Goal: Information Seeking & Learning: Learn about a topic

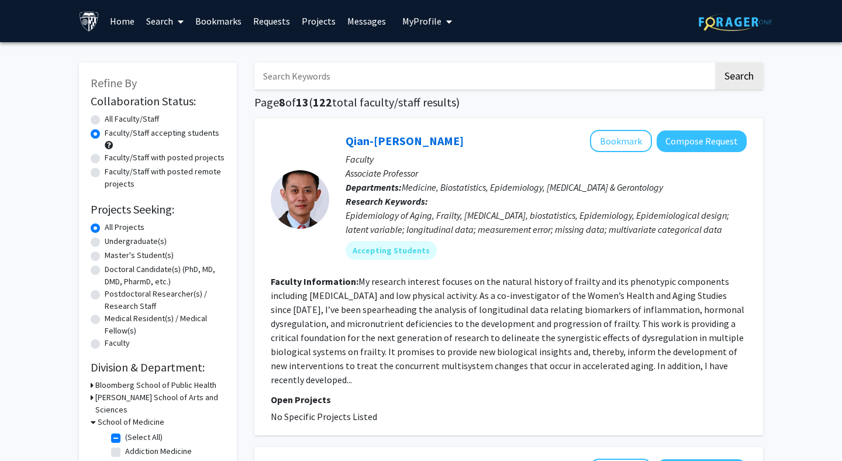
scroll to position [18, 0]
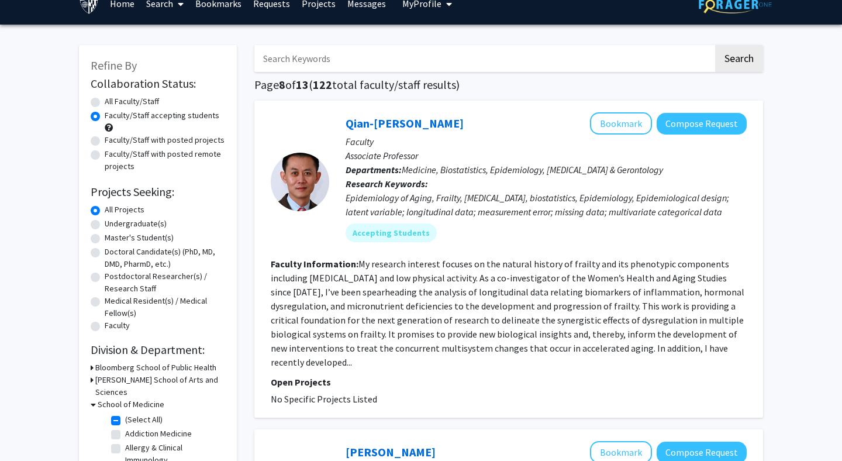
click at [474, 207] on div "Epidemiology of Aging, Frailty, Sarcopenia, biostatistics, Epidemiology, Epidem…" at bounding box center [546, 205] width 401 height 28
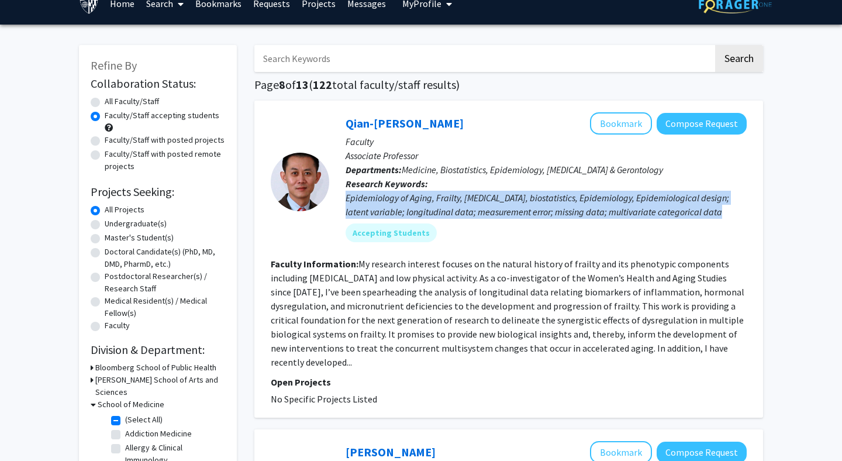
click at [474, 207] on div "Epidemiology of Aging, Frailty, Sarcopenia, biostatistics, Epidemiology, Epidem…" at bounding box center [546, 205] width 401 height 28
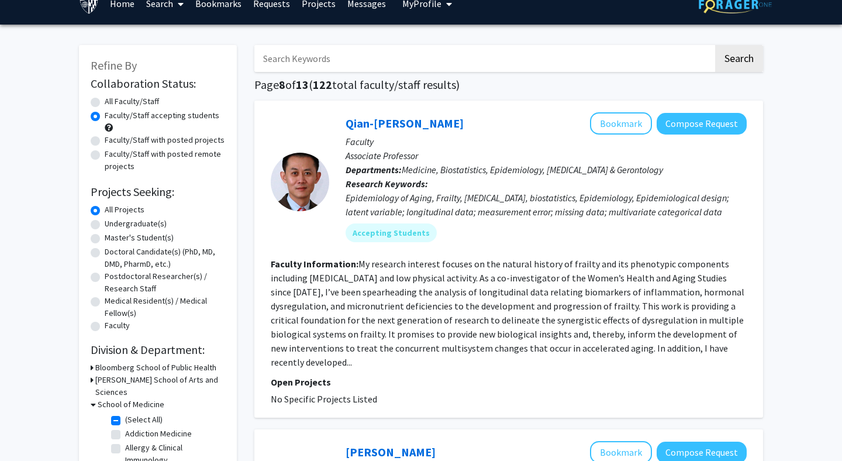
click at [474, 207] on div "Epidemiology of Aging, Frailty, Sarcopenia, biostatistics, Epidemiology, Epidem…" at bounding box center [546, 205] width 401 height 28
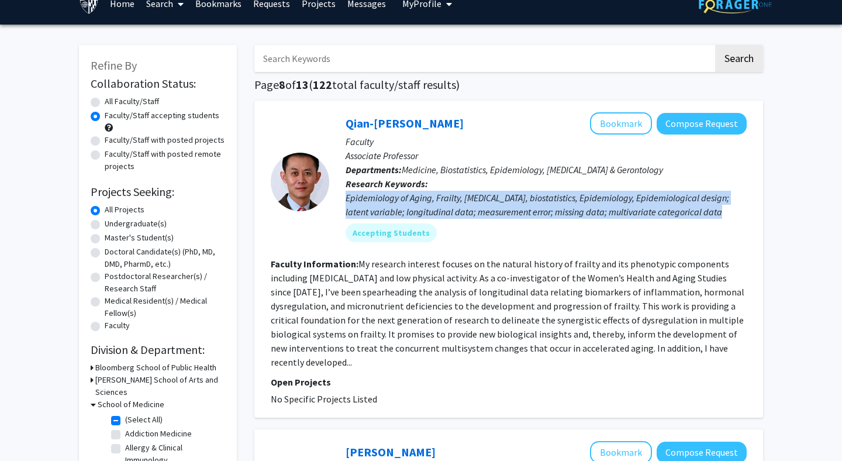
click at [474, 207] on div "Epidemiology of Aging, Frailty, Sarcopenia, biostatistics, Epidemiology, Epidem…" at bounding box center [546, 205] width 401 height 28
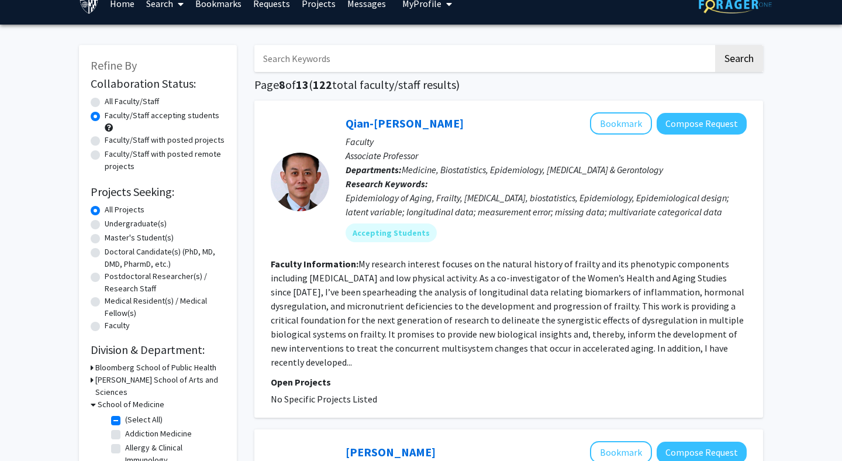
click at [474, 207] on div "Epidemiology of Aging, Frailty, Sarcopenia, biostatistics, Epidemiology, Epidem…" at bounding box center [546, 205] width 401 height 28
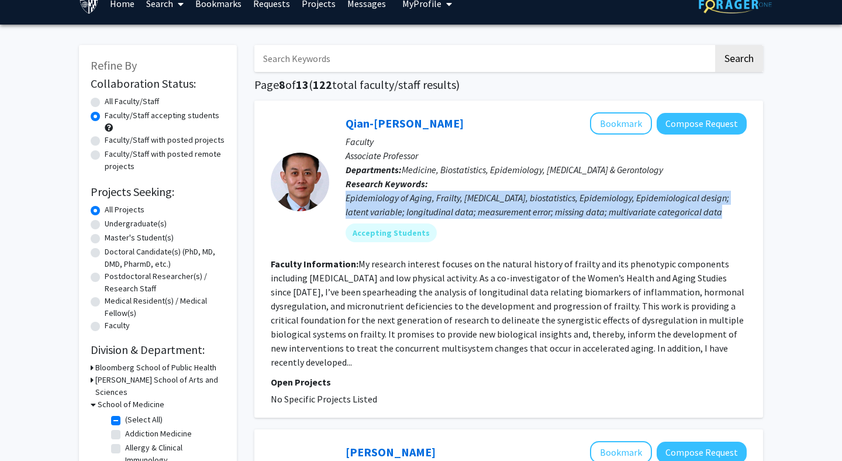
click at [474, 207] on div "Epidemiology of Aging, Frailty, Sarcopenia, biostatistics, Epidemiology, Epidem…" at bounding box center [546, 205] width 401 height 28
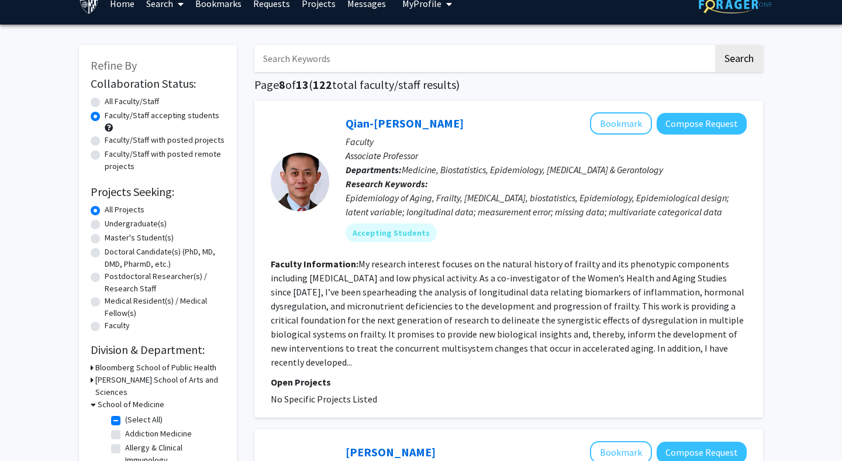
click at [474, 207] on div "Epidemiology of Aging, Frailty, Sarcopenia, biostatistics, Epidemiology, Epidem…" at bounding box center [546, 205] width 401 height 28
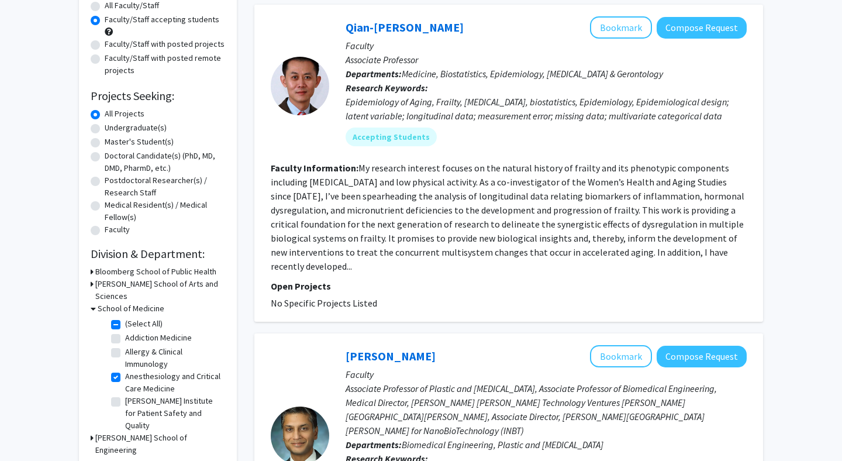
scroll to position [142, 0]
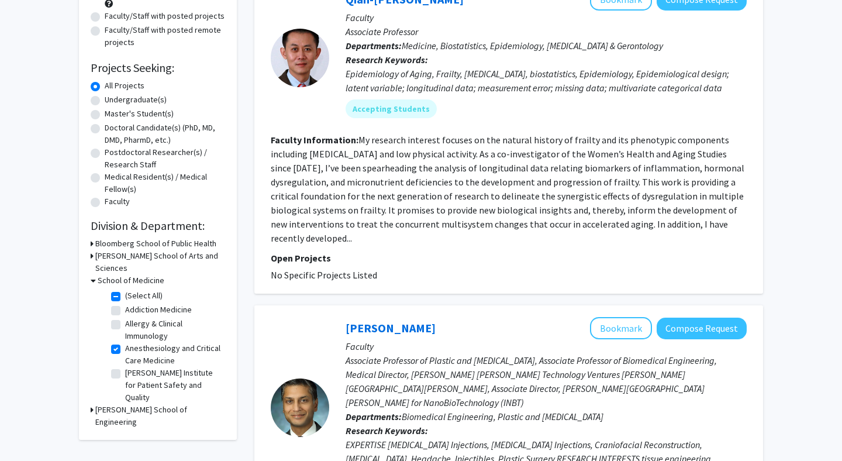
click at [474, 207] on fg-read-more "My research interest focuses on the natural history of frailty and its phenotyp…" at bounding box center [508, 189] width 474 height 110
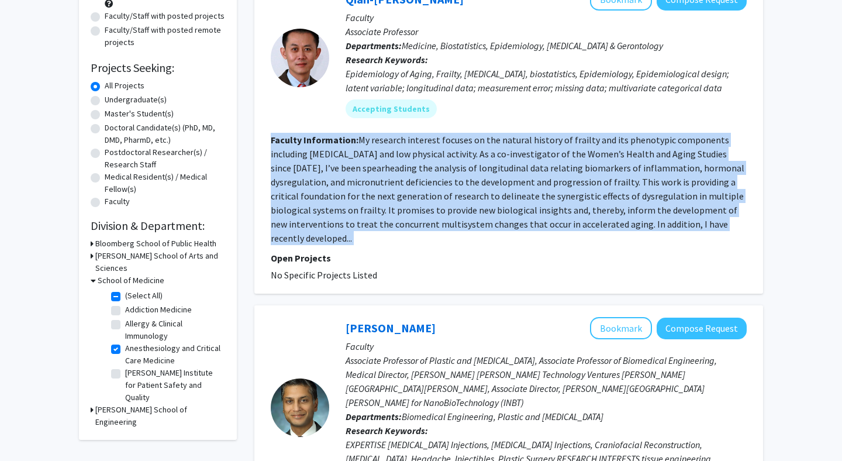
click at [474, 207] on fg-read-more "My research interest focuses on the natural history of frailty and its phenotyp…" at bounding box center [508, 189] width 474 height 110
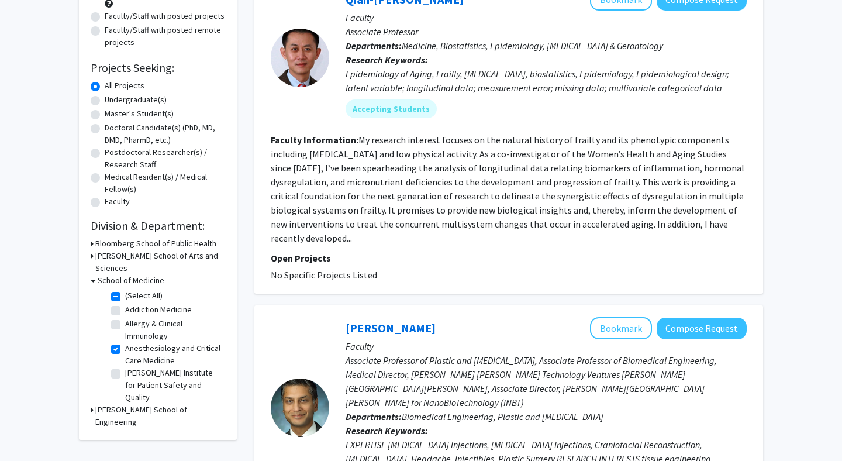
click at [474, 207] on fg-read-more "My research interest focuses on the natural history of frailty and its phenotyp…" at bounding box center [508, 189] width 474 height 110
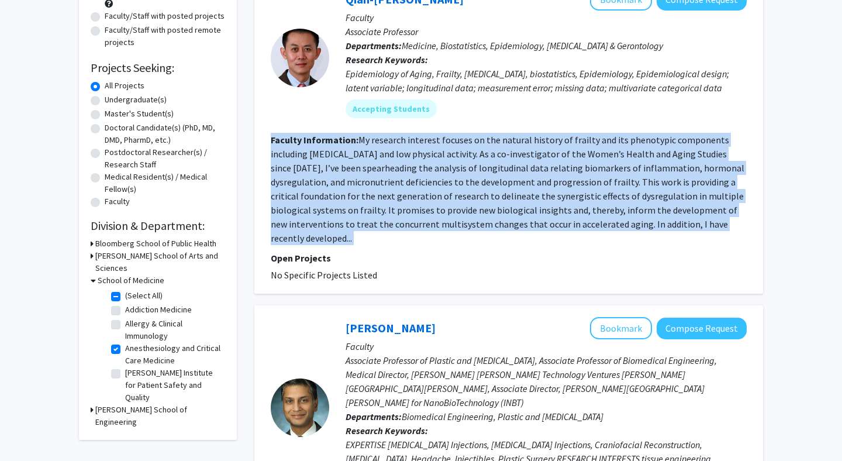
click at [474, 207] on fg-read-more "My research interest focuses on the natural history of frailty and its phenotyp…" at bounding box center [508, 189] width 474 height 110
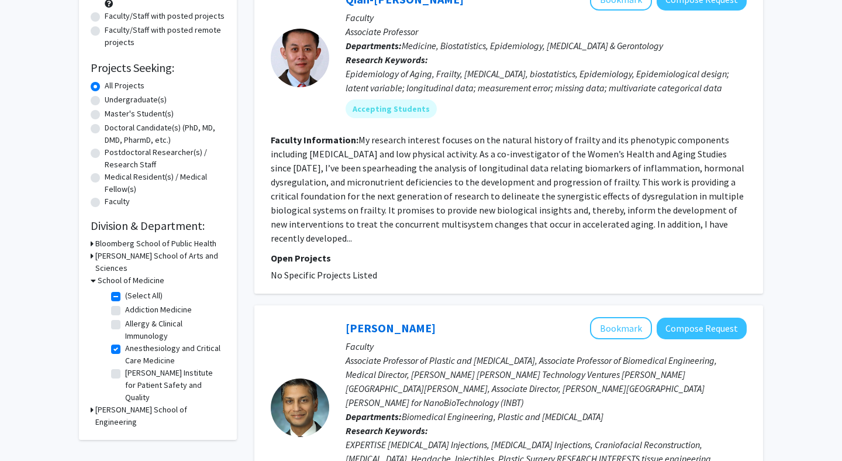
click at [474, 207] on fg-read-more "My research interest focuses on the natural history of frailty and its phenotyp…" at bounding box center [508, 189] width 474 height 110
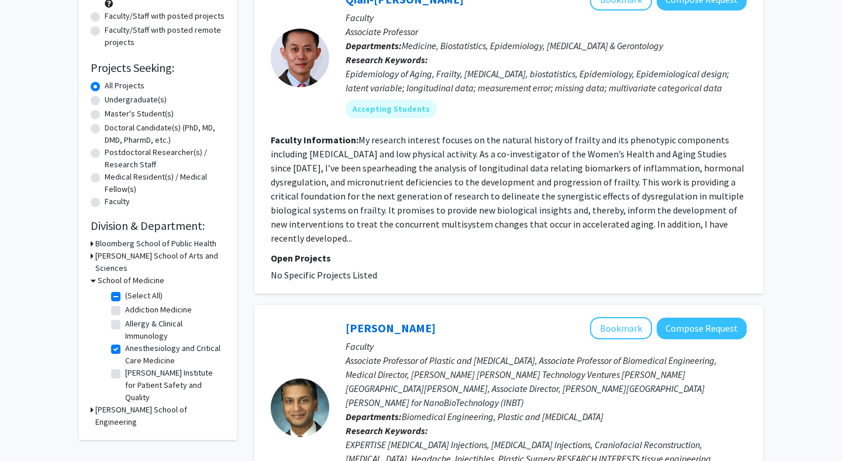
click at [474, 207] on fg-read-more "My research interest focuses on the natural history of frailty and its phenotyp…" at bounding box center [508, 189] width 474 height 110
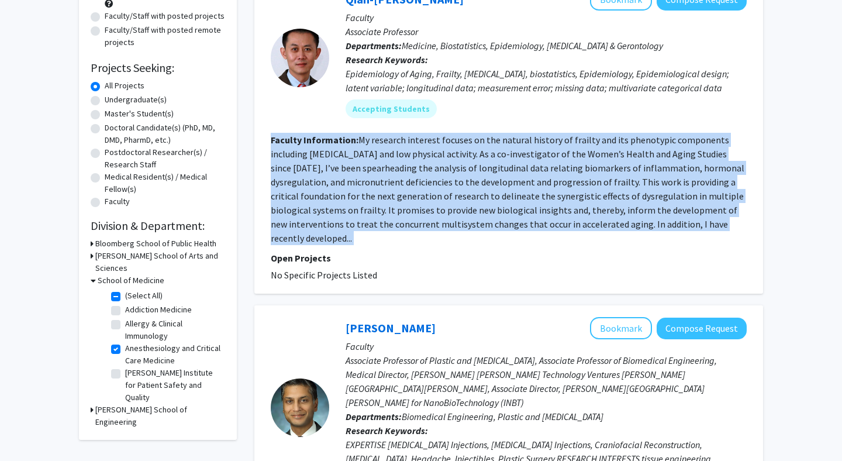
click at [474, 207] on fg-read-more "My research interest focuses on the natural history of frailty and its phenotyp…" at bounding box center [508, 189] width 474 height 110
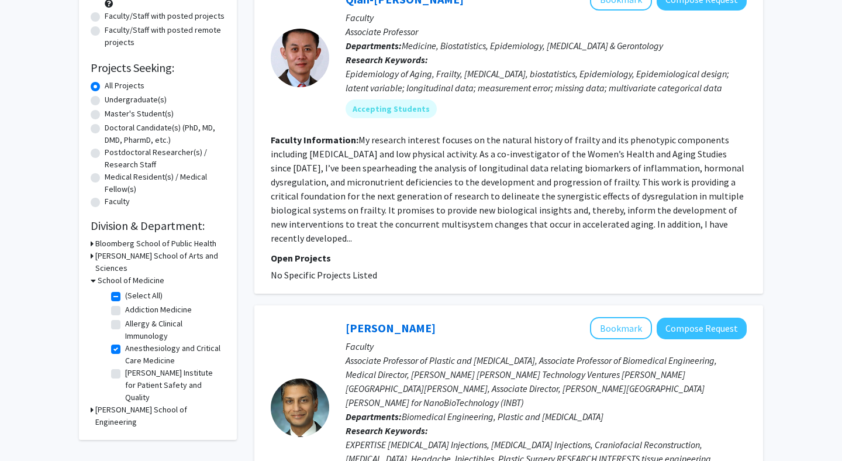
click at [474, 207] on fg-read-more "My research interest focuses on the natural history of frailty and its phenotyp…" at bounding box center [508, 189] width 474 height 110
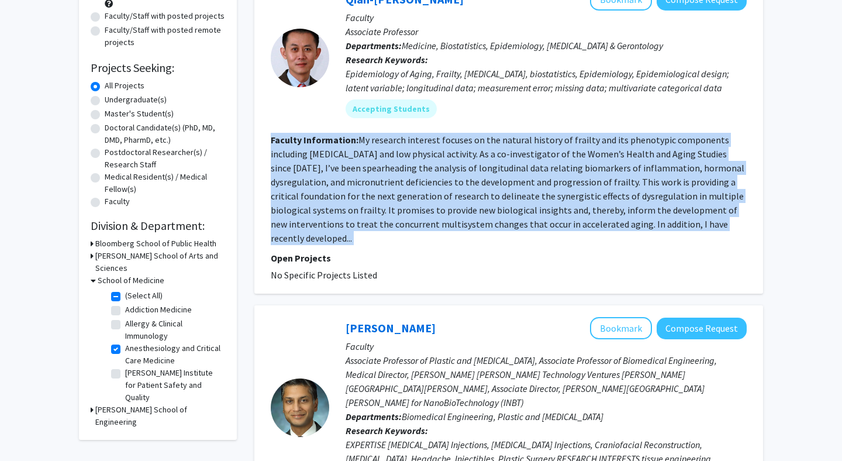
click at [474, 207] on fg-read-more "My research interest focuses on the natural history of frailty and its phenotyp…" at bounding box center [508, 189] width 474 height 110
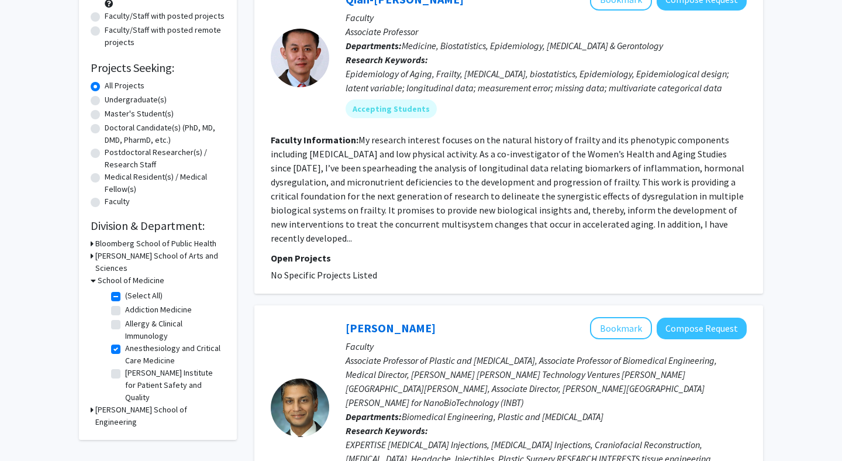
click at [474, 207] on fg-read-more "My research interest focuses on the natural history of frailty and its phenotyp…" at bounding box center [508, 189] width 474 height 110
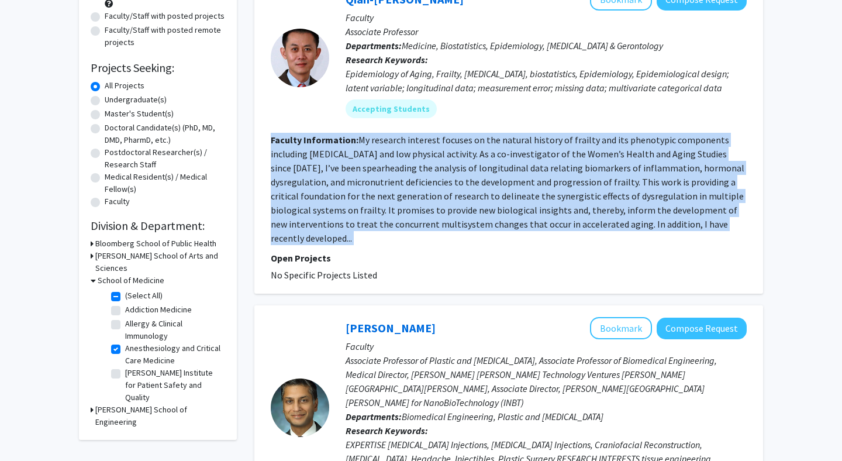
click at [474, 207] on fg-read-more "My research interest focuses on the natural history of frailty and its phenotyp…" at bounding box center [508, 189] width 474 height 110
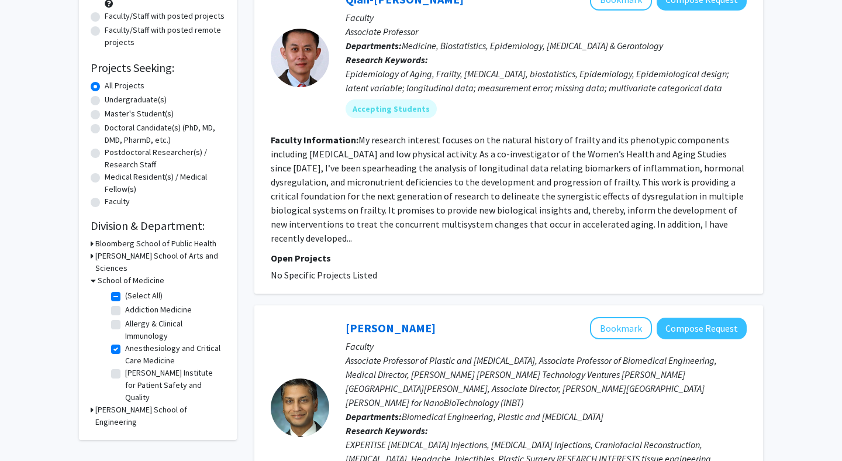
click at [474, 207] on fg-read-more "My research interest focuses on the natural history of frailty and its phenotyp…" at bounding box center [508, 189] width 474 height 110
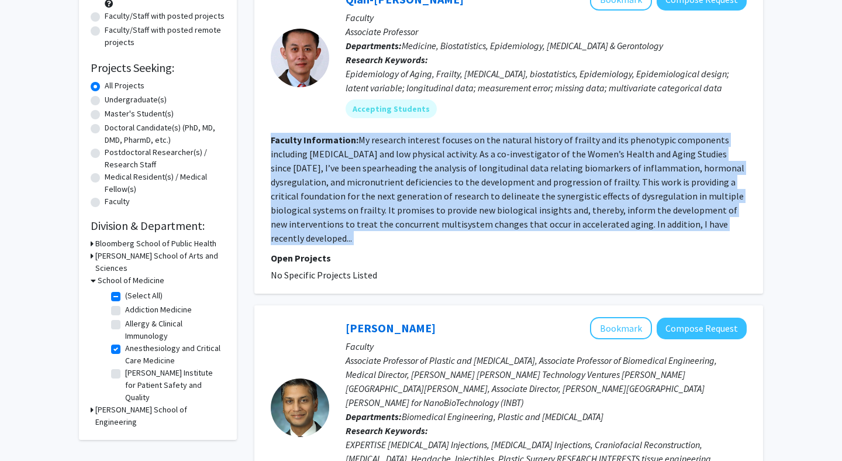
click at [569, 187] on fg-read-more "My research interest focuses on the natural history of frailty and its phenotyp…" at bounding box center [508, 189] width 474 height 110
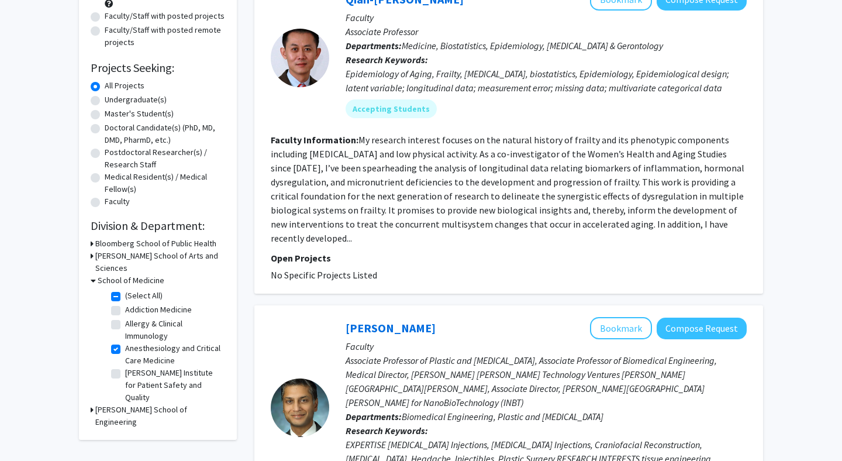
click at [569, 187] on fg-read-more "My research interest focuses on the natural history of frailty and its phenotyp…" at bounding box center [508, 189] width 474 height 110
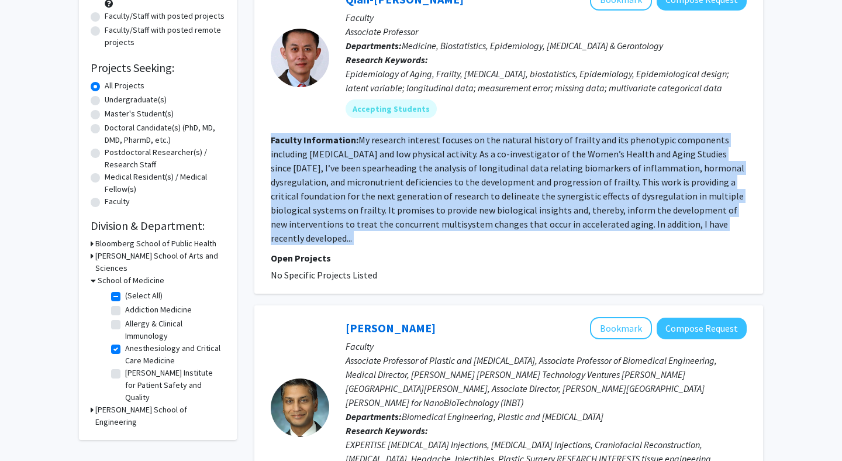
click at [569, 187] on fg-read-more "My research interest focuses on the natural history of frailty and its phenotyp…" at bounding box center [508, 189] width 474 height 110
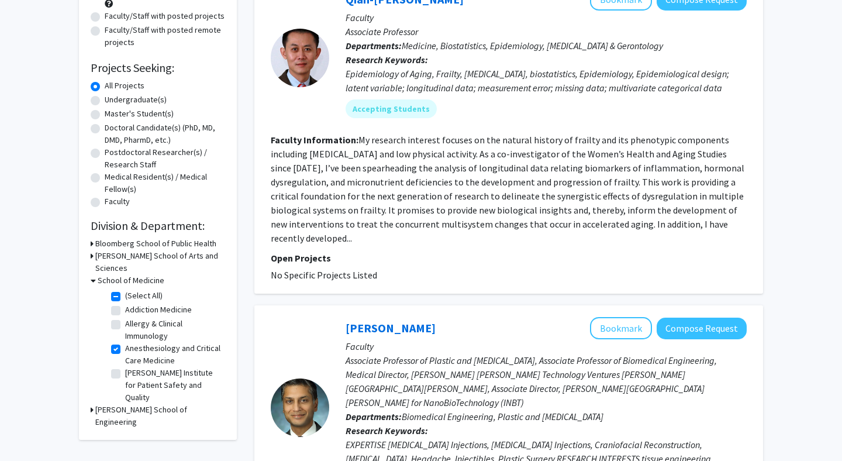
click at [569, 187] on fg-read-more "My research interest focuses on the natural history of frailty and its phenotyp…" at bounding box center [508, 189] width 474 height 110
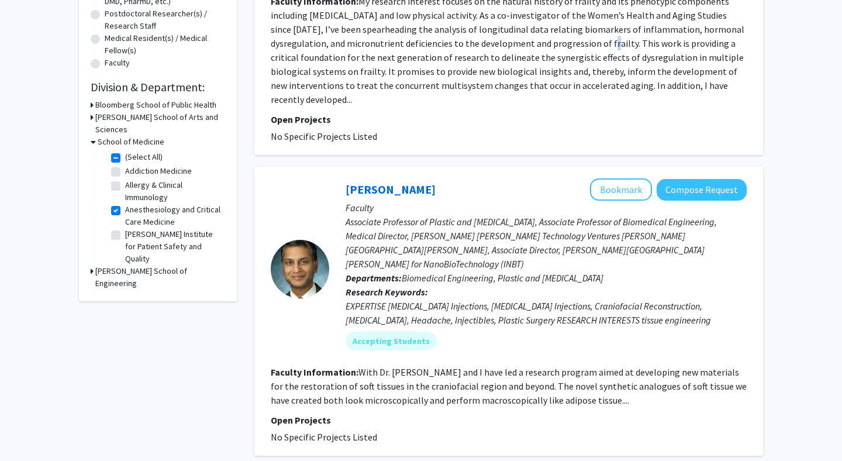
scroll to position [293, 0]
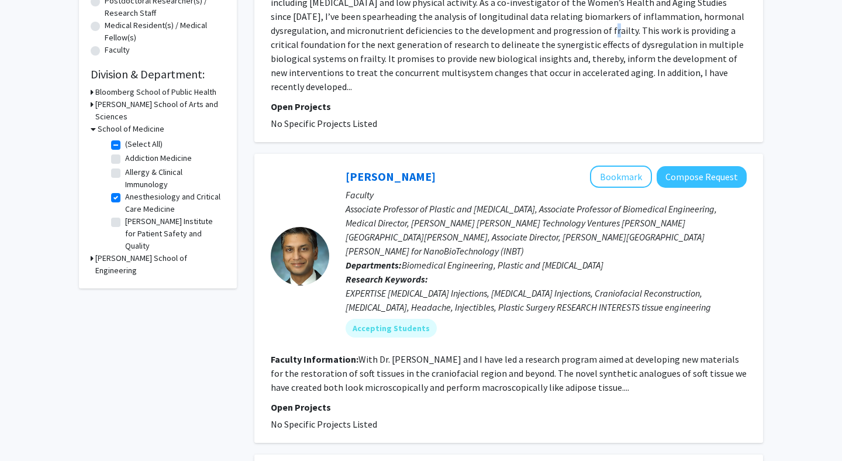
click at [568, 202] on p "Associate Professor of Plastic and Reconstructive Surgery, Associate Professor …" at bounding box center [546, 230] width 401 height 56
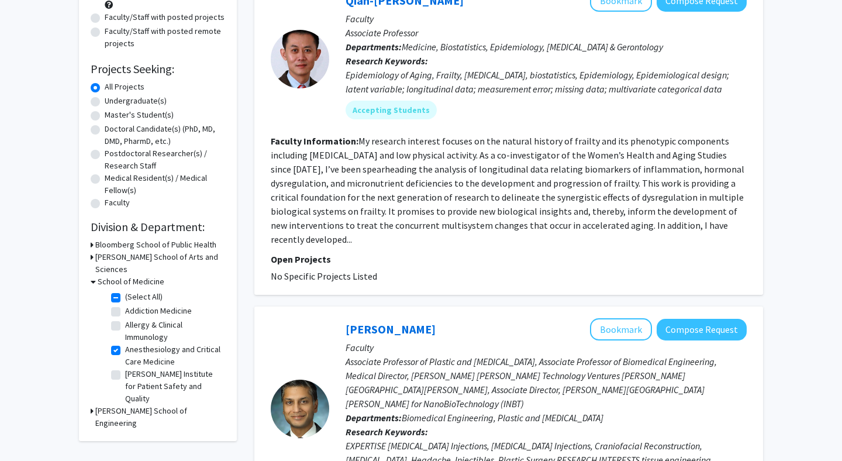
scroll to position [141, 0]
click at [568, 202] on section "Faculty Information: My research interest focuses on the natural history of fra…" at bounding box center [509, 189] width 476 height 112
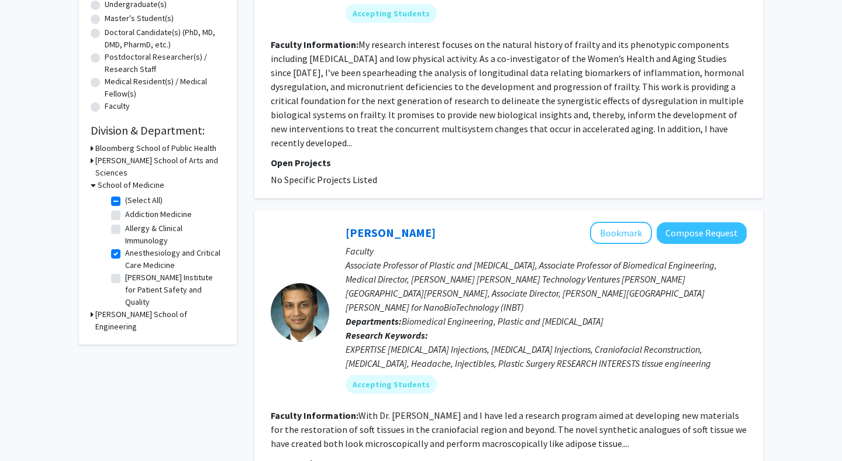
scroll to position [237, 0]
click at [438, 259] on p "Associate Professor of Plastic and Reconstructive Surgery, Associate Professor …" at bounding box center [546, 285] width 401 height 56
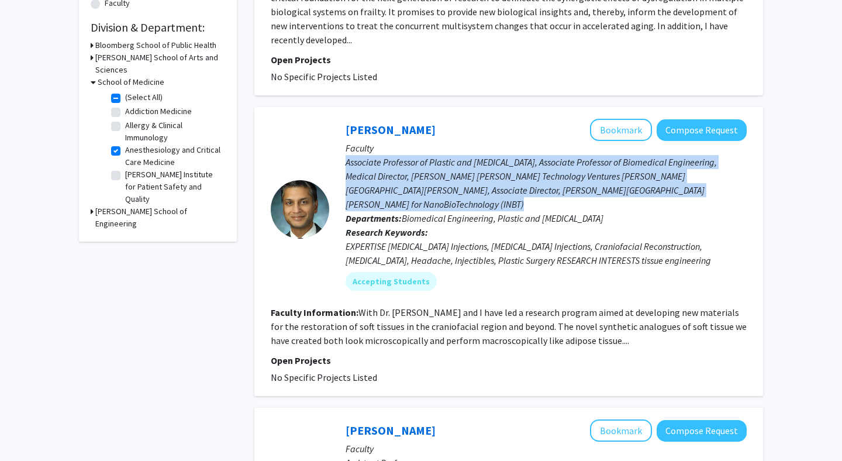
scroll to position [348, 0]
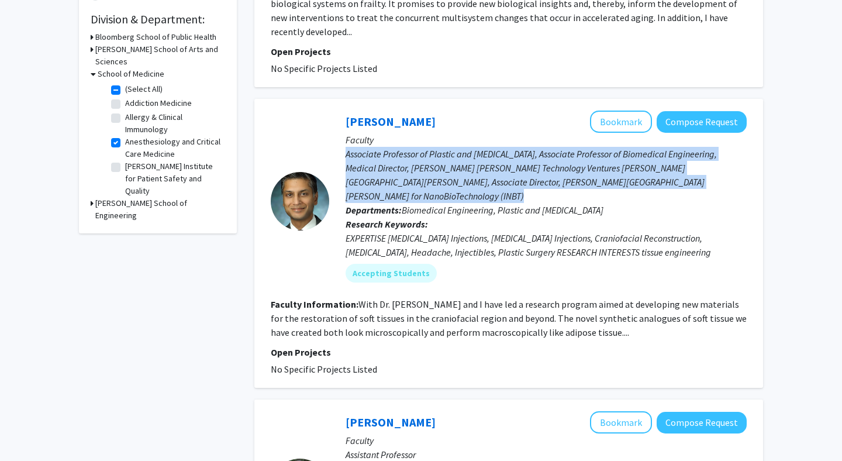
click at [424, 298] on fg-read-more "With Dr. Hai-Quan Mao and I have led a research program aimed at developing new…" at bounding box center [509, 318] width 476 height 40
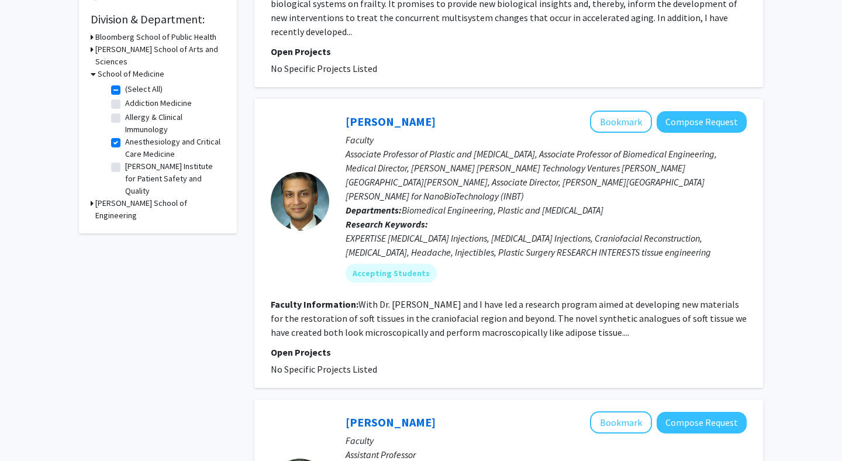
click at [424, 298] on fg-read-more "With Dr. Hai-Quan Mao and I have led a research program aimed at developing new…" at bounding box center [509, 318] width 476 height 40
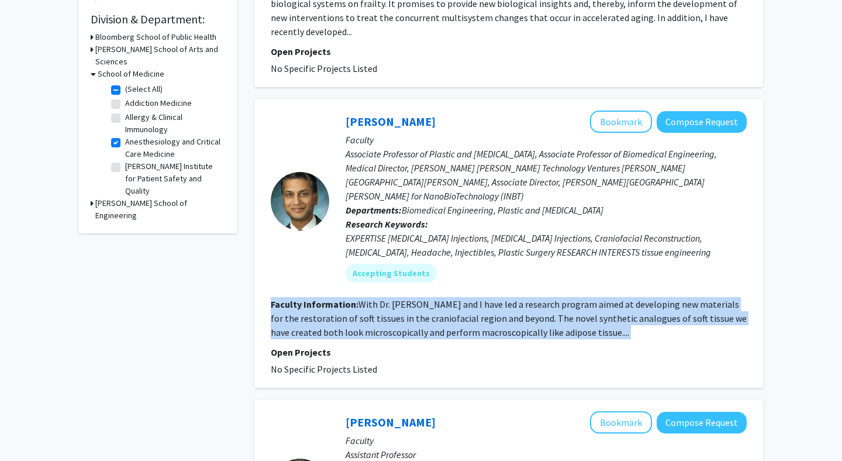
click at [419, 298] on fg-read-more "With Dr. Hai-Quan Mao and I have led a research program aimed at developing new…" at bounding box center [509, 318] width 476 height 40
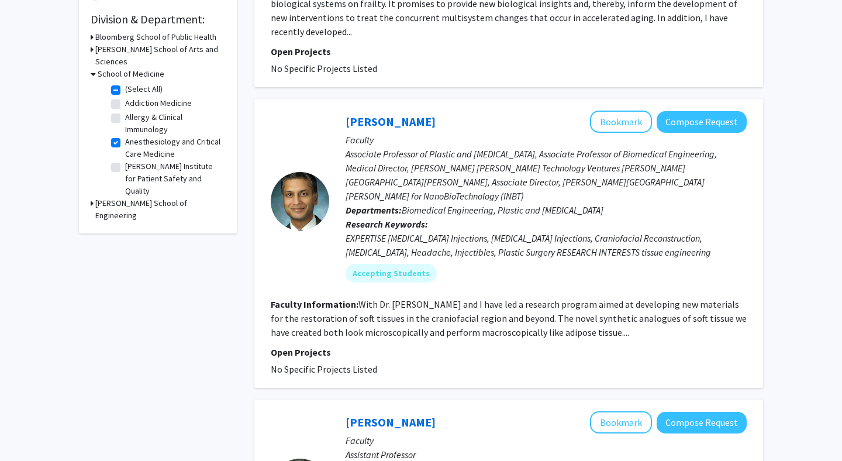
click at [419, 298] on fg-read-more "With Dr. Hai-Quan Mao and I have led a research program aimed at developing new…" at bounding box center [509, 318] width 476 height 40
click at [413, 298] on section "Faculty Information: With Dr. Hai-Quan Mao and I have led a research program ai…" at bounding box center [509, 318] width 476 height 42
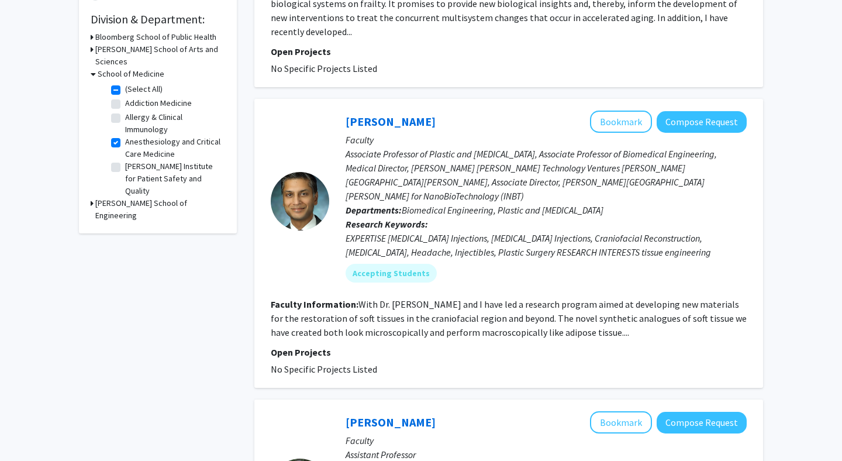
click at [413, 298] on section "Faculty Information: With Dr. Hai-Quan Mao and I have led a research program ai…" at bounding box center [509, 318] width 476 height 42
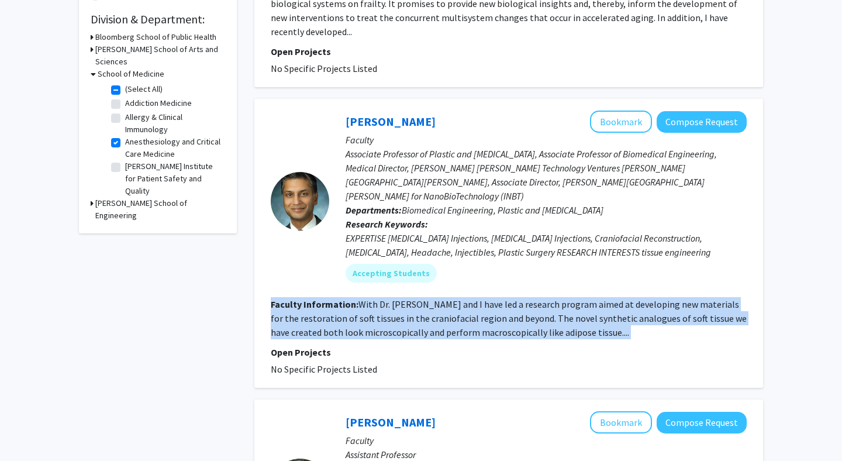
click at [487, 298] on fg-read-more "With Dr. Hai-Quan Mao and I have led a research program aimed at developing new…" at bounding box center [509, 318] width 476 height 40
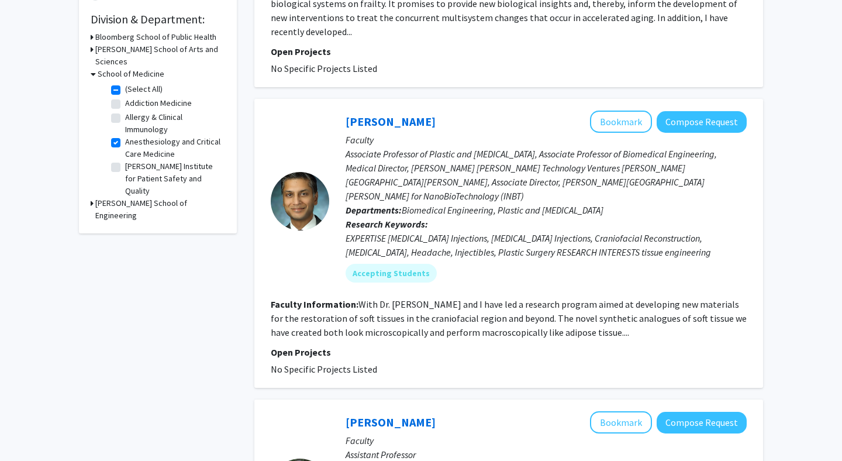
click at [487, 298] on fg-read-more "With Dr. Hai-Quan Mao and I have led a research program aimed at developing new…" at bounding box center [509, 318] width 476 height 40
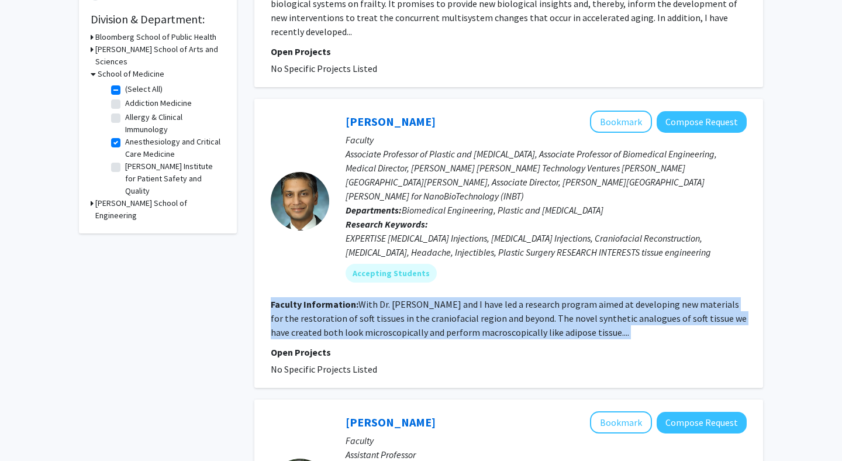
click at [487, 298] on fg-read-more "With Dr. Hai-Quan Mao and I have led a research program aimed at developing new…" at bounding box center [509, 318] width 476 height 40
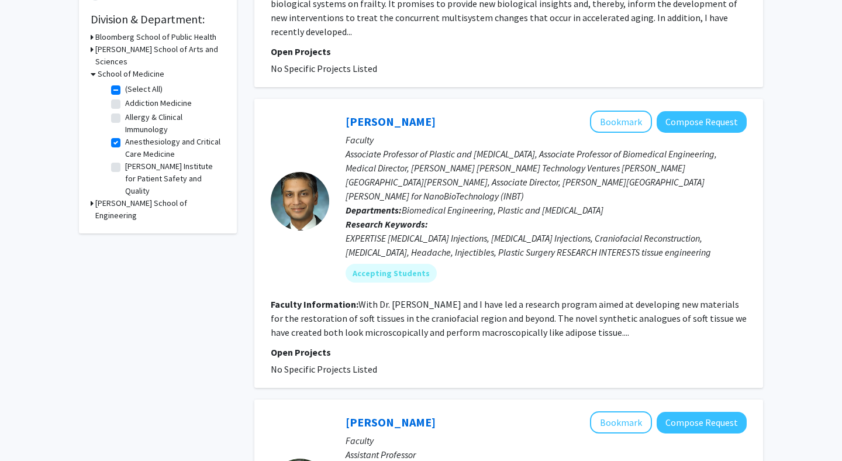
click at [487, 298] on fg-read-more "With Dr. Hai-Quan Mao and I have led a research program aimed at developing new…" at bounding box center [509, 318] width 476 height 40
click at [485, 303] on fg-read-more "With Dr. Hai-Quan Mao and I have led a research program aimed at developing new…" at bounding box center [509, 318] width 476 height 40
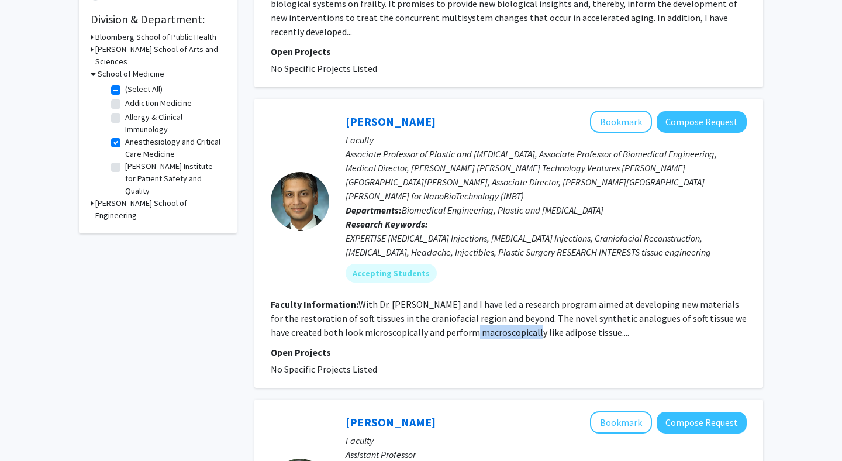
click at [485, 303] on fg-read-more "With Dr. Hai-Quan Mao and I have led a research program aimed at developing new…" at bounding box center [509, 318] width 476 height 40
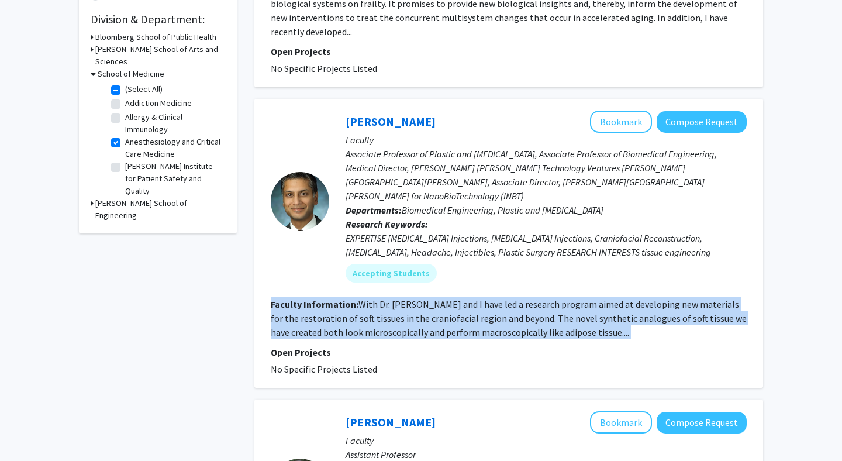
click at [485, 303] on fg-read-more "With Dr. Hai-Quan Mao and I have led a research program aimed at developing new…" at bounding box center [509, 318] width 476 height 40
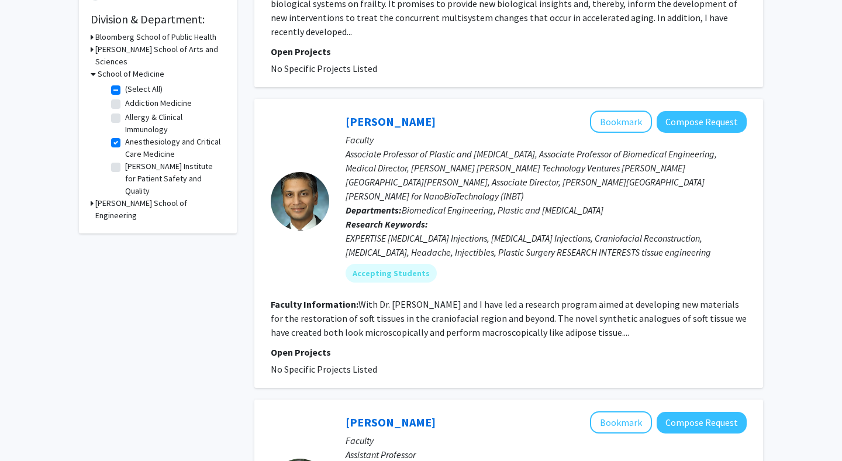
click at [485, 303] on fg-read-more "With Dr. Hai-Quan Mao and I have led a research program aimed at developing new…" at bounding box center [509, 318] width 476 height 40
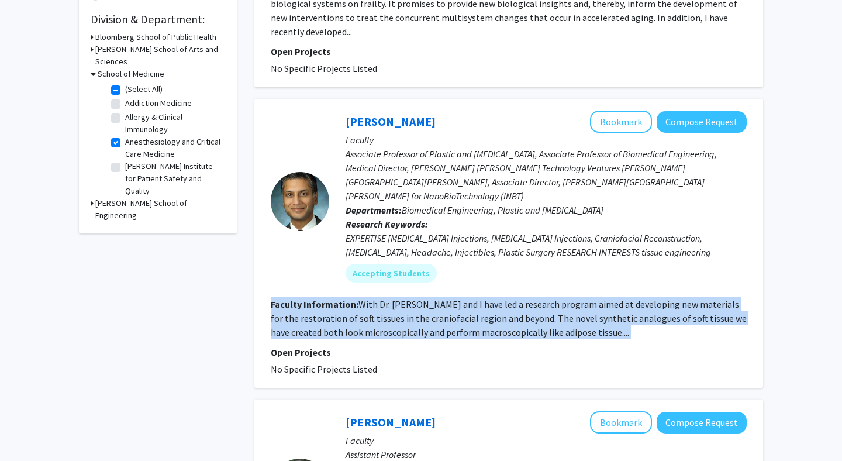
click at [485, 303] on fg-read-more "With Dr. Hai-Quan Mao and I have led a research program aimed at developing new…" at bounding box center [509, 318] width 476 height 40
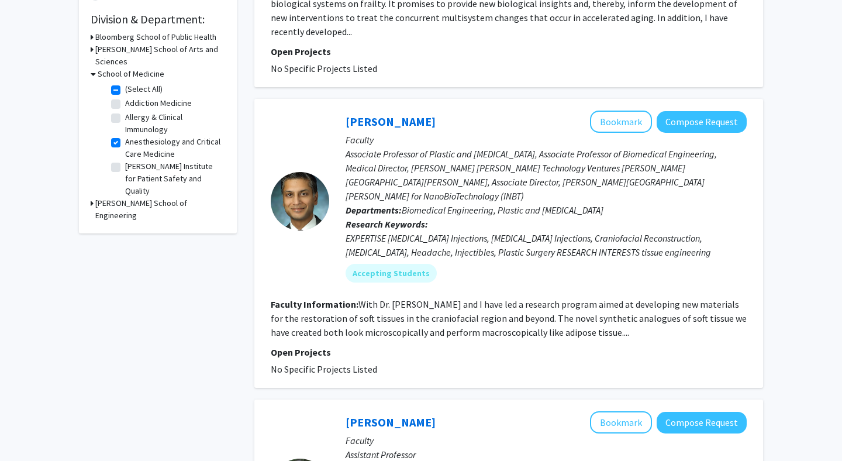
click at [485, 303] on fg-read-more "With Dr. Hai-Quan Mao and I have led a research program aimed at developing new…" at bounding box center [509, 318] width 476 height 40
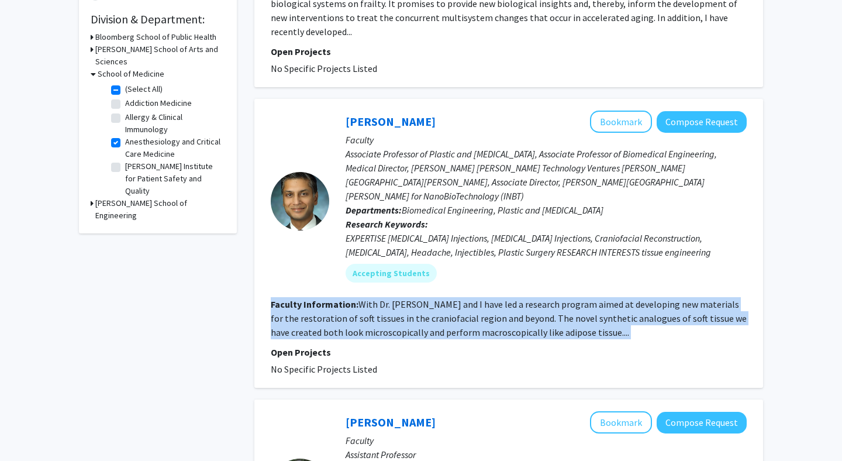
click at [485, 303] on fg-read-more "With Dr. Hai-Quan Mao and I have led a research program aimed at developing new…" at bounding box center [509, 318] width 476 height 40
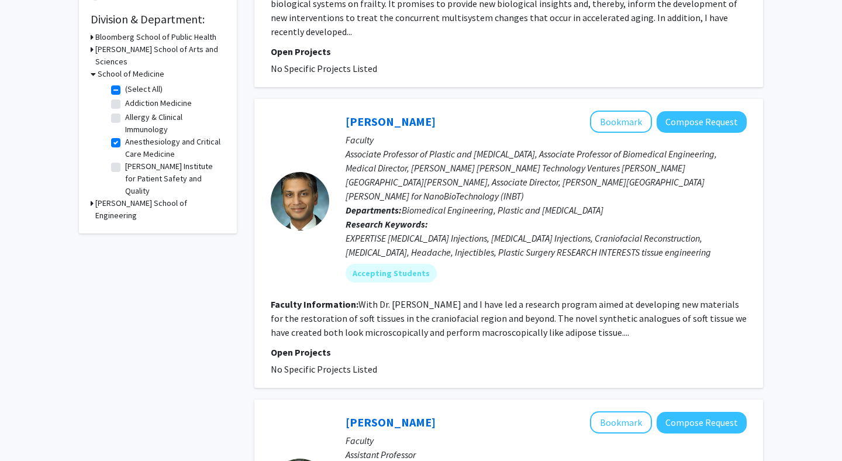
click at [485, 303] on fg-read-more "With Dr. Hai-Quan Mao and I have led a research program aimed at developing new…" at bounding box center [509, 318] width 476 height 40
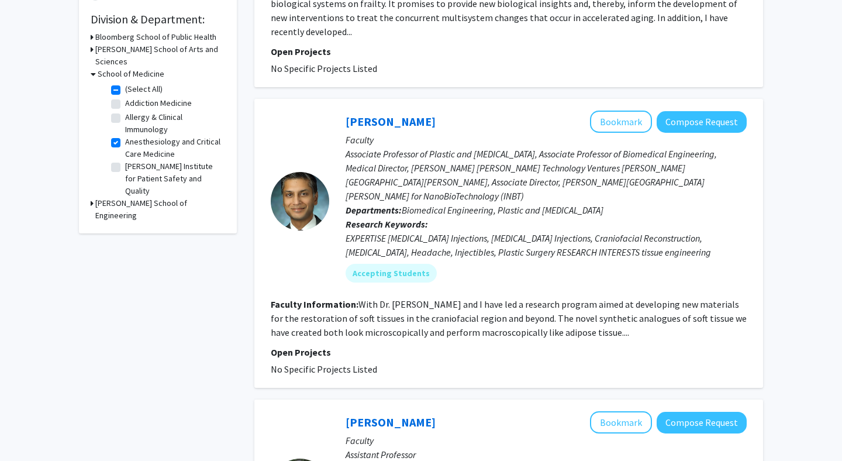
click at [485, 303] on fg-read-more "With Dr. Hai-Quan Mao and I have led a research program aimed at developing new…" at bounding box center [509, 318] width 476 height 40
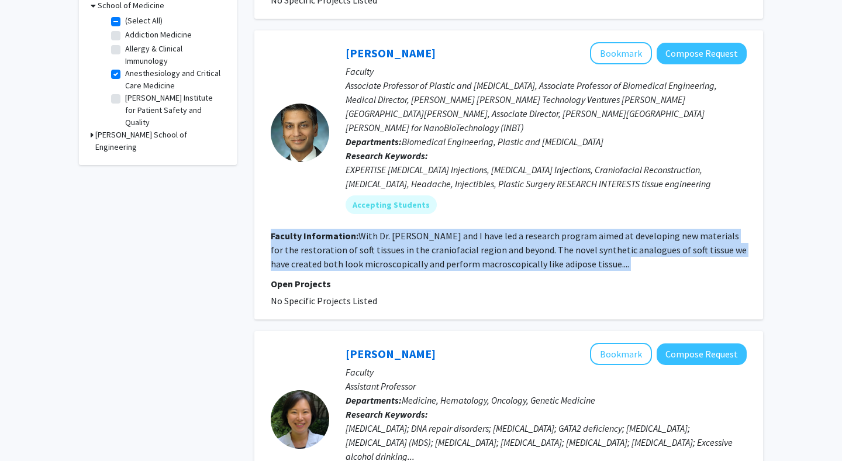
scroll to position [419, 0]
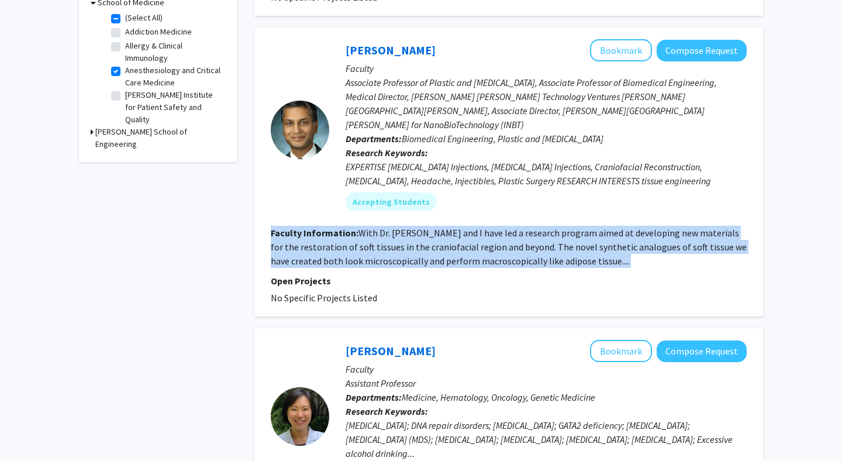
click at [520, 236] on fg-read-more "With Dr. Hai-Quan Mao and I have led a research program aimed at developing new…" at bounding box center [509, 247] width 476 height 40
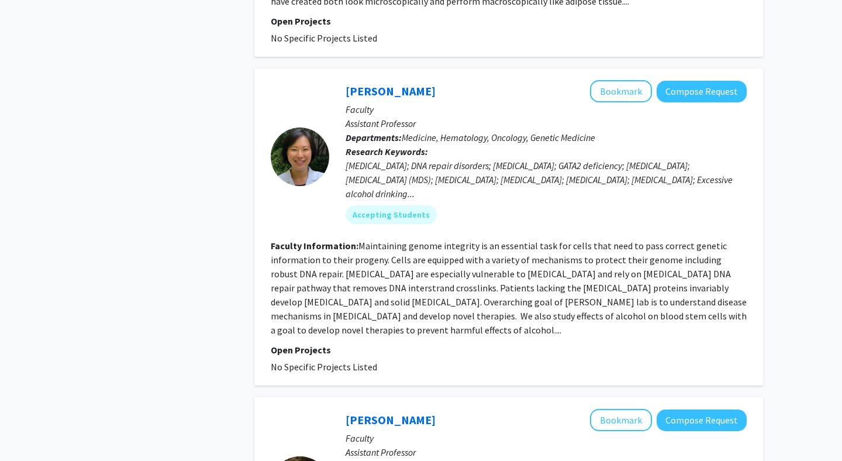
scroll to position [680, 0]
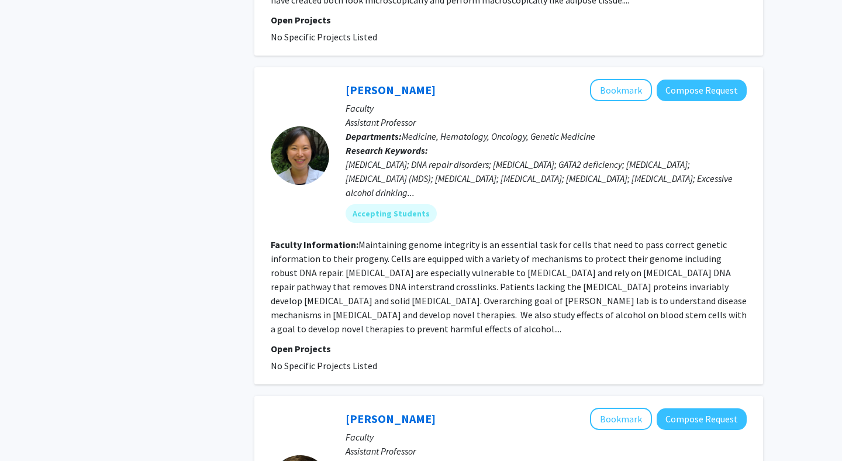
click at [520, 237] on section "Faculty Information: Maintaining genome integrity is an essential task for cell…" at bounding box center [509, 286] width 476 height 98
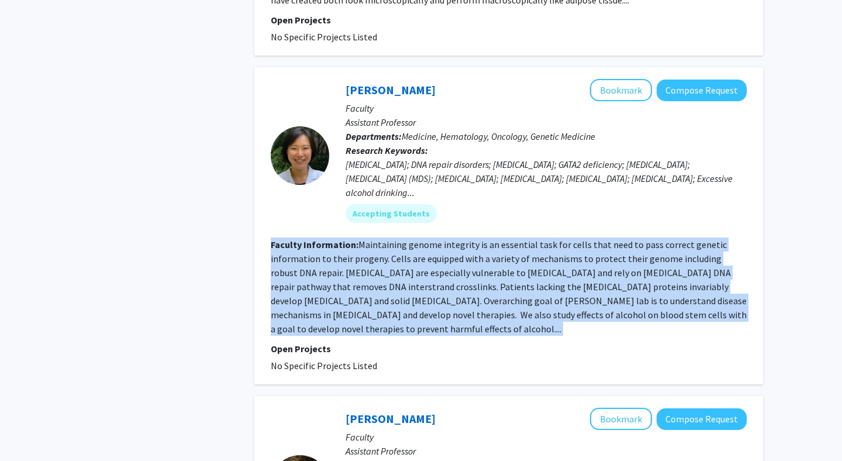
click at [520, 237] on section "Faculty Information: Maintaining genome integrity is an essential task for cell…" at bounding box center [509, 286] width 476 height 98
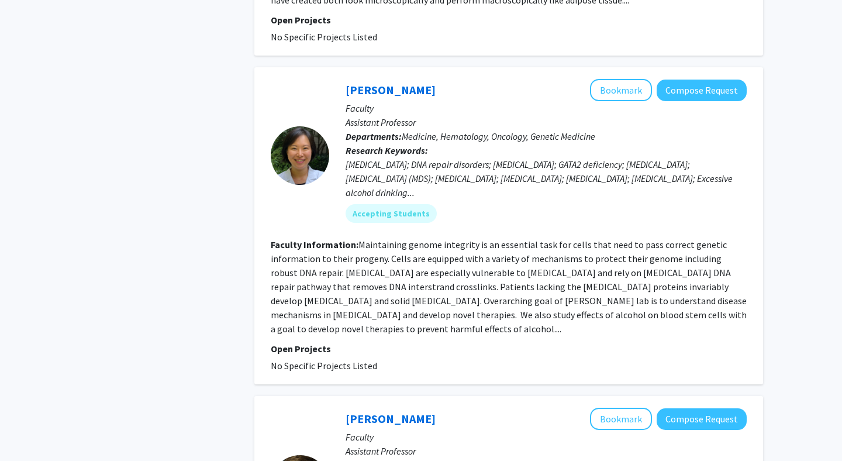
click at [520, 237] on section "Faculty Information: Maintaining genome integrity is an essential task for cell…" at bounding box center [509, 286] width 476 height 98
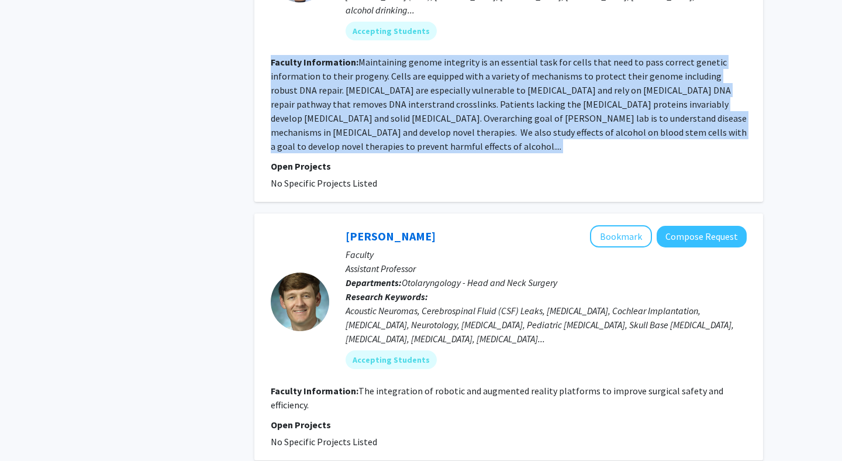
scroll to position [863, 0]
click at [514, 303] on div "Acoustic Neuromas, Cerebrospinal Fluid (CSF) Leaks, Cholesteatoma, Cochlear Imp…" at bounding box center [546, 324] width 401 height 42
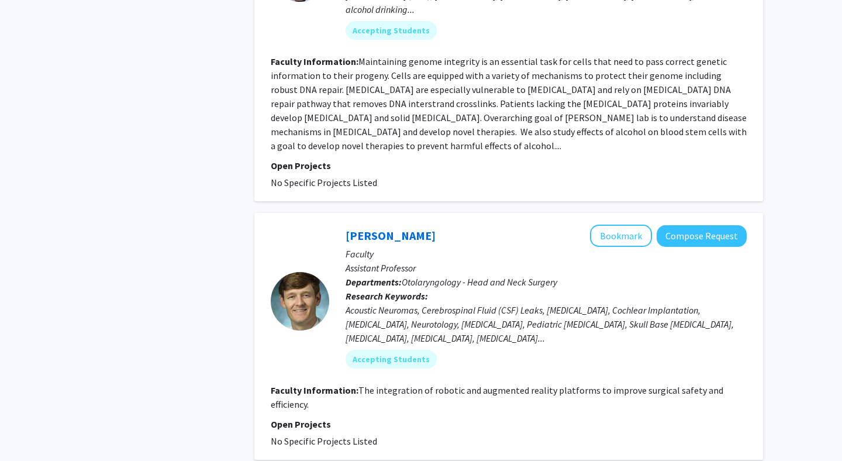
click at [514, 303] on div "Acoustic Neuromas, Cerebrospinal Fluid (CSF) Leaks, Cholesteatoma, Cochlear Imp…" at bounding box center [546, 324] width 401 height 42
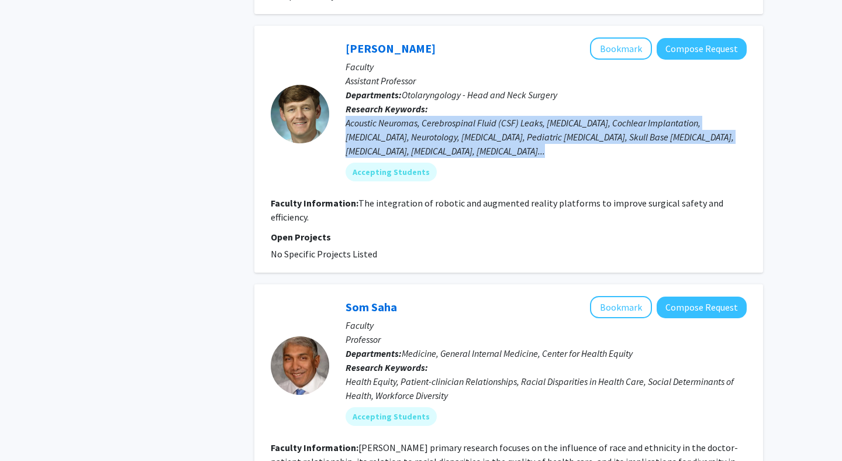
scroll to position [1114, 0]
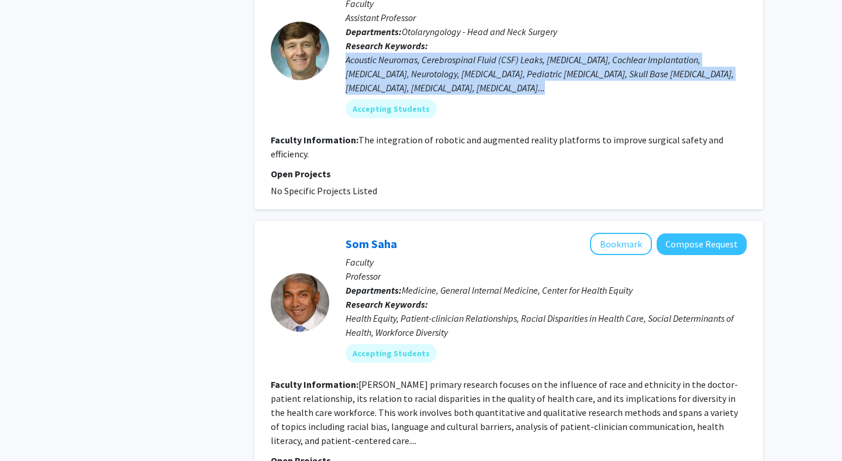
click at [508, 378] on fg-read-more "Dr. Saha’s primary research focuses on the influence of race and ethnicity in t…" at bounding box center [504, 412] width 467 height 68
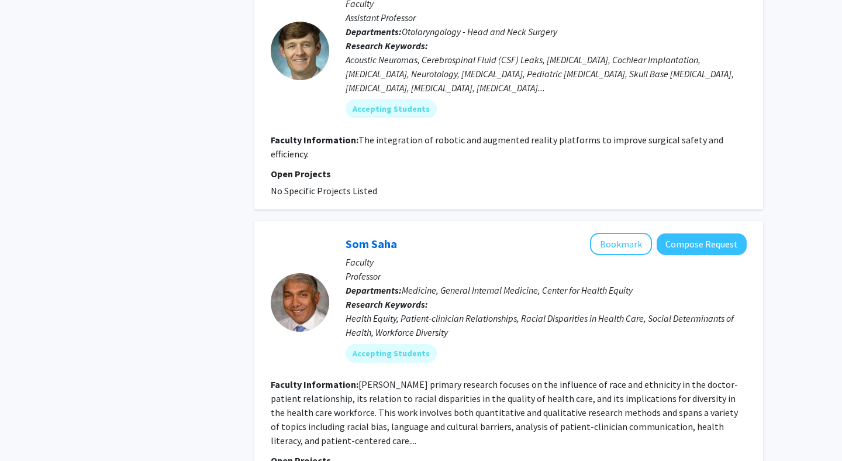
click at [508, 378] on fg-read-more "Dr. Saha’s primary research focuses on the influence of race and ethnicity in t…" at bounding box center [504, 412] width 467 height 68
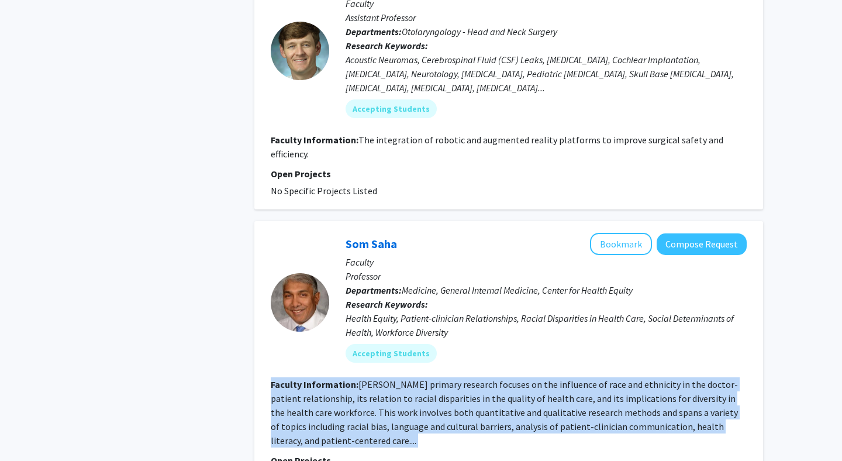
scroll to position [1277, 0]
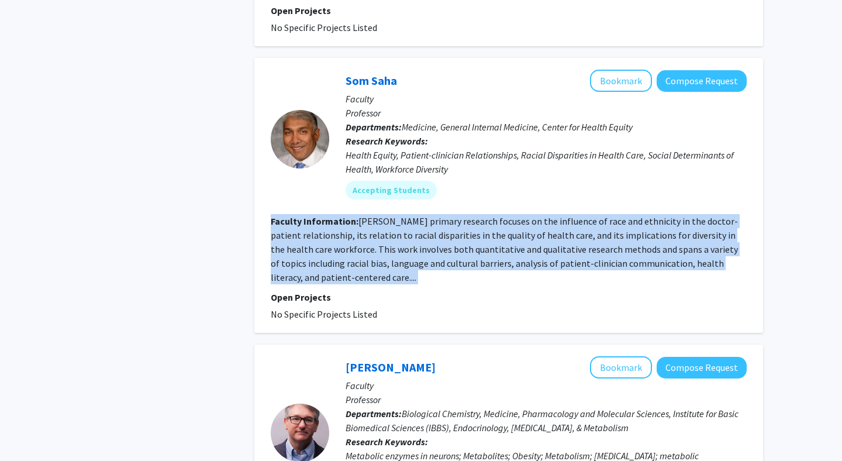
click at [504, 408] on span "Biological Chemistry, Medicine, Pharmacology and Molecular Sciences, Institute …" at bounding box center [542, 421] width 393 height 26
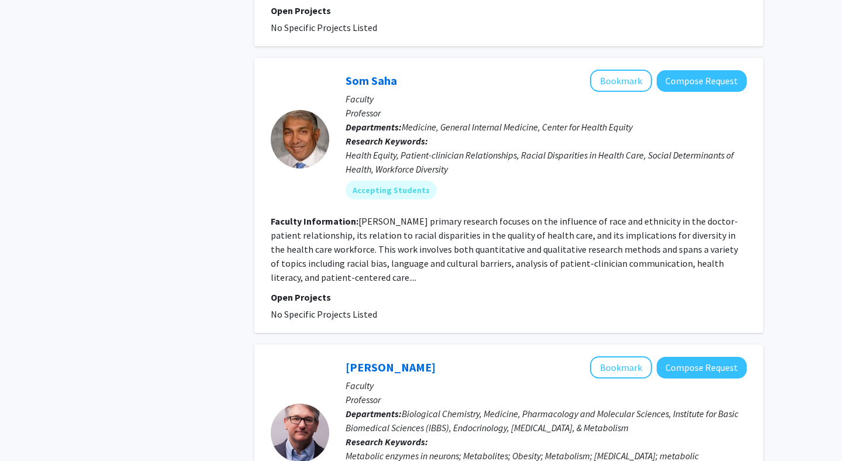
click at [504, 408] on span "Biological Chemistry, Medicine, Pharmacology and Molecular Sciences, Institute …" at bounding box center [542, 421] width 393 height 26
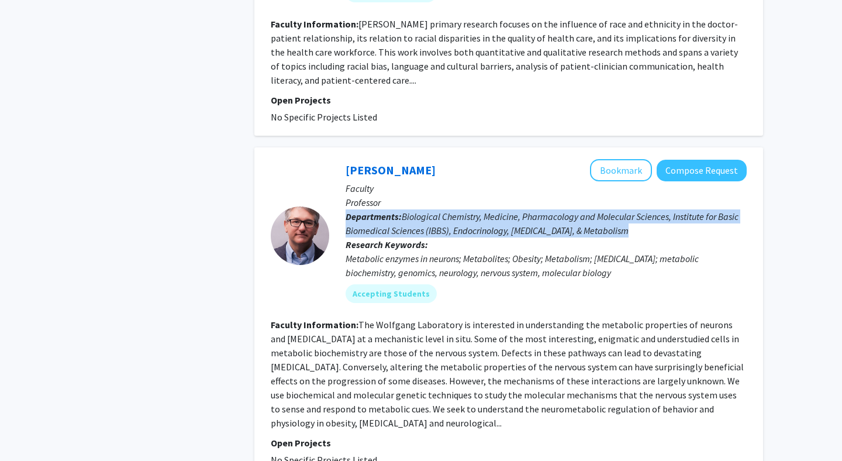
scroll to position [1475, 0]
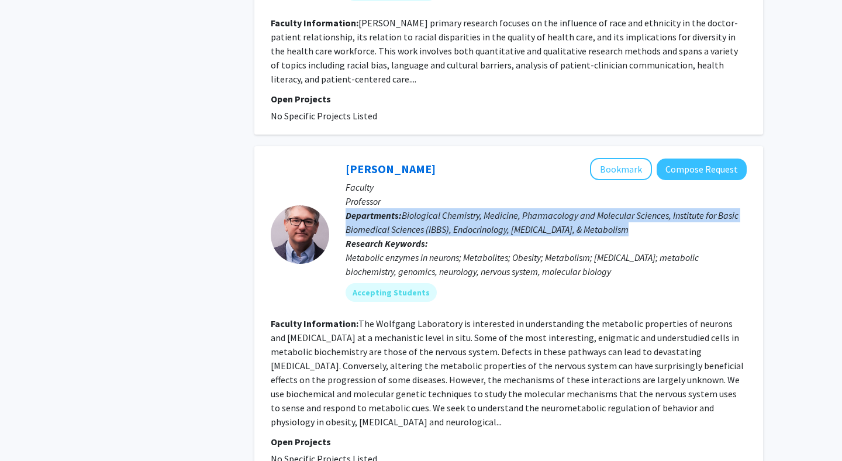
click at [504, 385] on section "Faculty Information: The Wolfgang Laboratory is interested in understanding the…" at bounding box center [509, 372] width 476 height 112
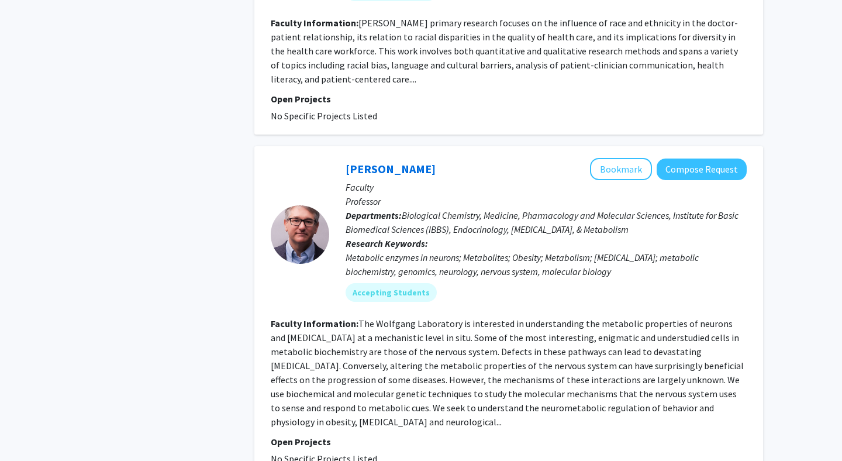
click at [504, 385] on section "Faculty Information: The Wolfgang Laboratory is interested in understanding the…" at bounding box center [509, 372] width 476 height 112
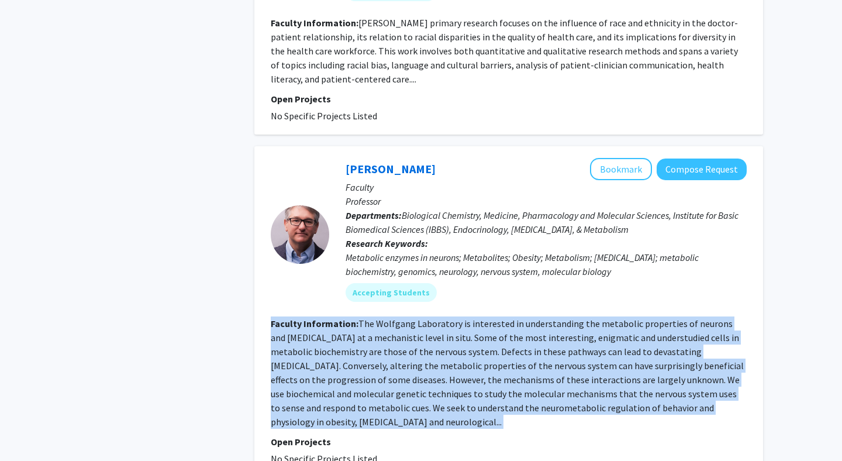
click at [514, 343] on fg-read-more "The Wolfgang Laboratory is interested in understanding the metabolic properties…" at bounding box center [507, 373] width 473 height 110
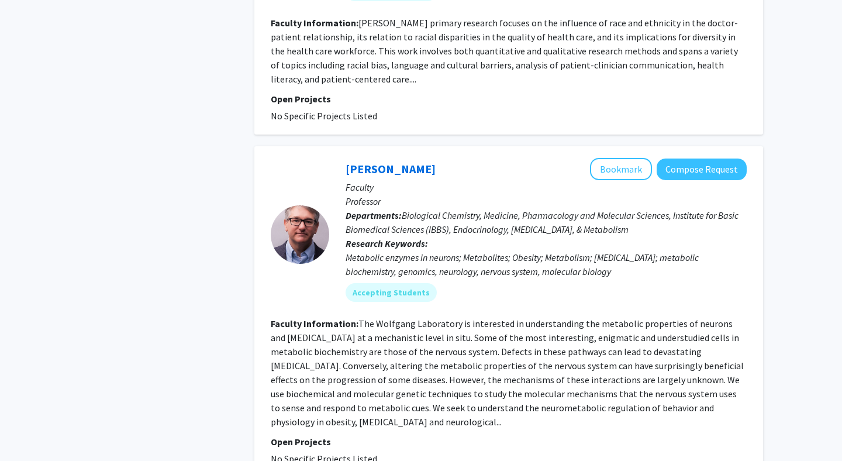
click at [514, 343] on fg-read-more "The Wolfgang Laboratory is interested in understanding the metabolic properties…" at bounding box center [507, 373] width 473 height 110
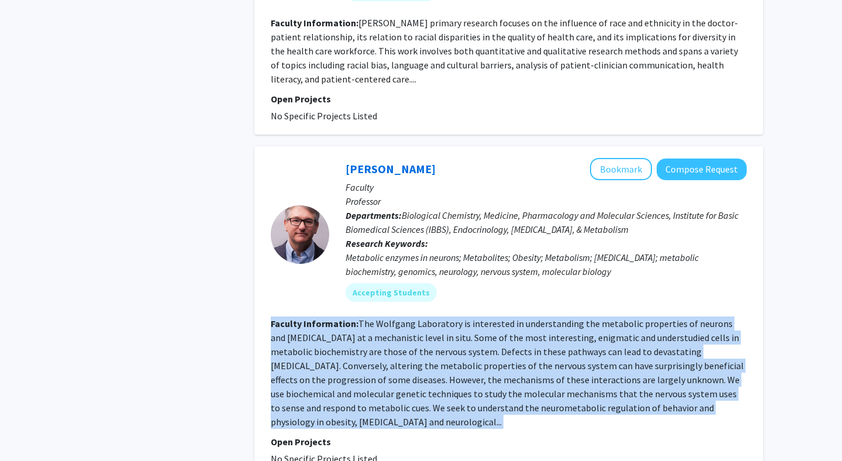
scroll to position [1717, 0]
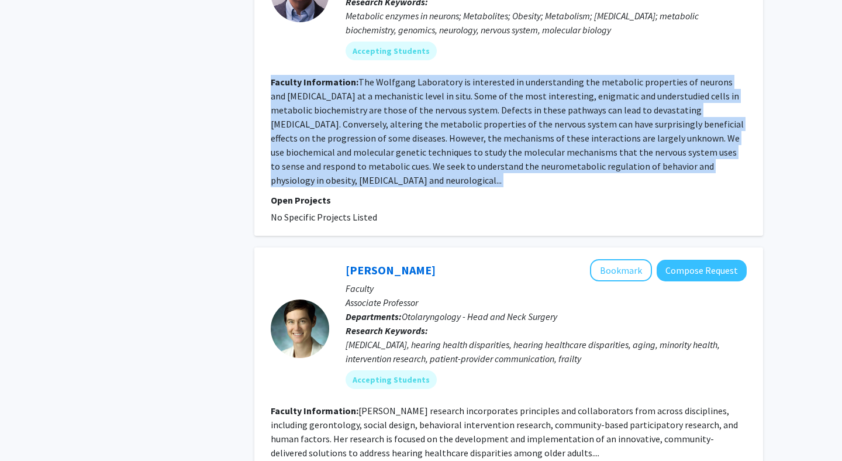
click at [509, 405] on fg-read-more "Dr. Nieman's research incorporates principles and collaborators from across dis…" at bounding box center [504, 432] width 467 height 54
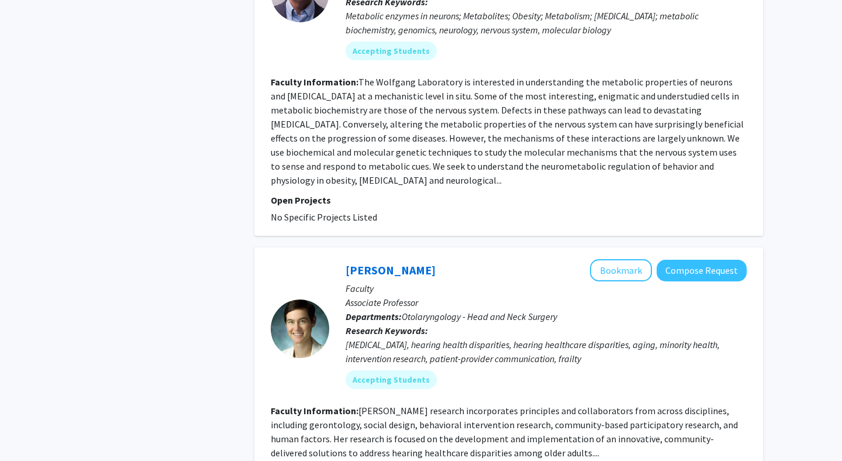
click at [509, 405] on fg-read-more "Dr. Nieman's research incorporates principles and collaborators from across dis…" at bounding box center [504, 432] width 467 height 54
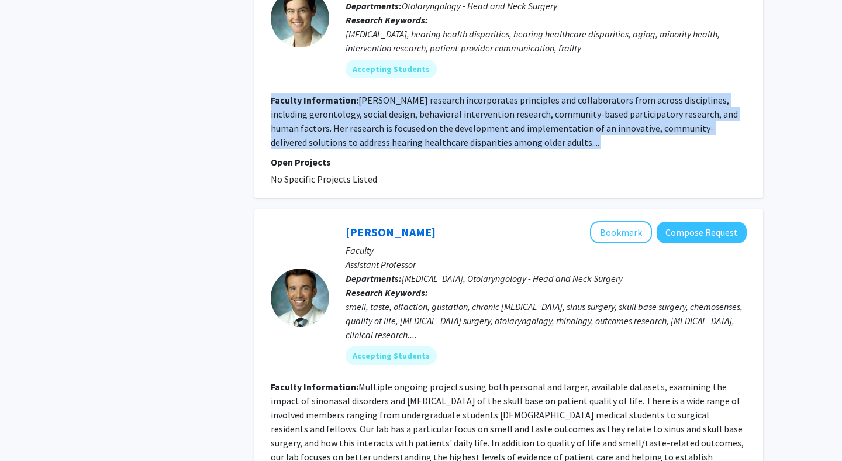
scroll to position [2028, 0]
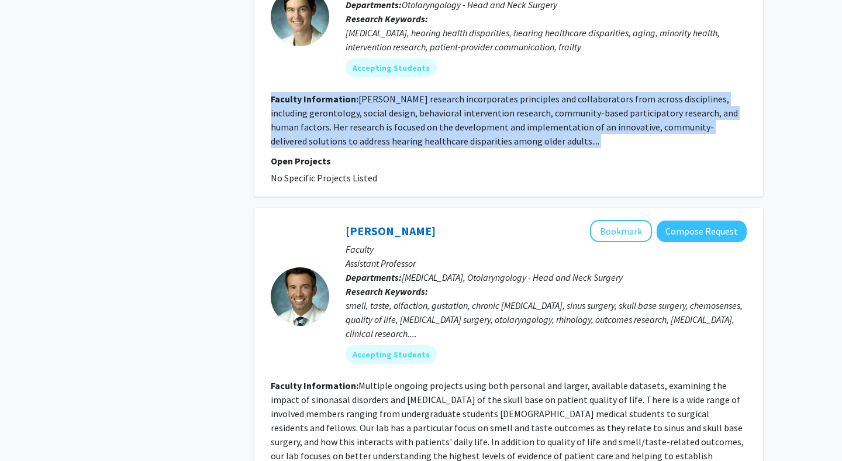
click at [509, 388] on fg-read-more "Multiple ongoing projects using both personal and larger, available datasets, e…" at bounding box center [507, 435] width 473 height 110
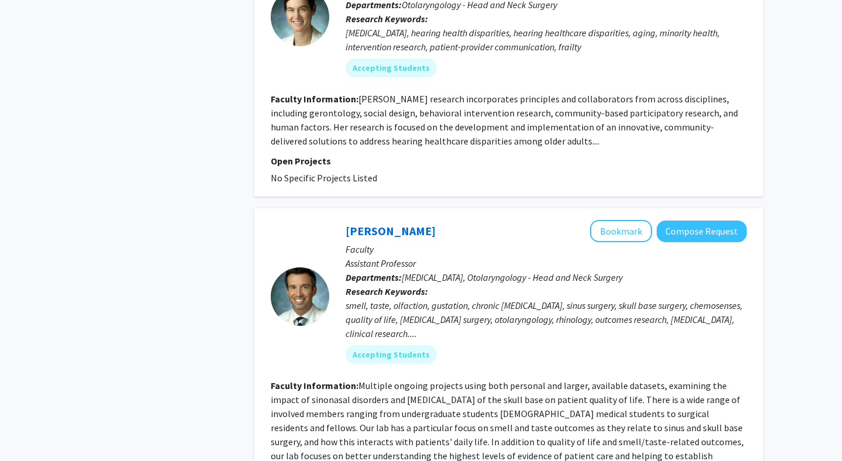
click at [509, 388] on fg-read-more "Multiple ongoing projects using both personal and larger, available datasets, e…" at bounding box center [507, 435] width 473 height 110
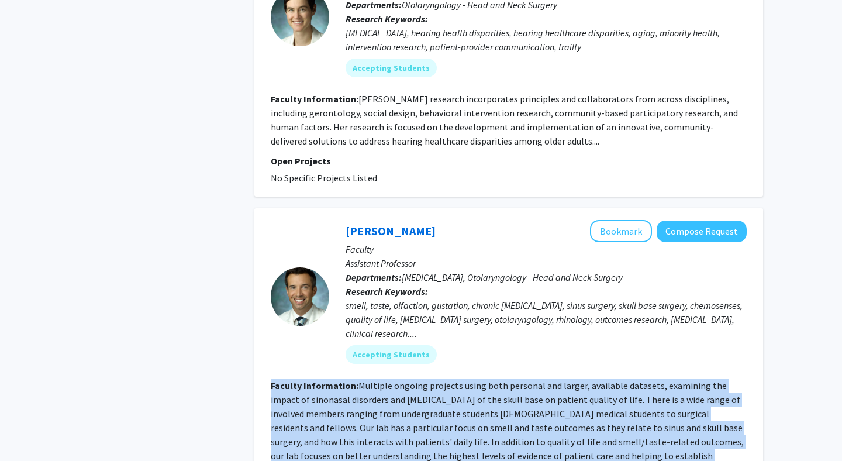
click at [509, 388] on fg-read-more "Multiple ongoing projects using both personal and larger, available datasets, e…" at bounding box center [507, 435] width 473 height 110
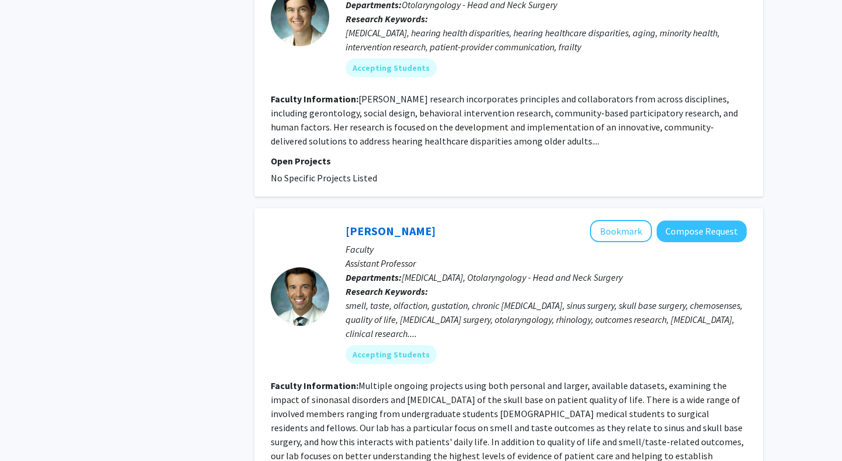
click at [509, 388] on fg-read-more "Multiple ongoing projects using both personal and larger, available datasets, e…" at bounding box center [507, 435] width 473 height 110
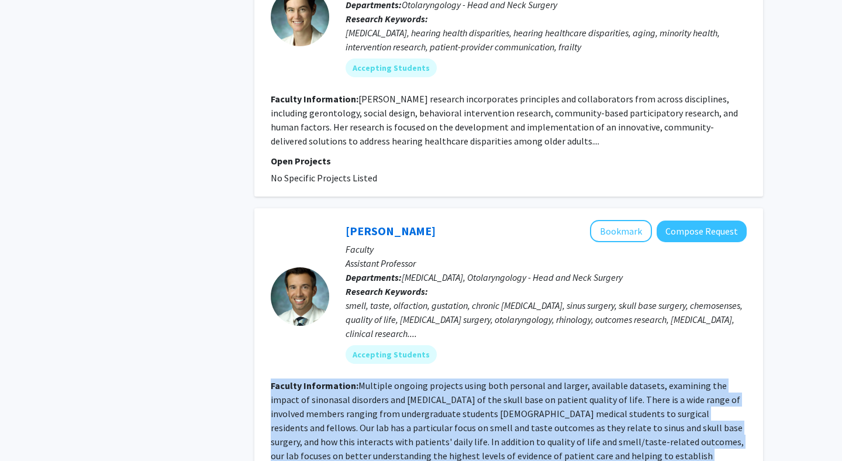
click at [509, 388] on fg-read-more "Multiple ongoing projects using both personal and larger, available datasets, e…" at bounding box center [507, 435] width 473 height 110
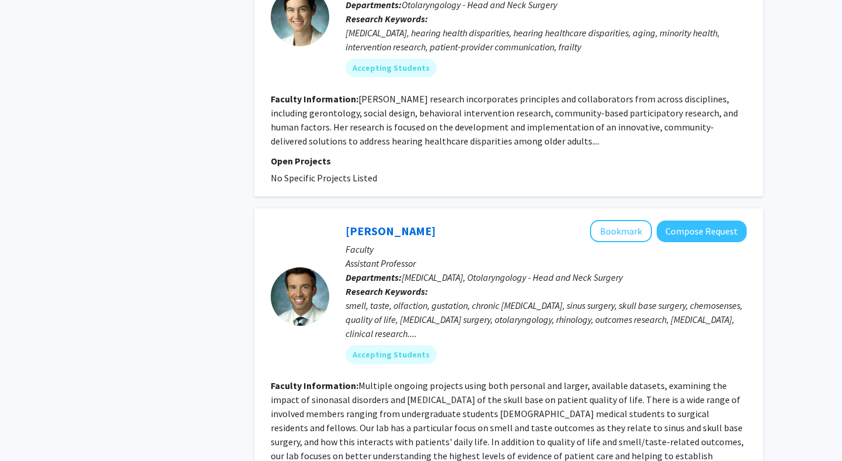
click at [509, 388] on fg-read-more "Multiple ongoing projects using both personal and larger, available datasets, e…" at bounding box center [507, 435] width 473 height 110
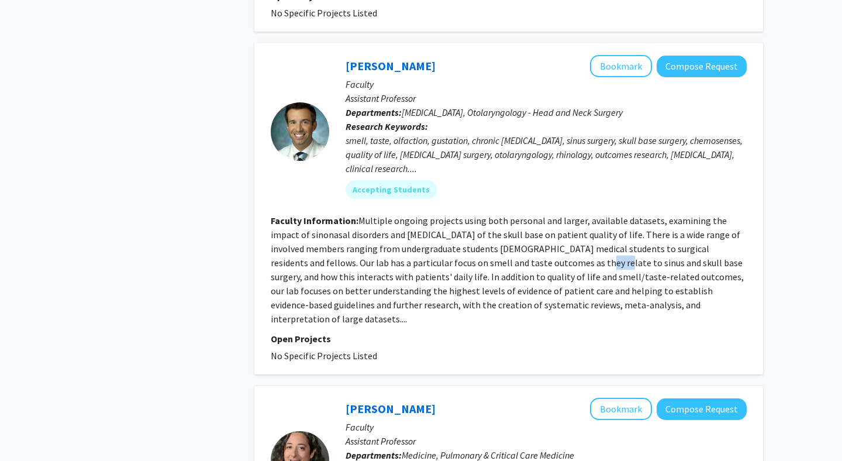
scroll to position [2221, 0]
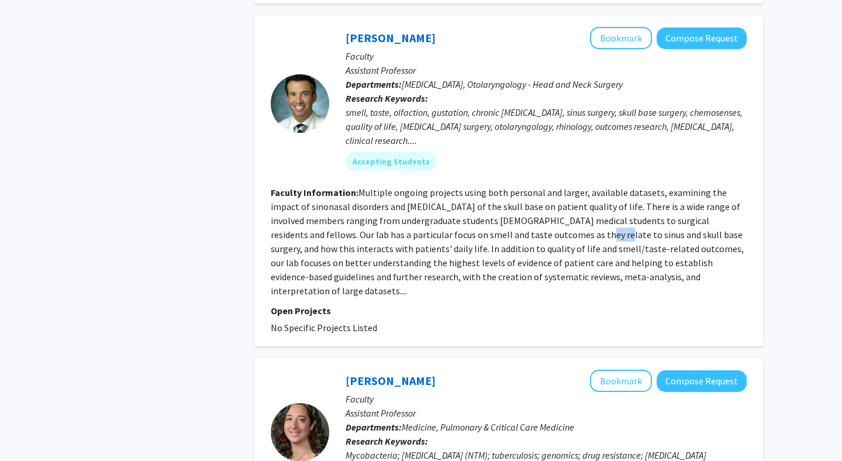
click at [509, 434] on p "Research Keywords: Mycobacteria; nontuberculous mycobacteria (NTM); tuberculosi…" at bounding box center [546, 448] width 401 height 28
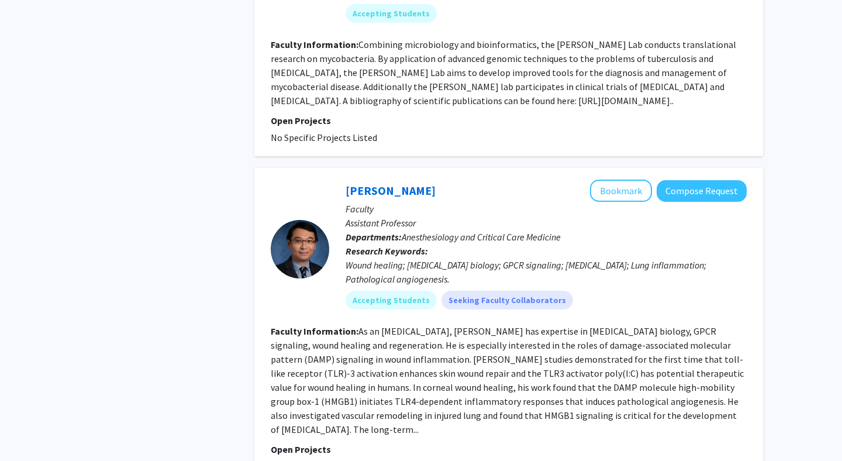
scroll to position [2685, 0]
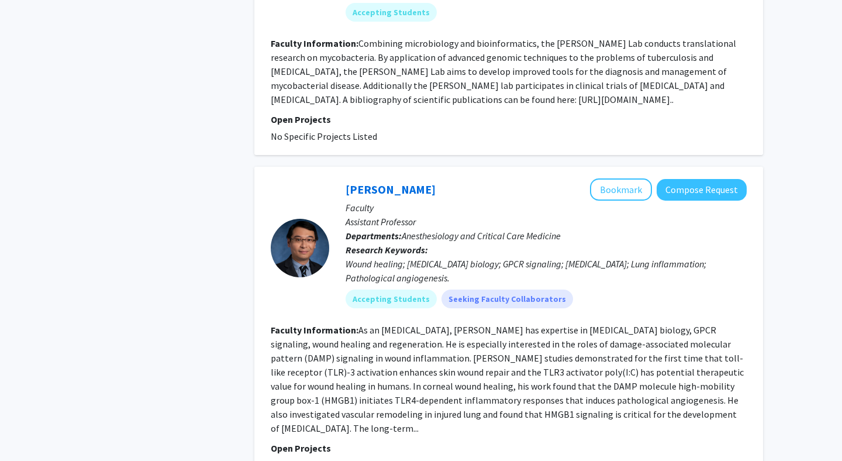
click at [517, 350] on section "Faculty Information: As an immunologist, Dr. Qing Lin has expertise in mast cel…" at bounding box center [509, 379] width 476 height 112
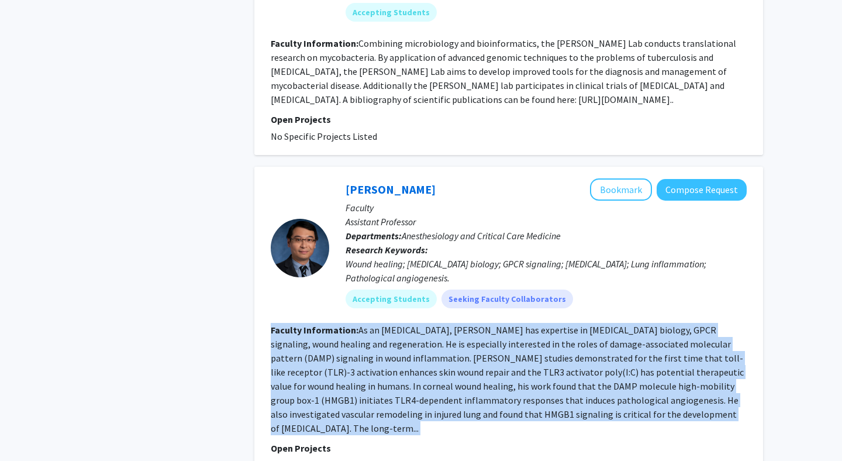
click at [517, 350] on section "Faculty Information: As an immunologist, Dr. Qing Lin has expertise in mast cel…" at bounding box center [509, 379] width 476 height 112
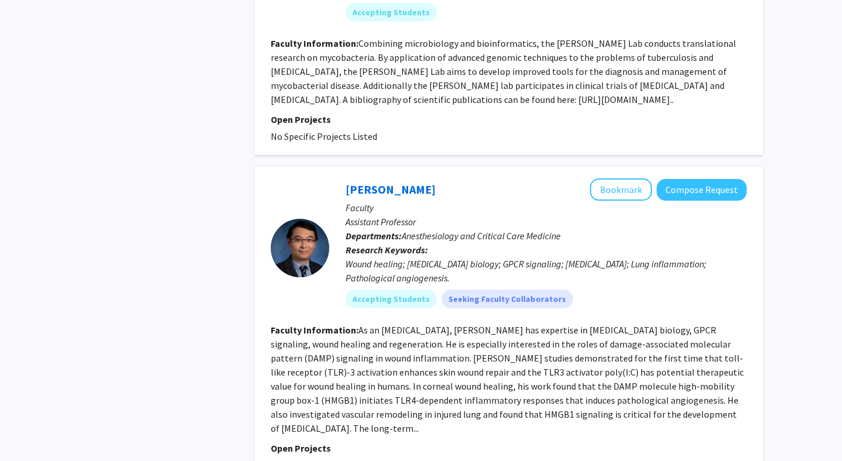
scroll to position [2795, 0]
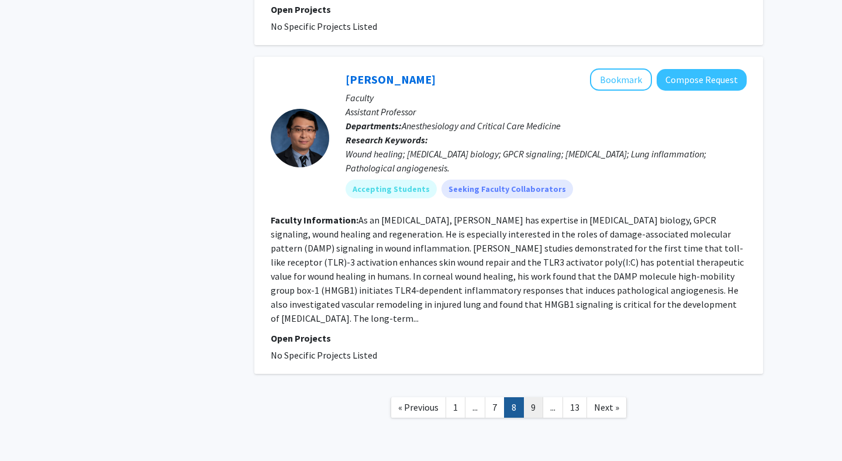
click at [528, 397] on link "9" at bounding box center [533, 407] width 20 height 20
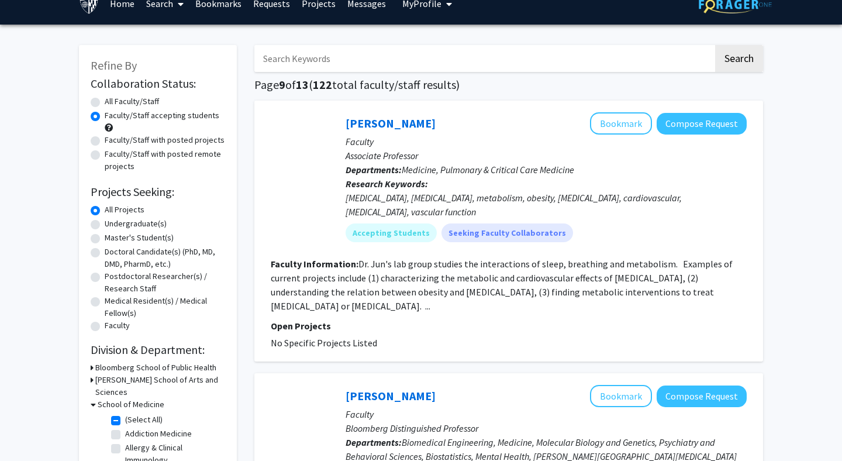
scroll to position [20, 0]
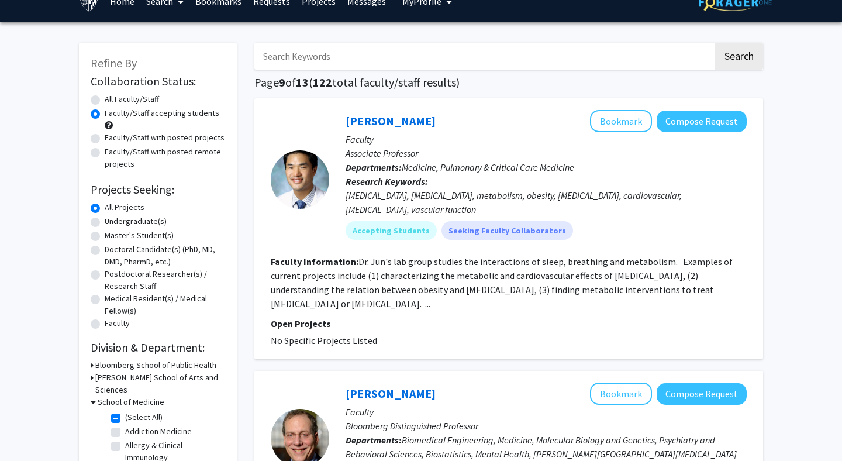
click at [496, 266] on fg-read-more "Dr. Jun's lab group studies the interactions of sleep, breathing and metabolism…" at bounding box center [502, 283] width 462 height 54
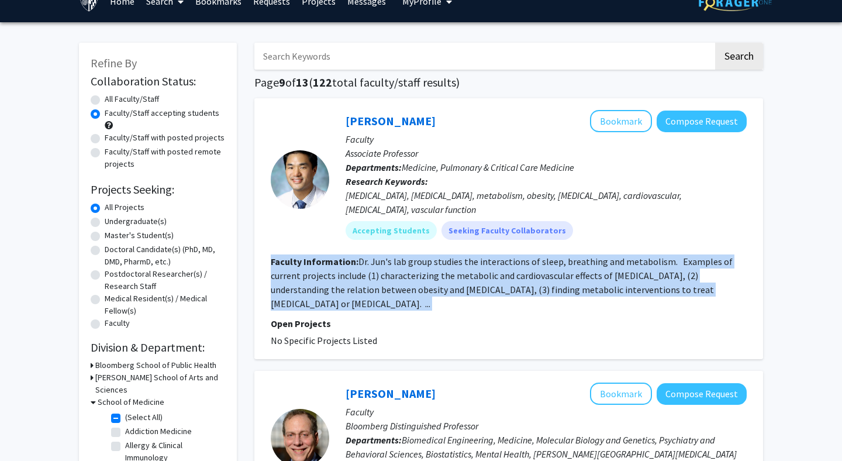
click at [496, 266] on fg-read-more "Dr. Jun's lab group studies the interactions of sleep, breathing and metabolism…" at bounding box center [502, 283] width 462 height 54
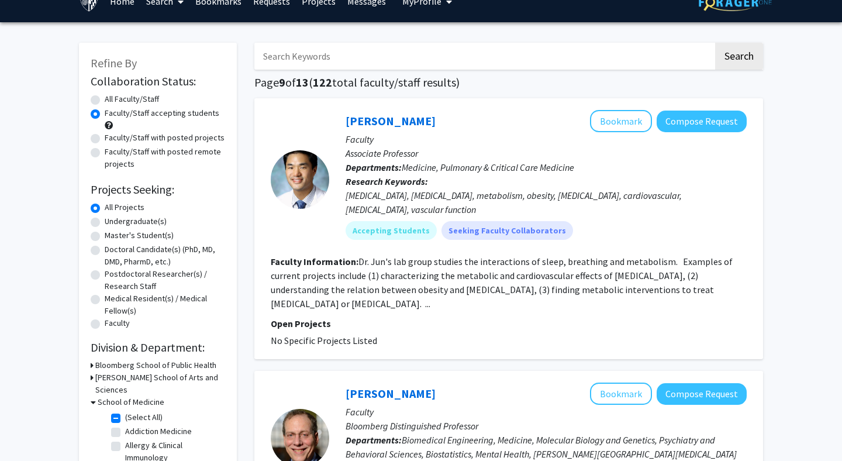
click at [496, 266] on fg-read-more "Dr. Jun's lab group studies the interactions of sleep, breathing and metabolism…" at bounding box center [502, 283] width 462 height 54
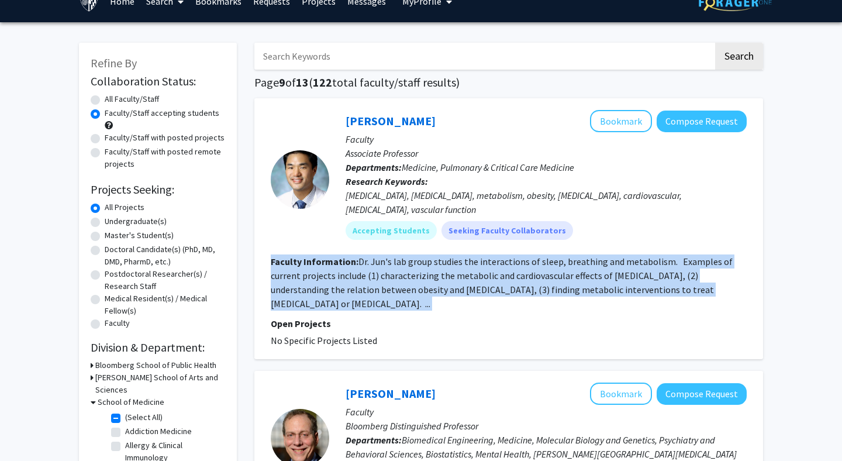
click at [496, 266] on fg-read-more "Dr. Jun's lab group studies the interactions of sleep, breathing and metabolism…" at bounding box center [502, 283] width 462 height 54
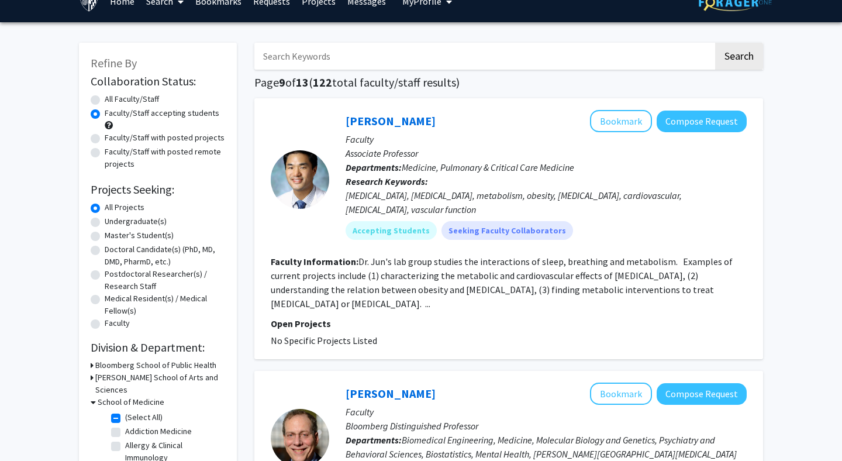
click at [501, 273] on fg-read-more "Dr. Jun's lab group studies the interactions of sleep, breathing and metabolism…" at bounding box center [502, 283] width 462 height 54
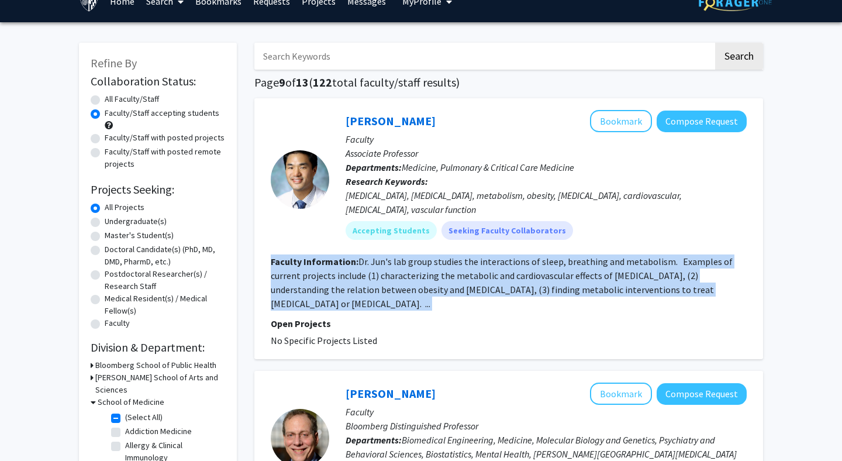
click at [501, 273] on fg-read-more "Dr. Jun's lab group studies the interactions of sleep, breathing and metabolism…" at bounding box center [502, 283] width 462 height 54
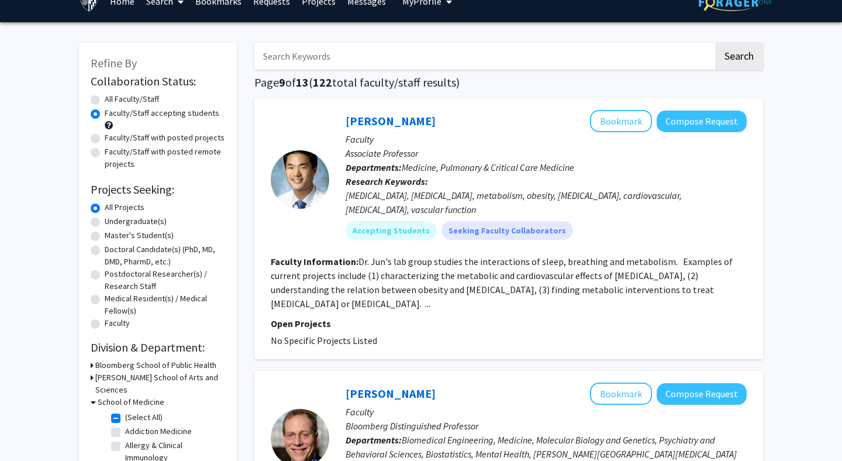
click at [501, 273] on fg-read-more "Dr. Jun's lab group studies the interactions of sleep, breathing and metabolism…" at bounding box center [502, 283] width 462 height 54
click at [627, 123] on button "Bookmark" at bounding box center [621, 121] width 62 height 22
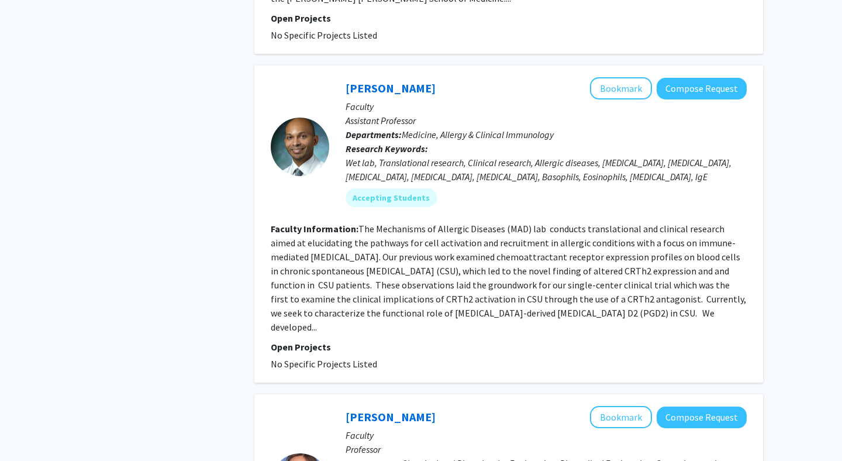
scroll to position [949, 0]
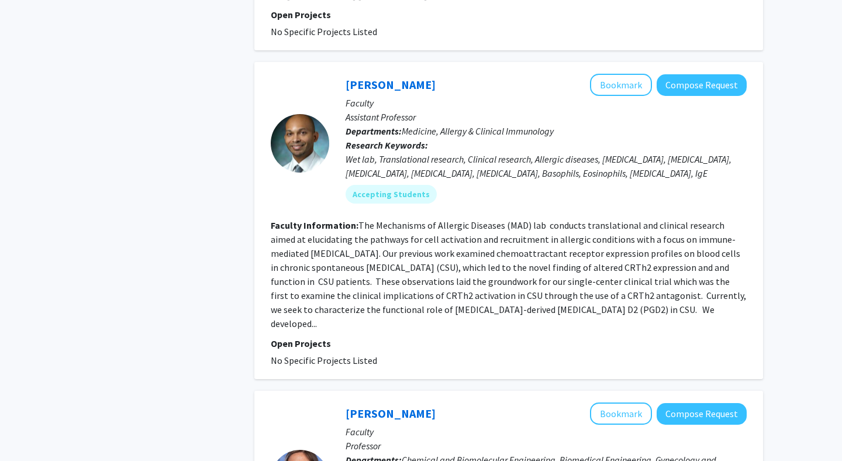
click at [627, 219] on fg-read-more "The Mechanisms of Allergic Diseases (MAD) lab conducts translational and clinic…" at bounding box center [509, 274] width 476 height 110
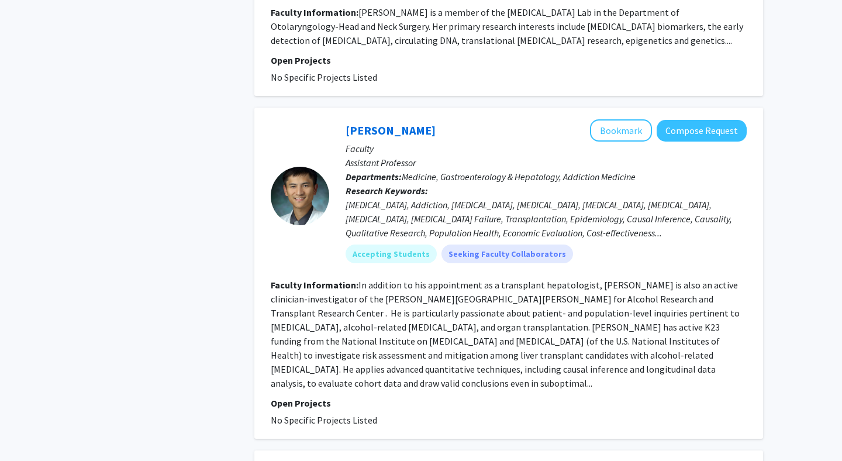
scroll to position [1807, 0]
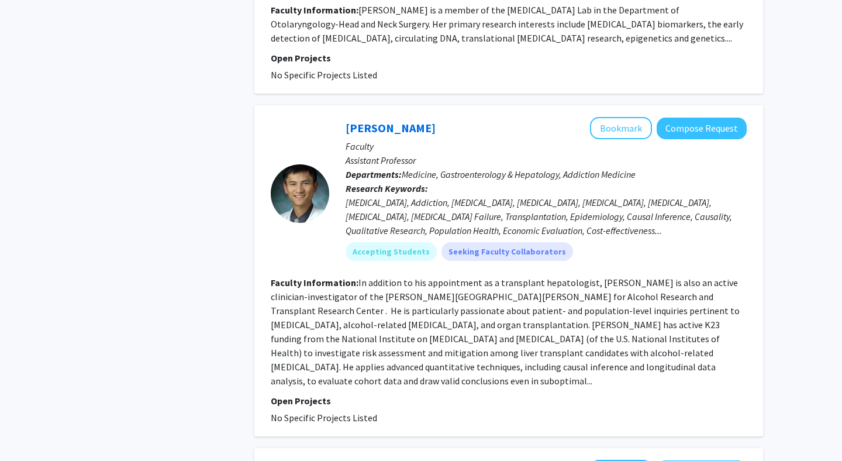
click at [619, 288] on section "Faculty Information: In addition to his appointment as a transplant hepatologis…" at bounding box center [509, 331] width 476 height 112
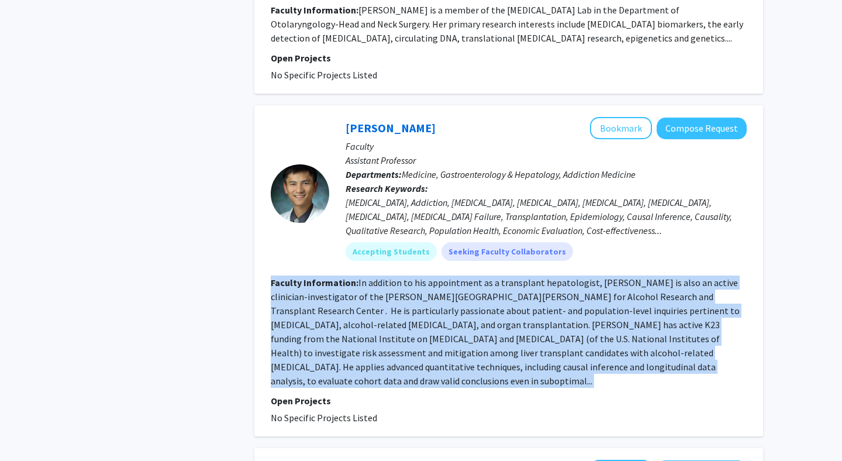
click at [619, 288] on section "Faculty Information: In addition to his appointment as a transplant hepatologis…" at bounding box center [509, 331] width 476 height 112
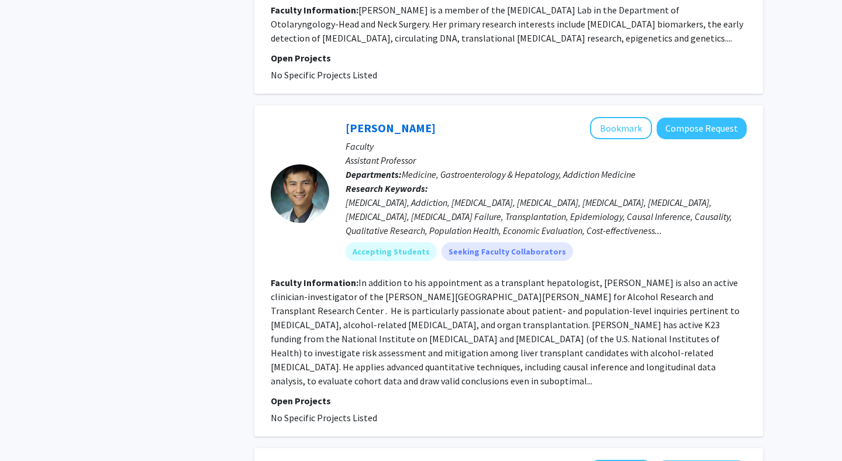
click at [619, 288] on section "Faculty Information: In addition to his appointment as a transplant hepatologis…" at bounding box center [509, 331] width 476 height 112
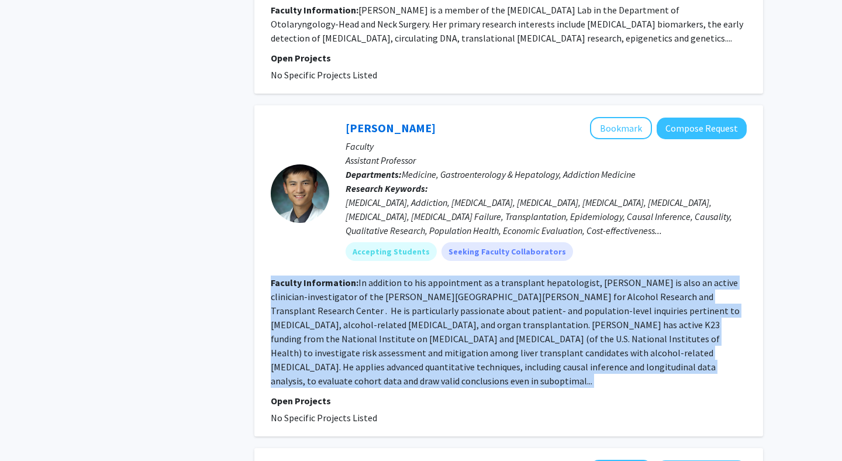
click at [619, 288] on section "Faculty Information: In addition to his appointment as a transplant hepatologis…" at bounding box center [509, 331] width 476 height 112
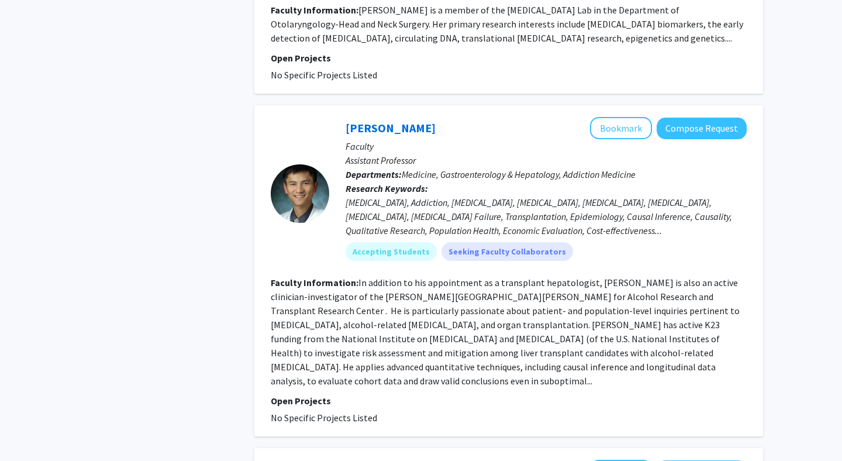
click at [619, 288] on section "Faculty Information: In addition to his appointment as a transplant hepatologis…" at bounding box center [509, 331] width 476 height 112
click at [554, 302] on section "Faculty Information: In addition to his appointment as a transplant hepatologis…" at bounding box center [509, 331] width 476 height 112
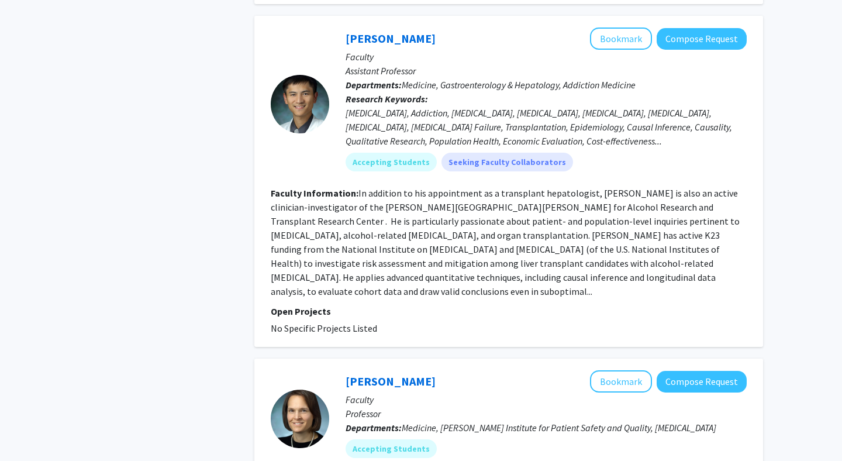
scroll to position [2014, 0]
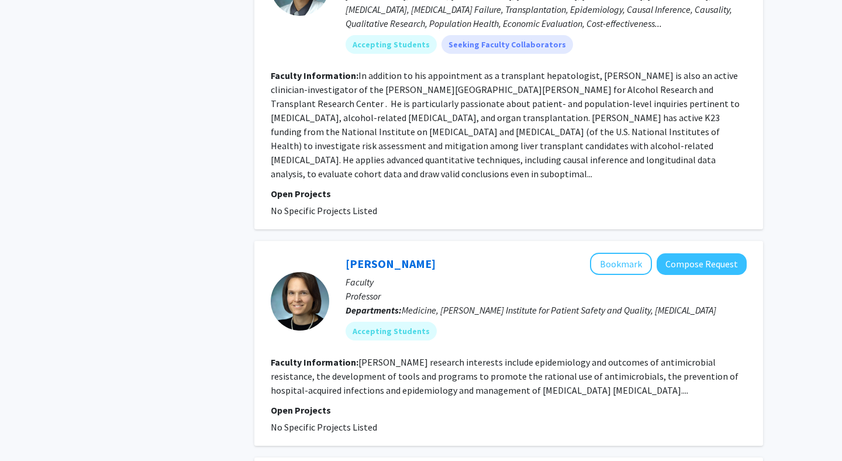
click at [559, 356] on fg-read-more "Dr. Cosgrove’s research interests include epidemiology and outcomes of antimicr…" at bounding box center [505, 376] width 468 height 40
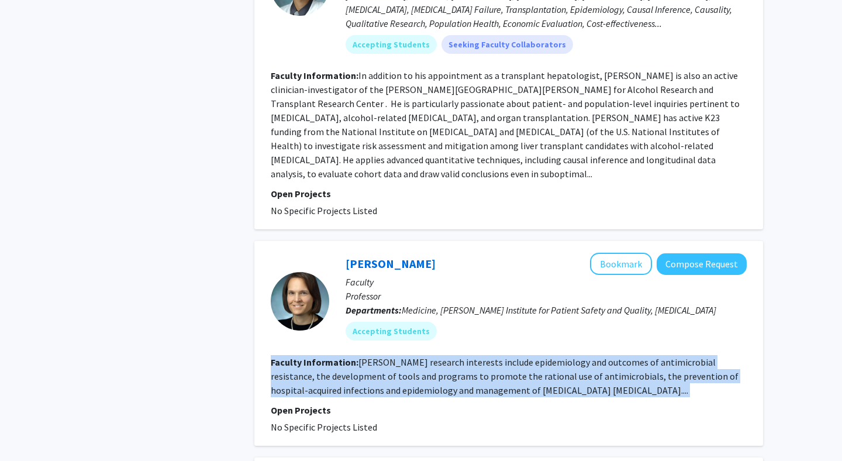
click at [559, 356] on fg-read-more "Dr. Cosgrove’s research interests include epidemiology and outcomes of antimicr…" at bounding box center [505, 376] width 468 height 40
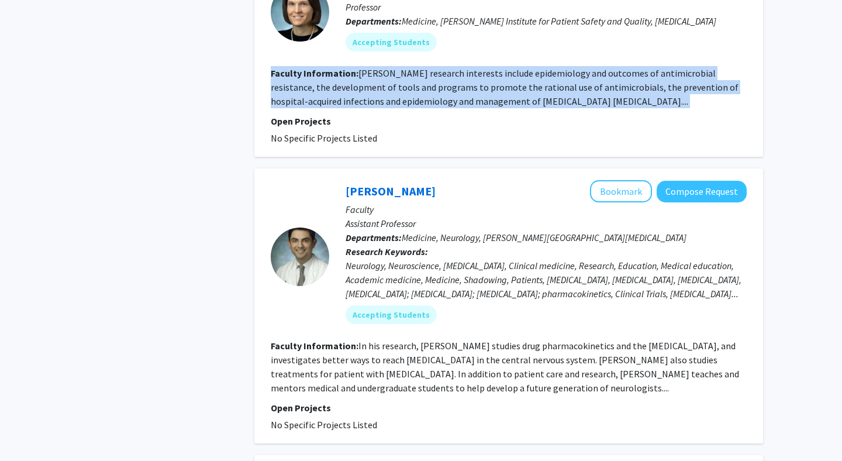
scroll to position [2305, 0]
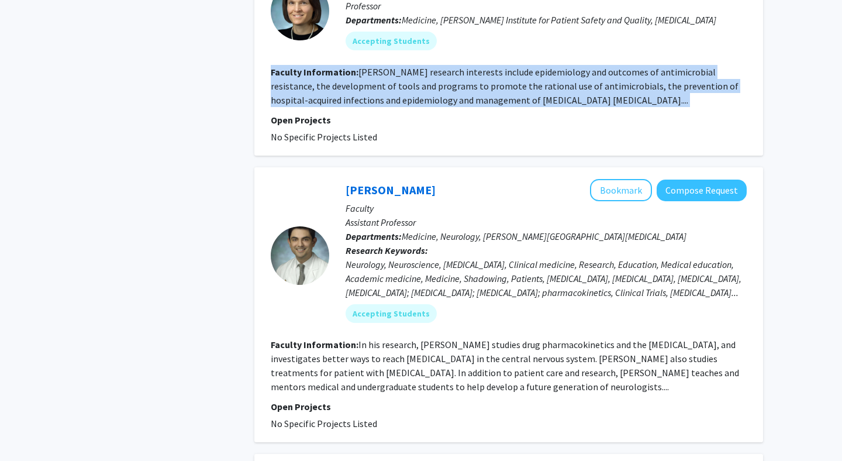
click at [559, 339] on fg-read-more "In his research, Dr. Romo studies drug pharmacokinetics and the blood-brain bar…" at bounding box center [505, 366] width 469 height 54
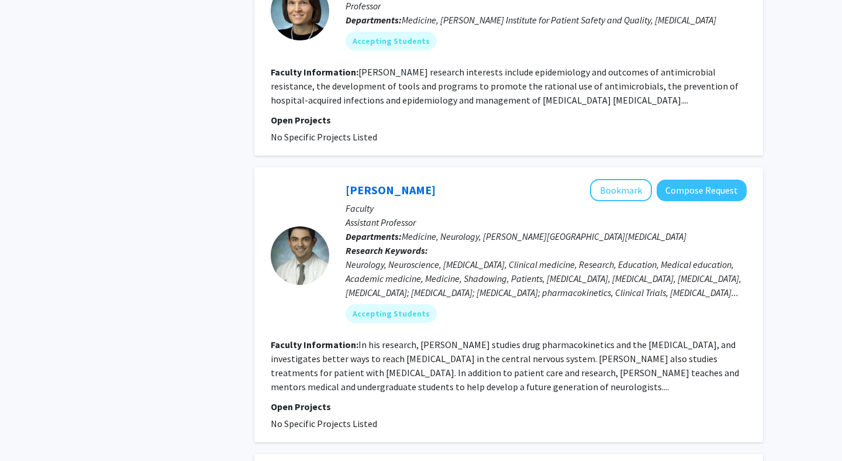
click at [559, 339] on fg-read-more "In his research, Dr. Romo studies drug pharmacokinetics and the blood-brain bar…" at bounding box center [505, 366] width 469 height 54
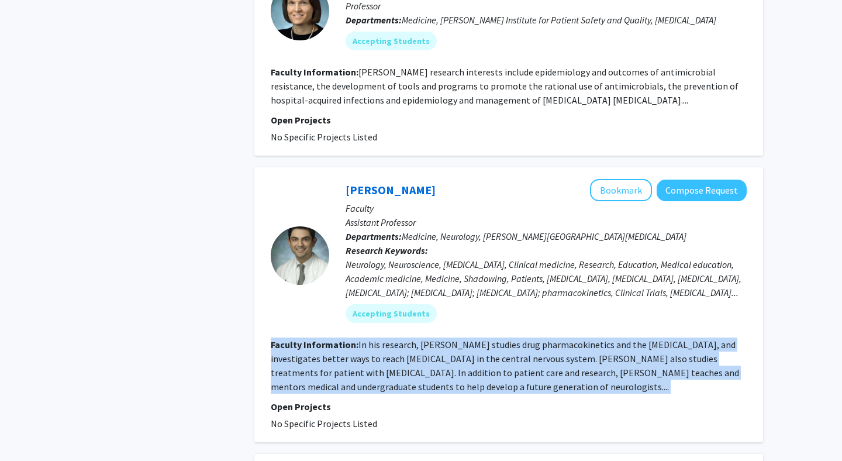
click at [559, 339] on fg-read-more "In his research, Dr. Romo studies drug pharmacokinetics and the blood-brain bar…" at bounding box center [505, 366] width 469 height 54
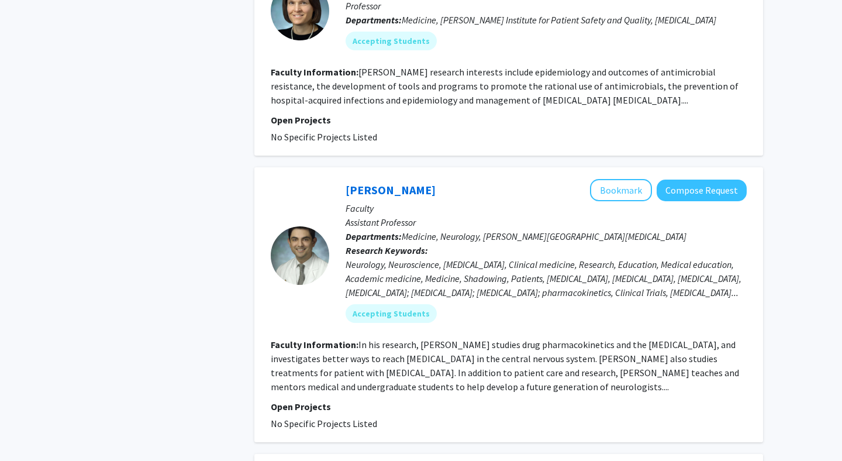
scroll to position [2549, 0]
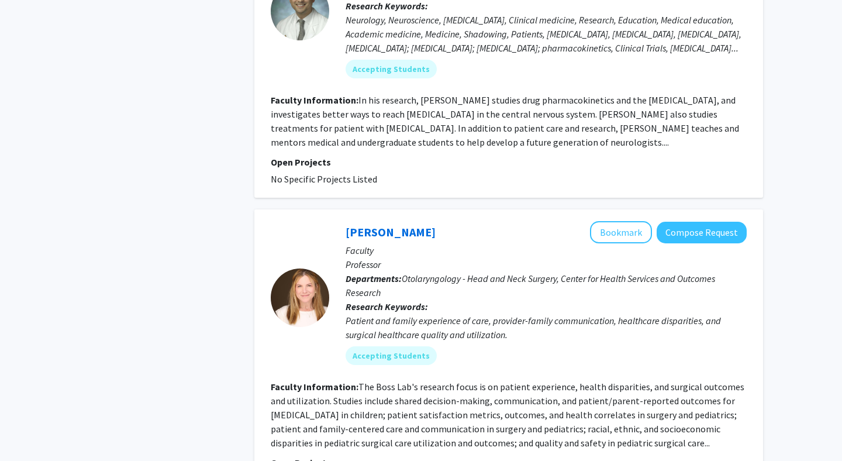
click at [559, 329] on div "Emily Boss Bookmark Compose Request Faculty Professor Departments: Otolaryngolo…" at bounding box center [538, 297] width 418 height 153
click at [556, 381] on fg-read-more "The Boss Lab's research focus is on patient experience, health disparities, and…" at bounding box center [508, 415] width 474 height 68
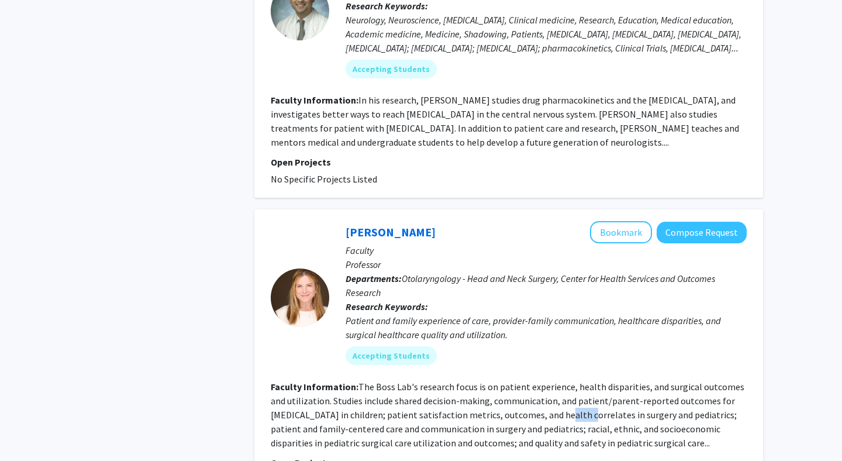
click at [556, 381] on fg-read-more "The Boss Lab's research focus is on patient experience, health disparities, and…" at bounding box center [508, 415] width 474 height 68
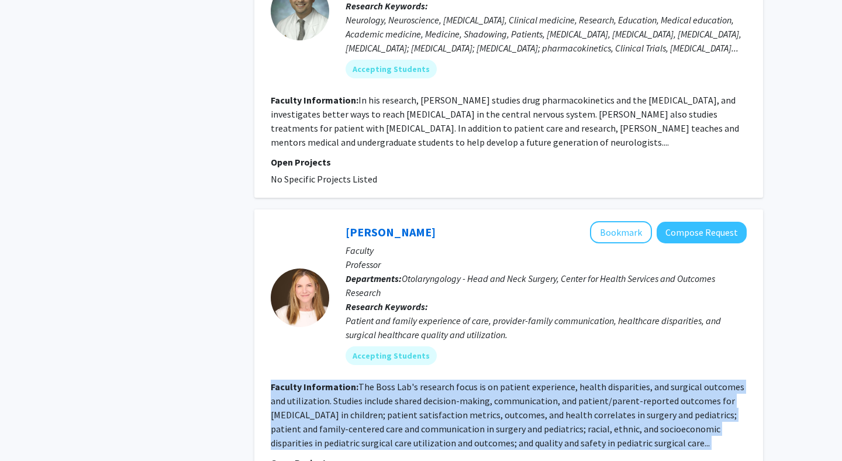
click at [556, 381] on fg-read-more "The Boss Lab's research focus is on patient experience, health disparities, and…" at bounding box center [508, 415] width 474 height 68
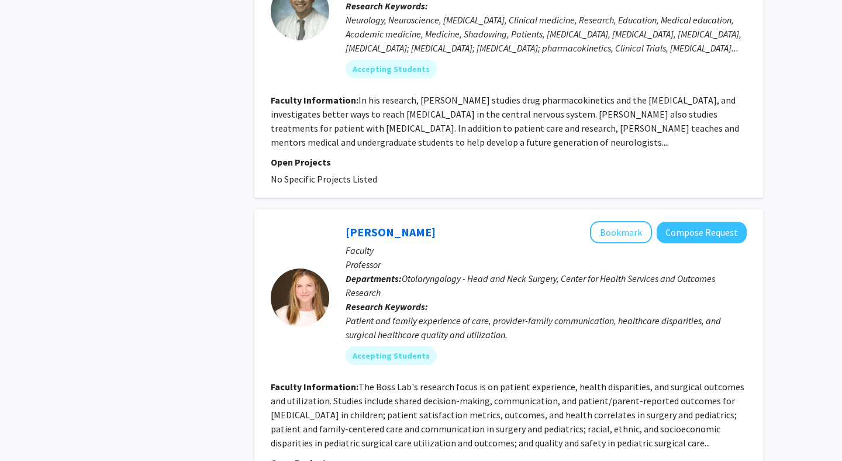
click at [556, 381] on fg-read-more "The Boss Lab's research focus is on patient experience, health disparities, and…" at bounding box center [508, 415] width 474 height 68
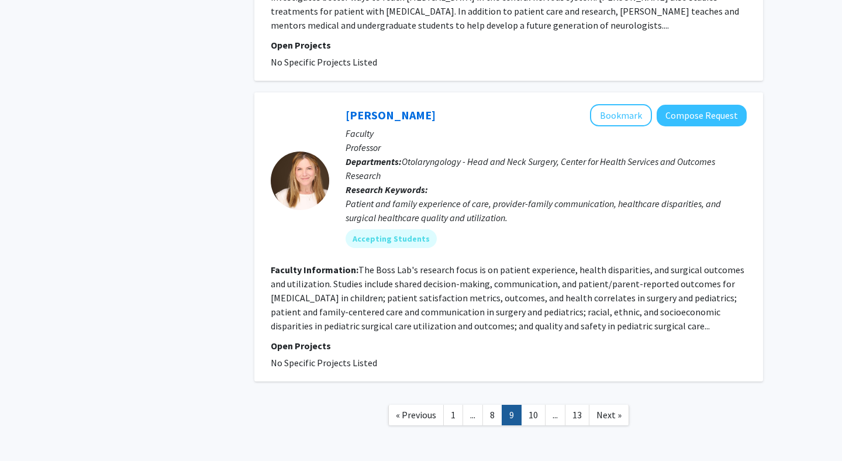
scroll to position [2674, 0]
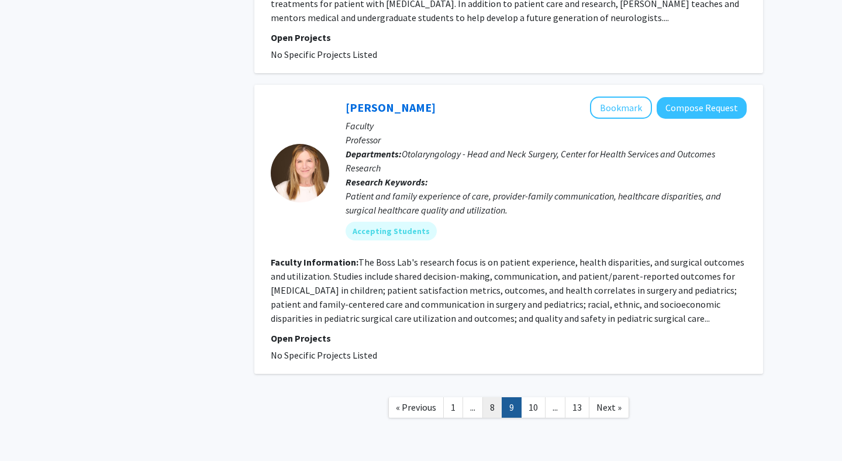
click at [492, 397] on link "8" at bounding box center [493, 407] width 20 height 20
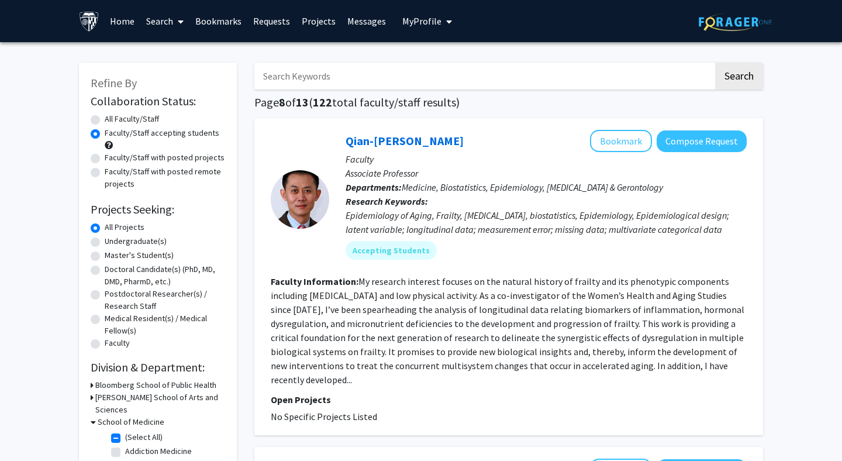
click at [490, 336] on fg-read-more "My research interest focuses on the natural history of frailty and its phenotyp…" at bounding box center [508, 330] width 474 height 110
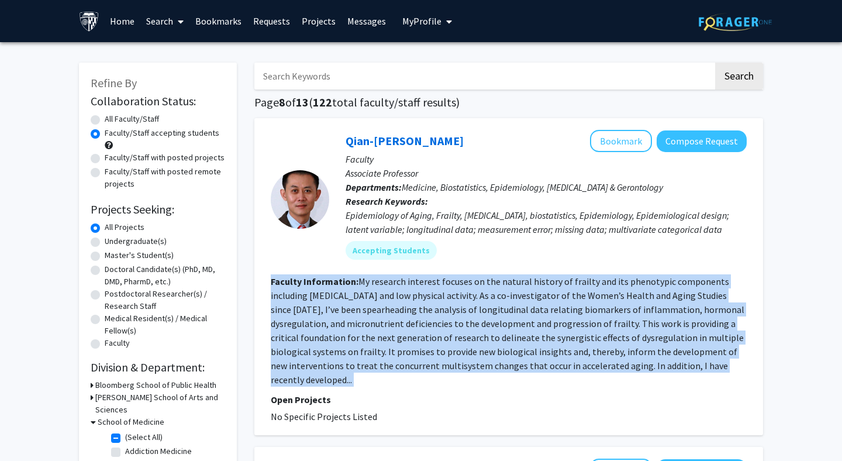
click at [490, 336] on fg-read-more "My research interest focuses on the natural history of frailty and its phenotyp…" at bounding box center [508, 330] width 474 height 110
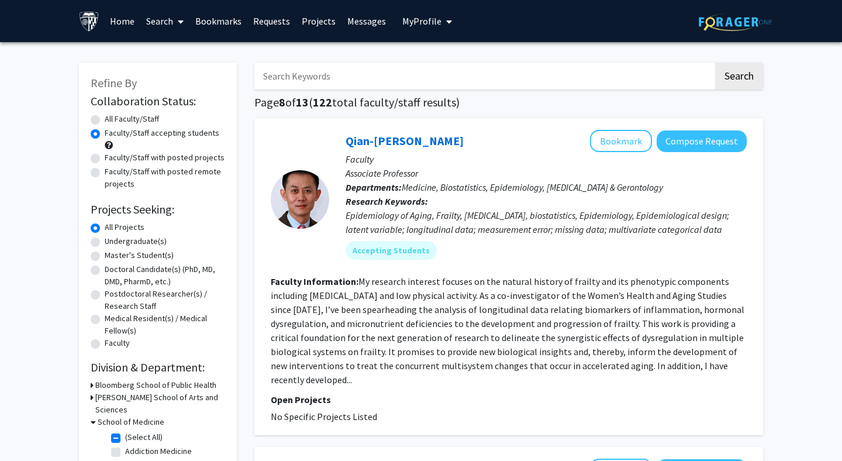
click at [490, 336] on fg-read-more "My research interest focuses on the natural history of frailty and its phenotyp…" at bounding box center [508, 330] width 474 height 110
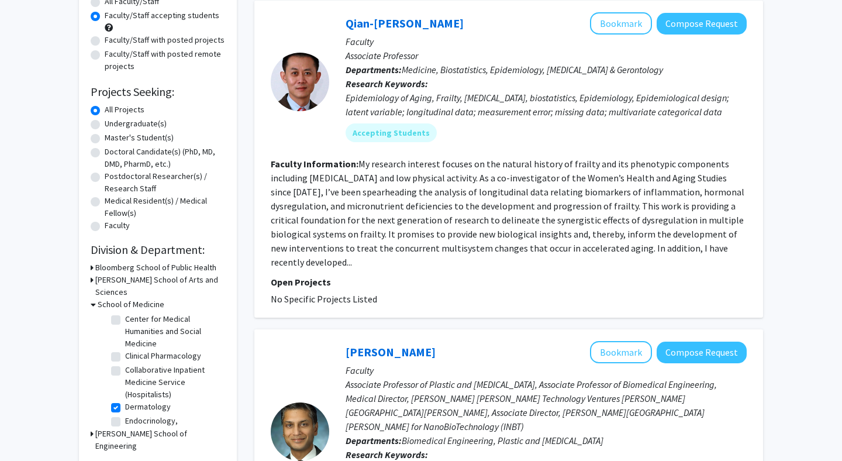
scroll to position [234, 0]
click at [149, 390] on label "Dermatology" at bounding box center [148, 396] width 46 height 12
click at [133, 390] on input "Dermatology" at bounding box center [129, 394] width 8 height 8
checkbox input "false"
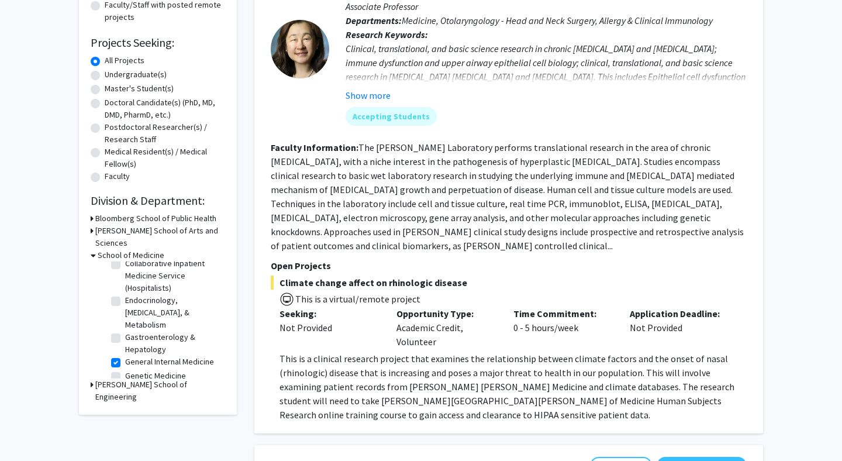
scroll to position [342, 0]
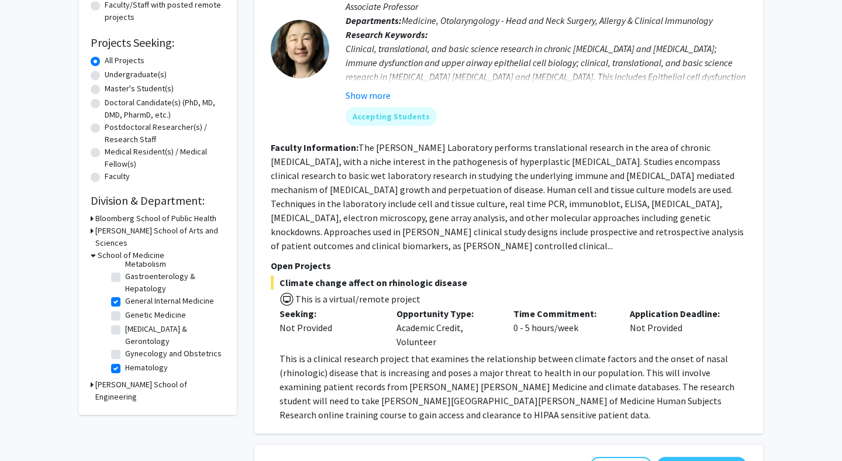
click at [147, 361] on label "Hematology" at bounding box center [146, 367] width 43 height 12
click at [133, 361] on input "Hematology" at bounding box center [129, 365] width 8 height 8
checkbox input "false"
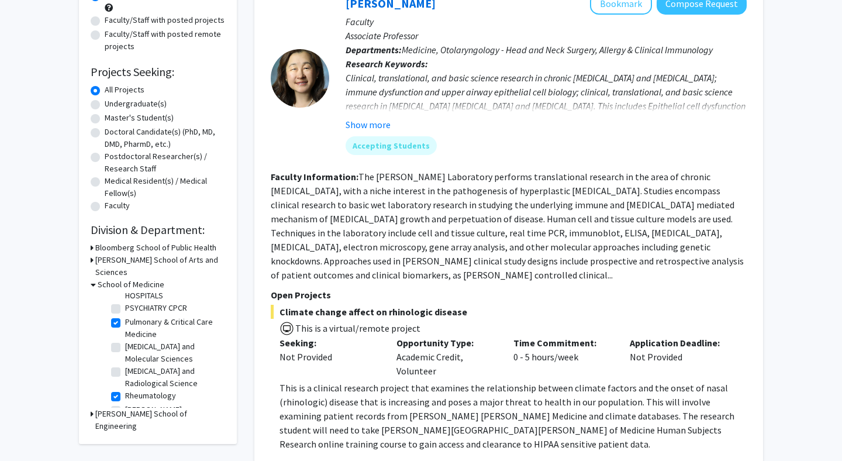
scroll to position [865, 0]
click at [151, 387] on label "Rheumatology" at bounding box center [150, 393] width 51 height 12
click at [133, 387] on input "Rheumatology" at bounding box center [129, 391] width 8 height 8
checkbox input "false"
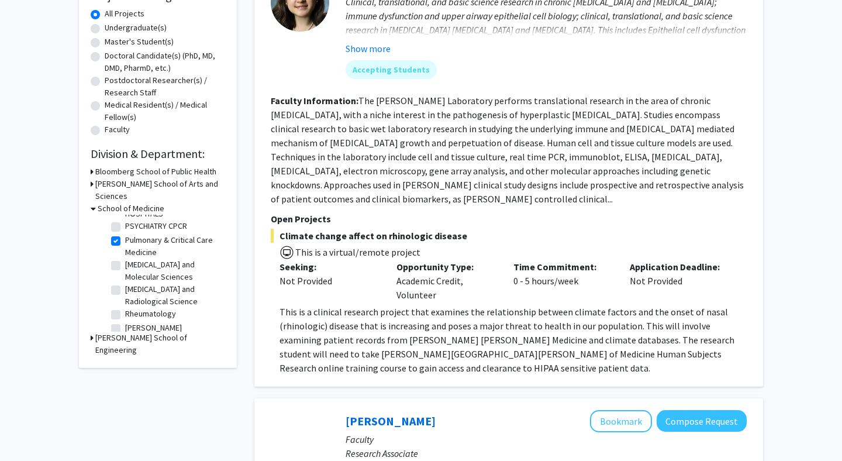
scroll to position [848, 0]
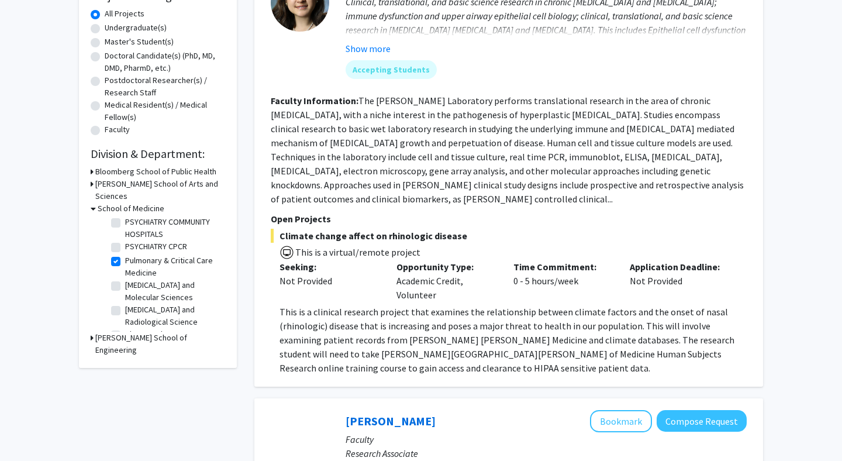
click at [143, 254] on label "Pulmonary & Critical Care Medicine" at bounding box center [173, 266] width 97 height 25
click at [133, 254] on input "Pulmonary & Critical Care Medicine" at bounding box center [129, 258] width 8 height 8
checkbox input "false"
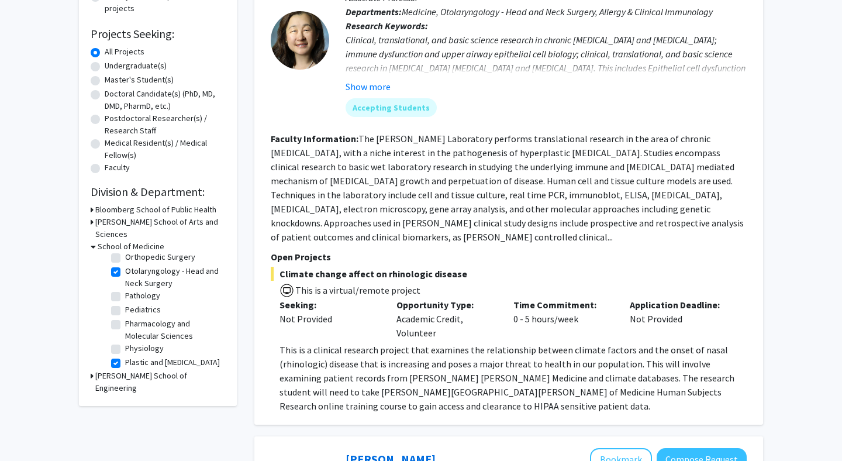
scroll to position [668, 0]
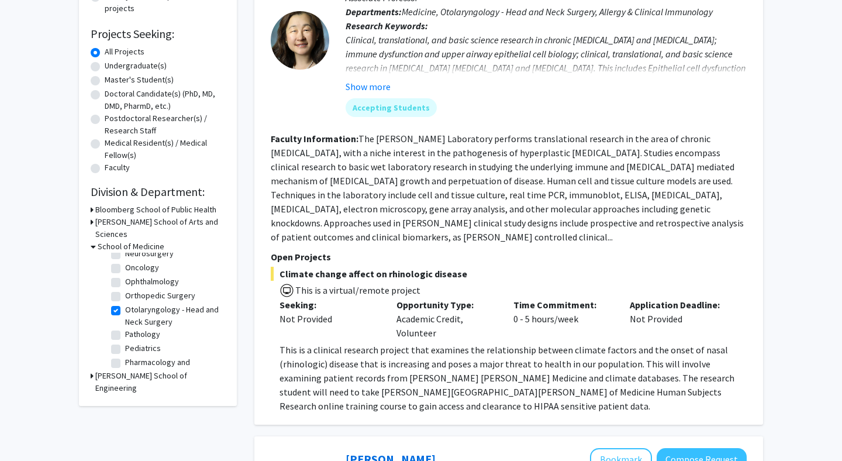
click at [125, 304] on label "Otolaryngology - Head and Neck Surgery" at bounding box center [173, 316] width 97 height 25
click at [125, 304] on input "Otolaryngology - Head and Neck Surgery" at bounding box center [129, 308] width 8 height 8
checkbox input "false"
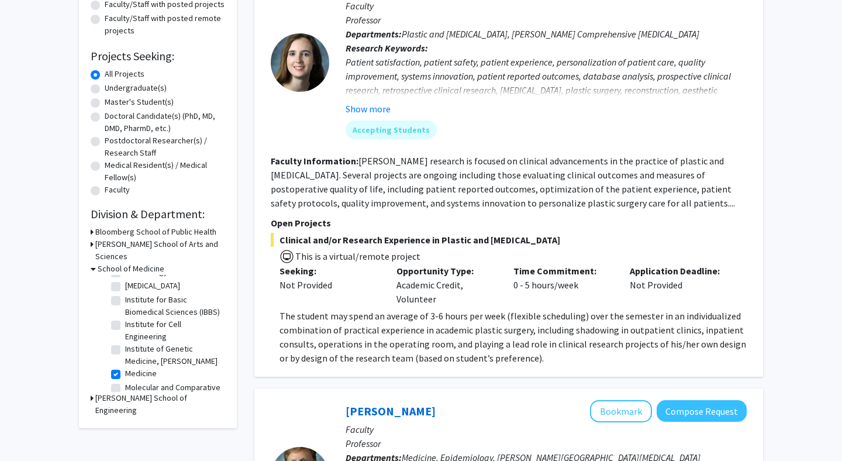
scroll to position [445, 0]
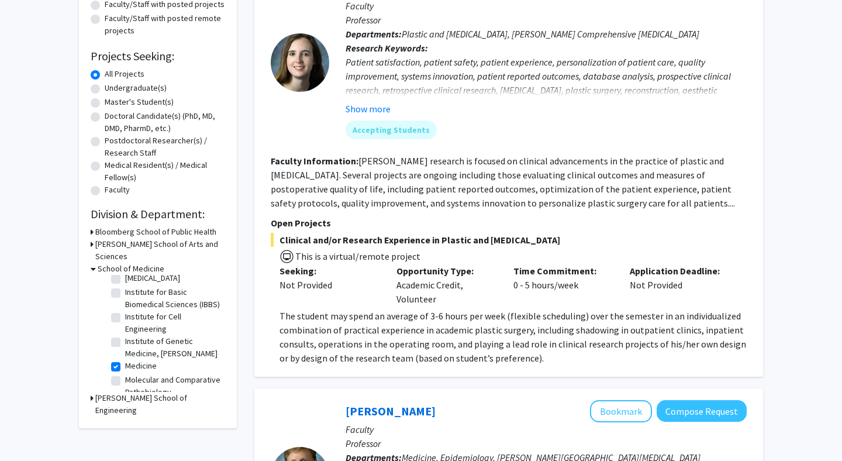
click at [144, 360] on label "Medicine" at bounding box center [141, 366] width 32 height 12
click at [133, 360] on input "Medicine" at bounding box center [129, 364] width 8 height 8
checkbox input "false"
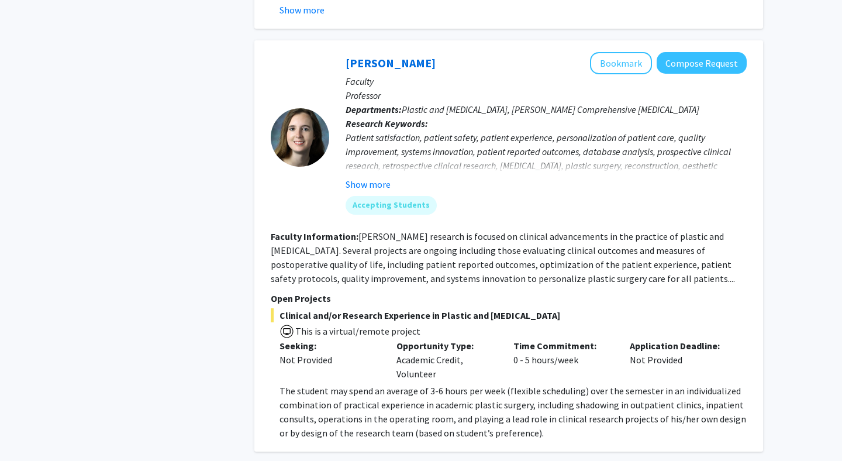
scroll to position [573, 0]
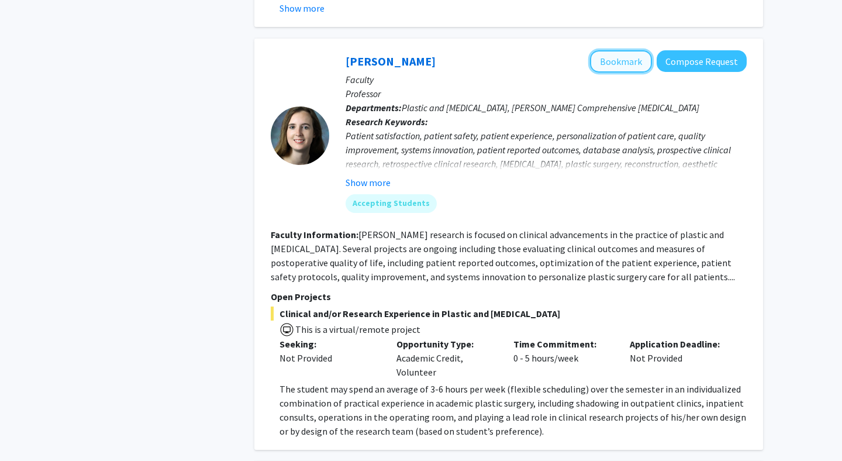
click at [628, 51] on button "Bookmark" at bounding box center [621, 61] width 62 height 22
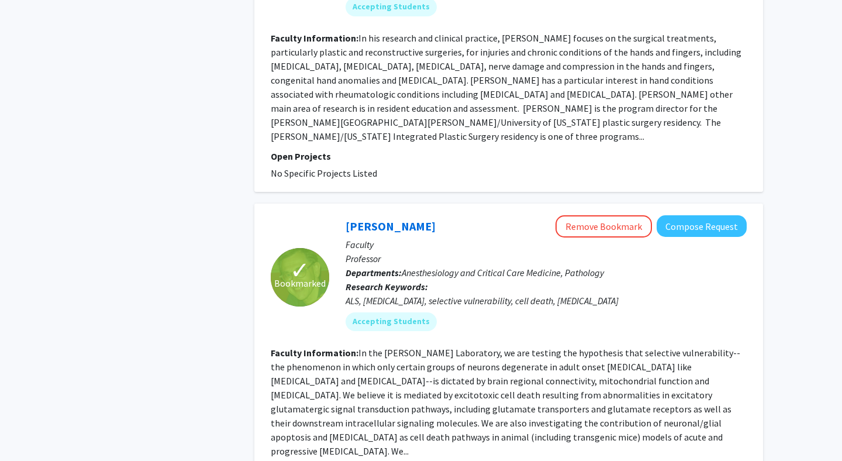
scroll to position [3294, 0]
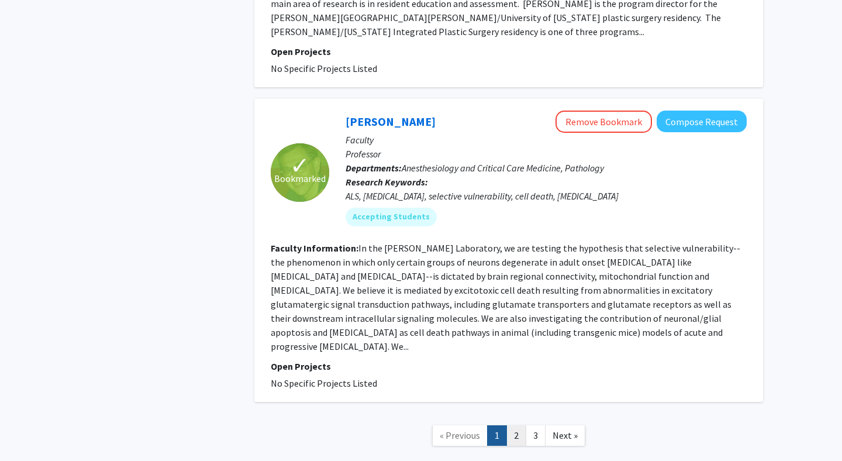
click at [518, 425] on link "2" at bounding box center [517, 435] width 20 height 20
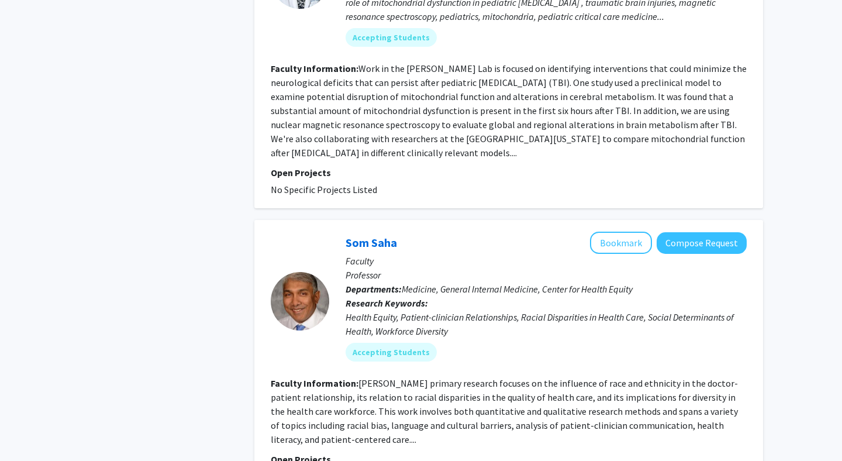
scroll to position [2158, 0]
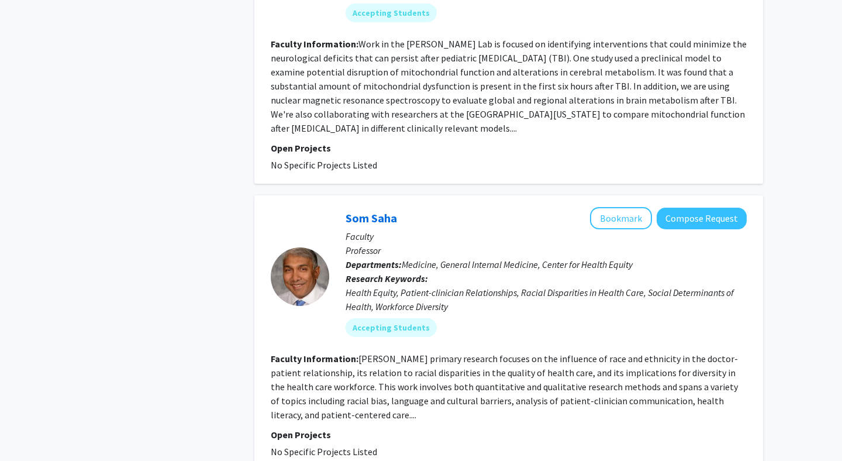
click at [512, 353] on fg-read-more "Dr. Saha’s primary research focuses on the influence of race and ethnicity in t…" at bounding box center [504, 387] width 467 height 68
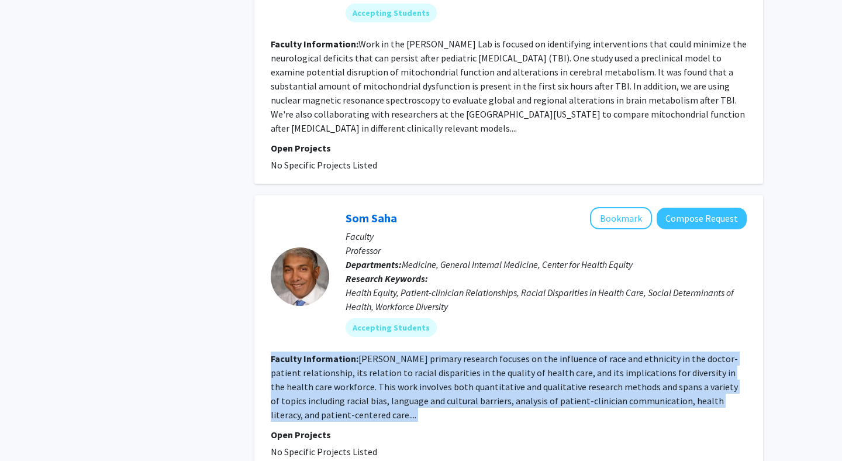
click at [512, 353] on fg-read-more "Dr. Saha’s primary research focuses on the influence of race and ethnicity in t…" at bounding box center [504, 387] width 467 height 68
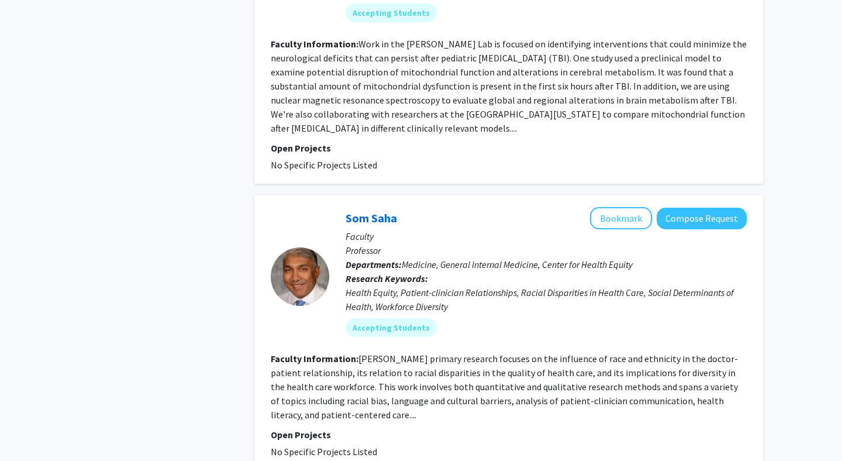
click at [512, 353] on fg-read-more "Dr. Saha’s primary research focuses on the influence of race and ethnicity in t…" at bounding box center [504, 387] width 467 height 68
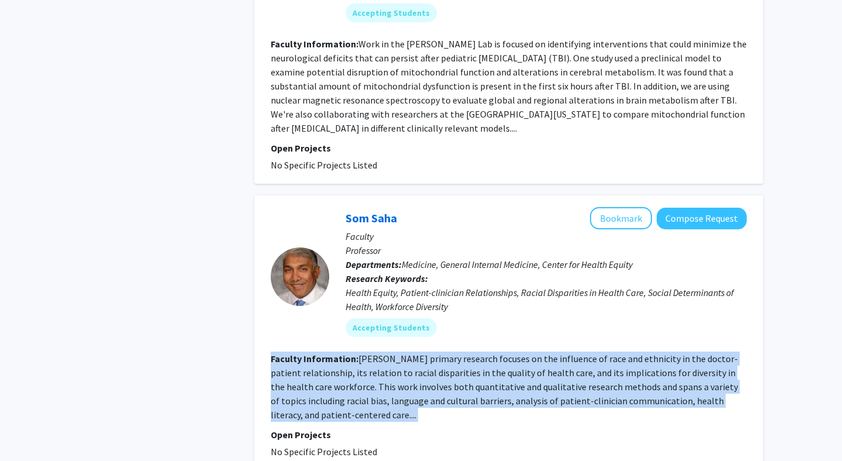
click at [512, 353] on fg-read-more "Dr. Saha’s primary research focuses on the influence of race and ethnicity in t…" at bounding box center [504, 387] width 467 height 68
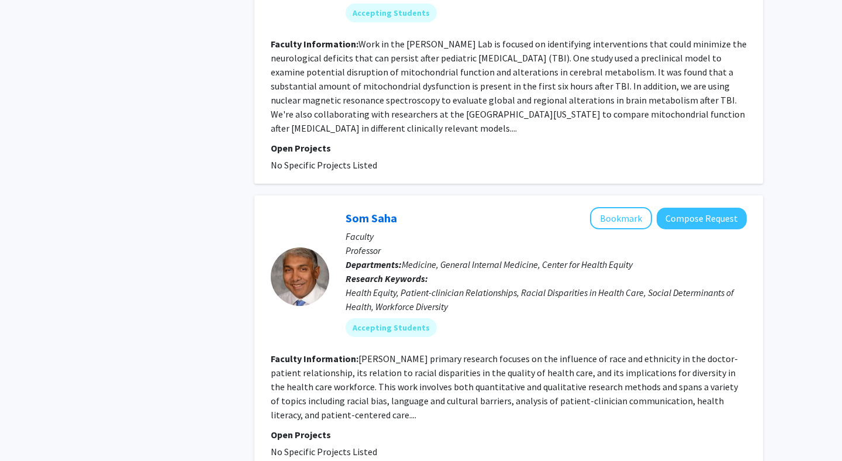
click at [512, 353] on fg-read-more "Dr. Saha’s primary research focuses on the influence of race and ethnicity in t…" at bounding box center [504, 387] width 467 height 68
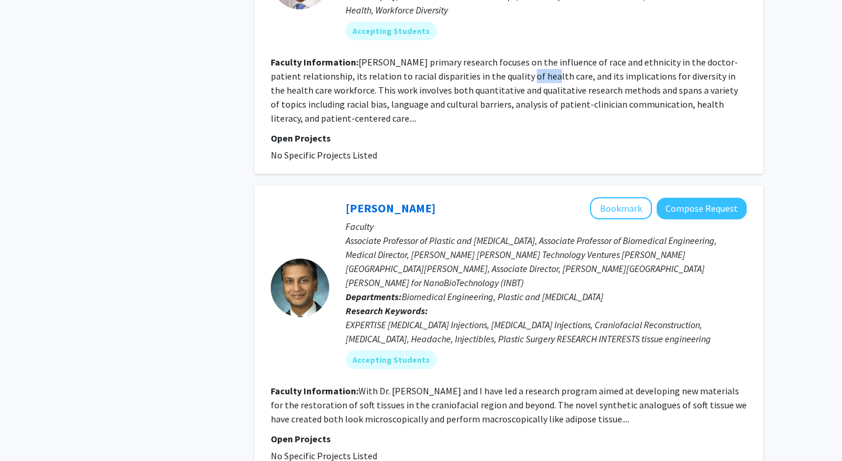
scroll to position [2476, 0]
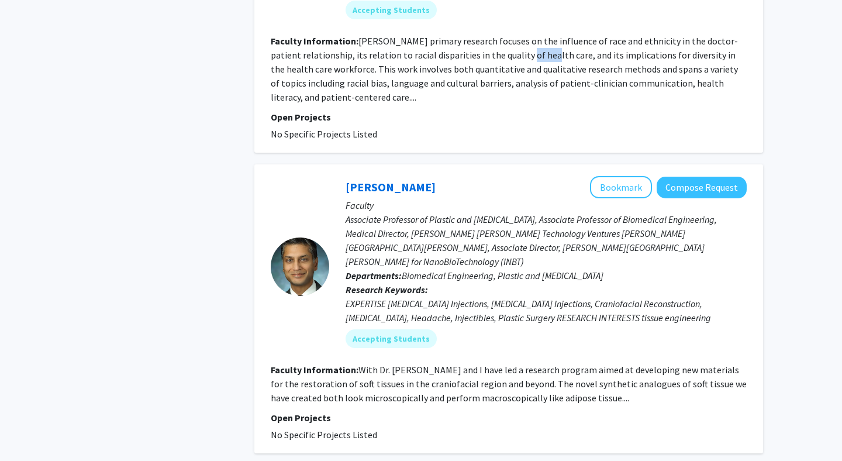
click at [550, 297] on div "EXPERTISE Botox Injections, Botulinum Toxin Injections, Craniofacial Reconstruc…" at bounding box center [546, 311] width 401 height 28
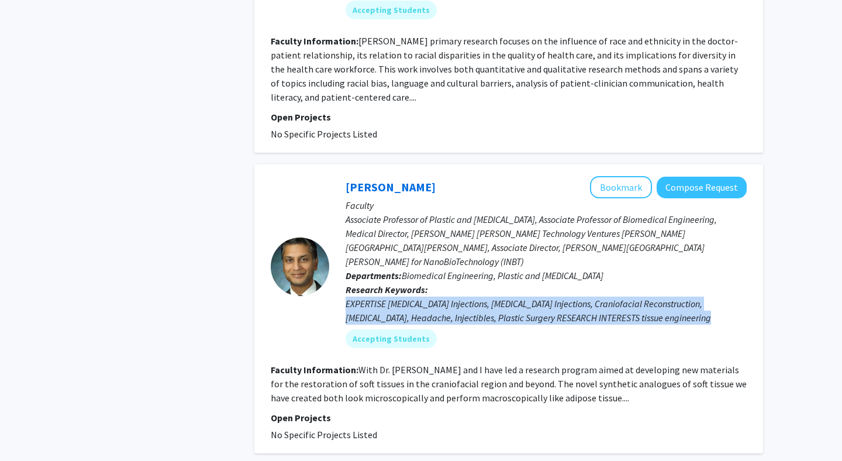
click at [550, 297] on div "EXPERTISE Botox Injections, Botulinum Toxin Injections, Craniofacial Reconstruc…" at bounding box center [546, 311] width 401 height 28
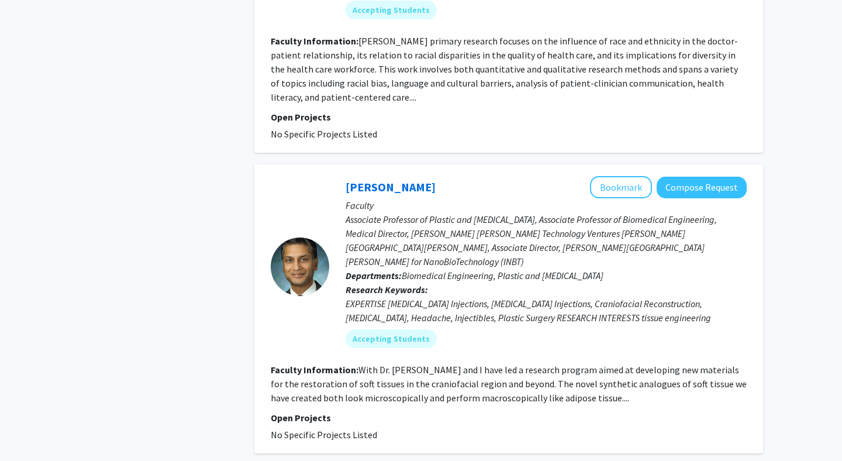
click at [564, 212] on p "Associate Professor of Plastic and Reconstructive Surgery, Associate Professor …" at bounding box center [546, 240] width 401 height 56
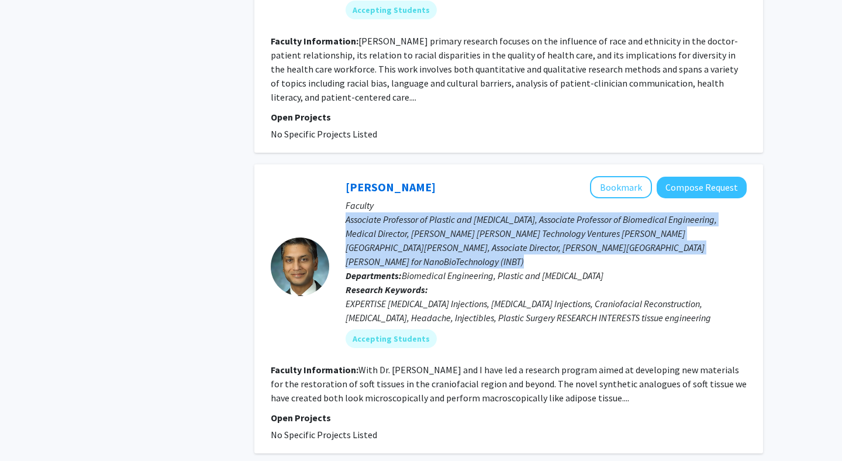
click at [564, 212] on p "Associate Professor of Plastic and Reconstructive Surgery, Associate Professor …" at bounding box center [546, 240] width 401 height 56
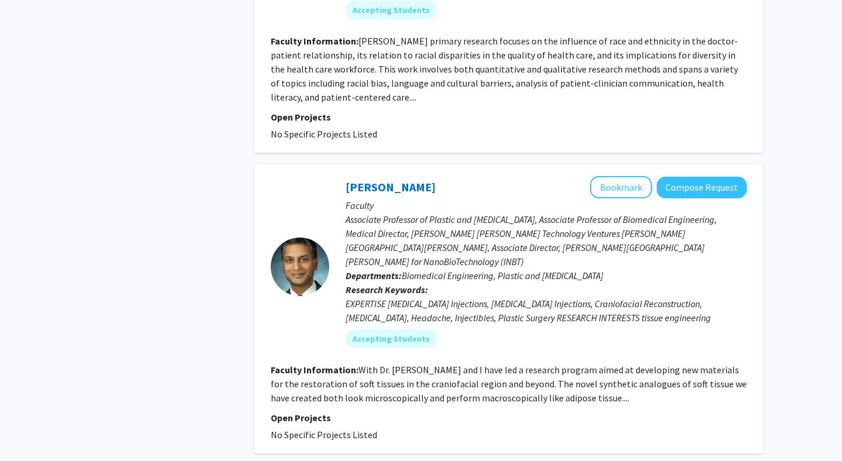
click at [564, 212] on p "Associate Professor of Plastic and Reconstructive Surgery, Associate Professor …" at bounding box center [546, 240] width 401 height 56
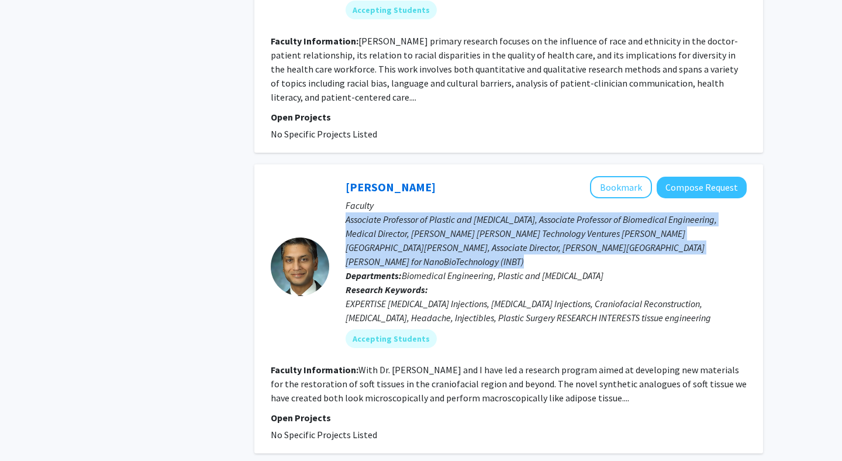
click at [564, 212] on p "Associate Professor of Plastic and Reconstructive Surgery, Associate Professor …" at bounding box center [546, 240] width 401 height 56
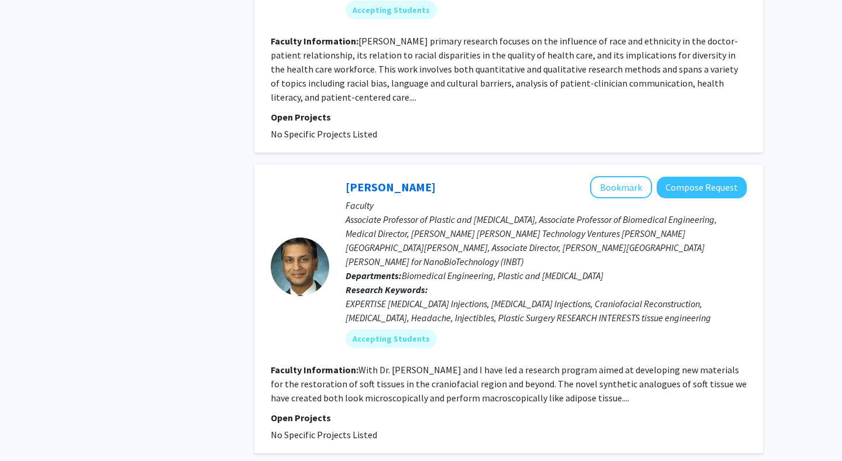
click at [564, 212] on p "Associate Professor of Plastic and Reconstructive Surgery, Associate Professor …" at bounding box center [546, 240] width 401 height 56
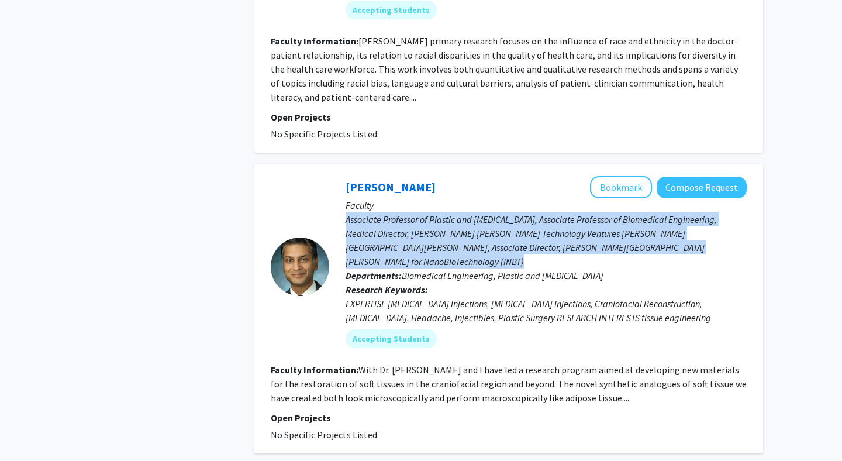
click at [564, 212] on p "Associate Professor of Plastic and Reconstructive Surgery, Associate Professor …" at bounding box center [546, 240] width 401 height 56
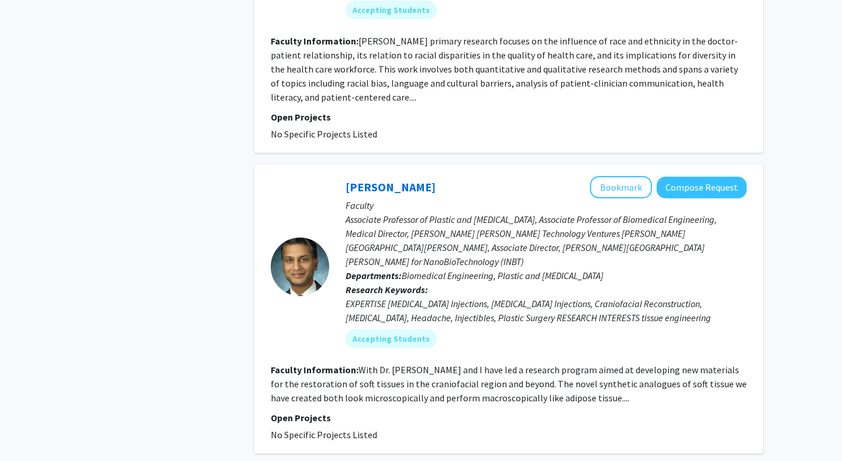
click at [564, 212] on p "Associate Professor of Plastic and Reconstructive Surgery, Associate Professor …" at bounding box center [546, 240] width 401 height 56
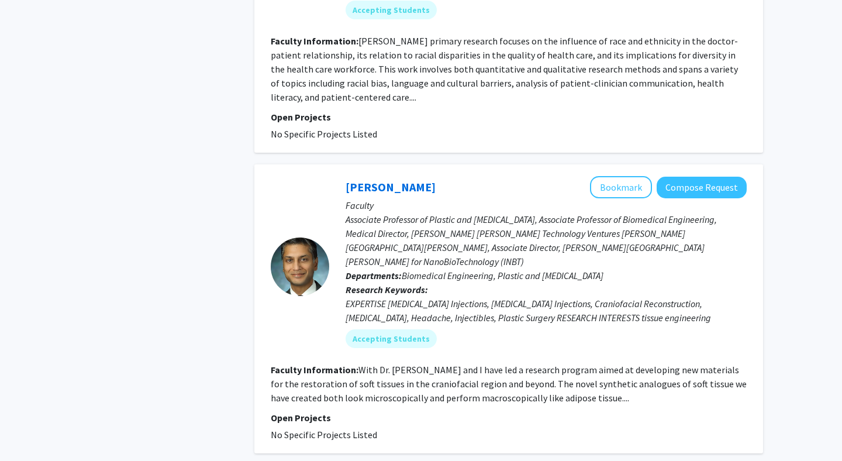
click at [564, 212] on p "Associate Professor of Plastic and Reconstructive Surgery, Associate Professor …" at bounding box center [546, 240] width 401 height 56
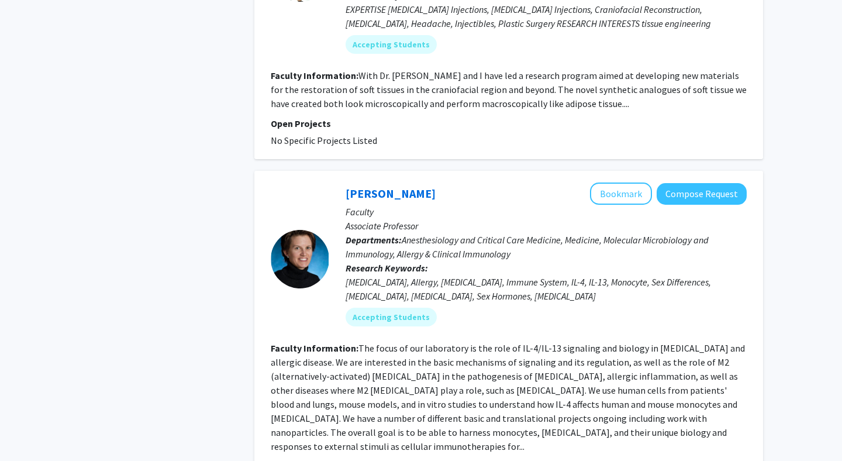
scroll to position [2842, 0]
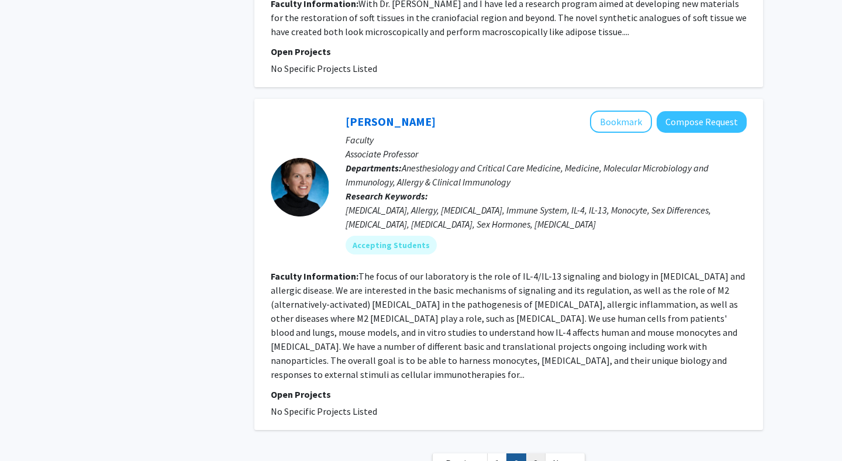
click at [535, 453] on link "3" at bounding box center [536, 463] width 20 height 20
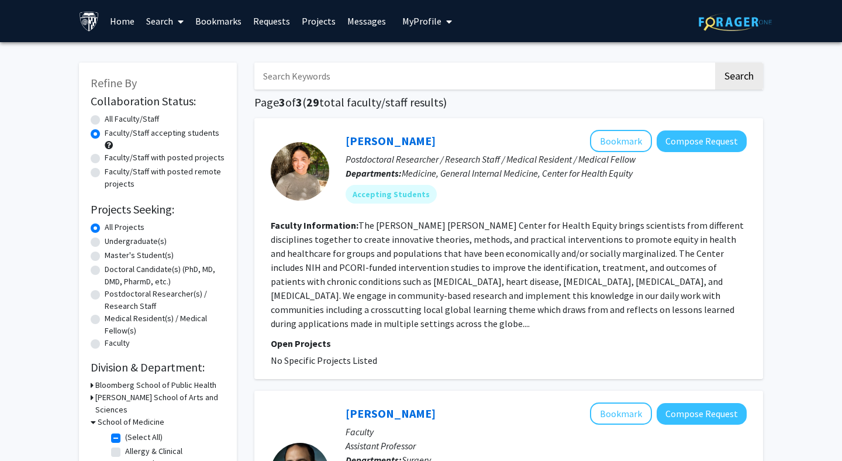
click at [562, 259] on fg-read-more "The Johns Hopkins Center for Health Equity brings scientists from different dis…" at bounding box center [507, 274] width 473 height 110
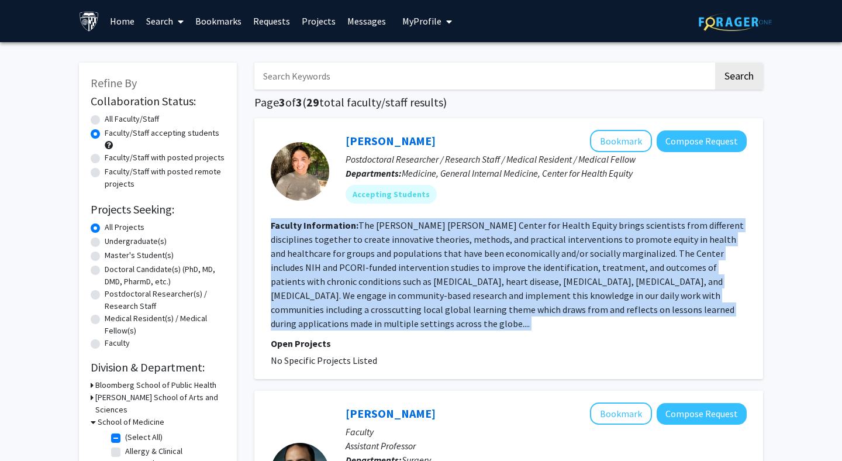
click at [562, 259] on fg-read-more "The Johns Hopkins Center for Health Equity brings scientists from different dis…" at bounding box center [507, 274] width 473 height 110
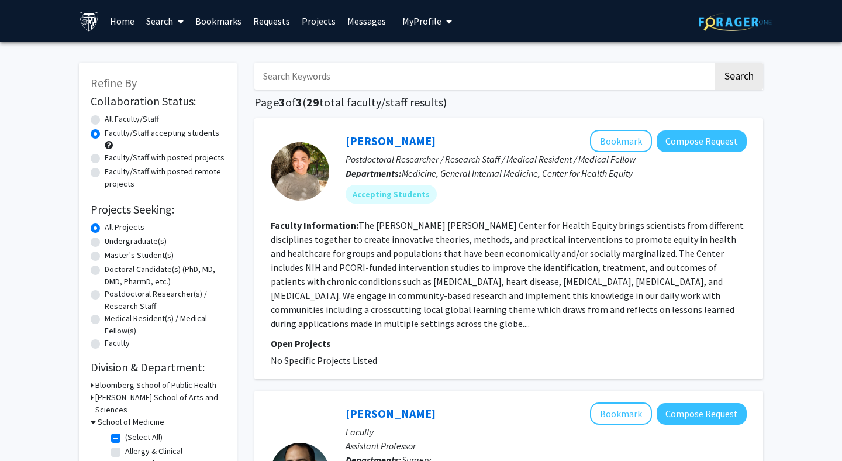
click at [562, 259] on fg-read-more "The Johns Hopkins Center for Health Equity brings scientists from different dis…" at bounding box center [507, 274] width 473 height 110
click at [501, 270] on fg-read-more "The Johns Hopkins Center for Health Equity brings scientists from different dis…" at bounding box center [507, 274] width 473 height 110
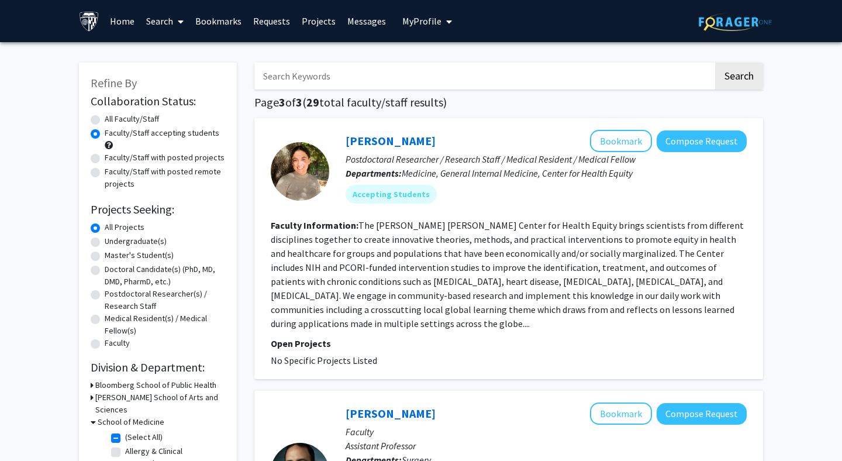
click at [501, 270] on fg-read-more "The Johns Hopkins Center for Health Equity brings scientists from different dis…" at bounding box center [507, 274] width 473 height 110
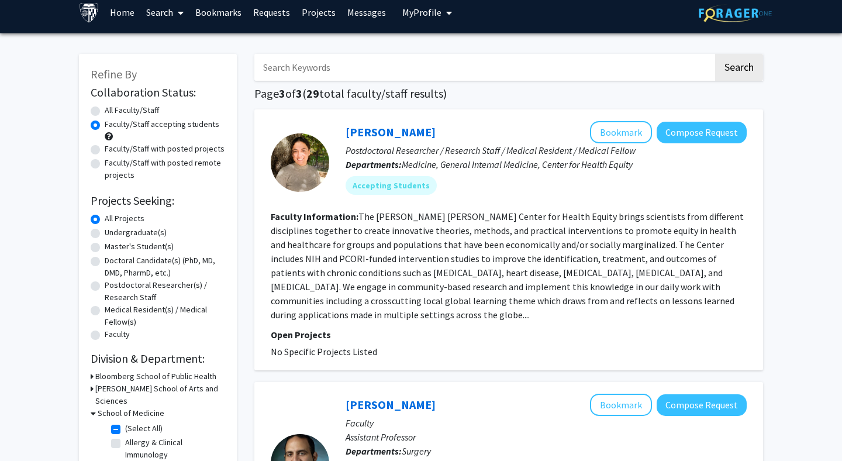
scroll to position [12, 0]
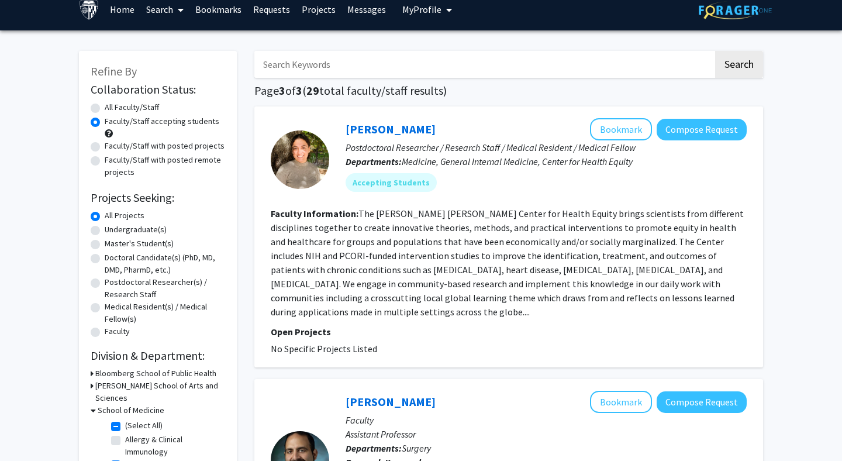
click at [501, 270] on fg-read-more "The Johns Hopkins Center for Health Equity brings scientists from different dis…" at bounding box center [507, 263] width 473 height 110
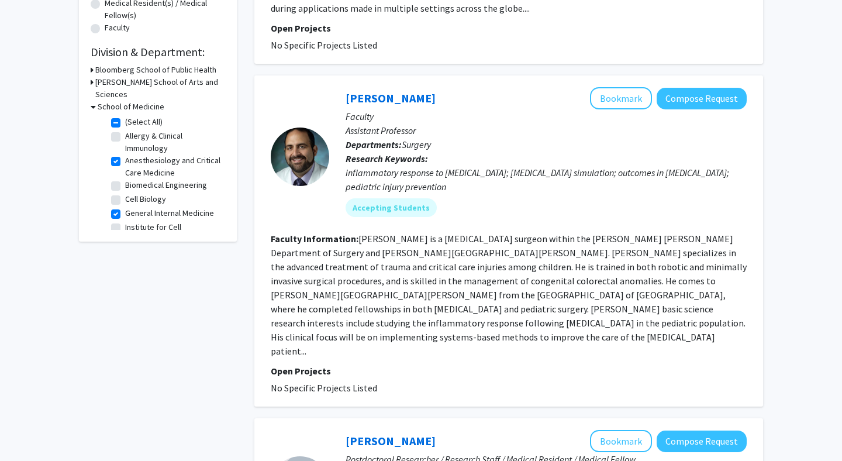
scroll to position [316, 0]
click at [501, 270] on fg-read-more "Isam Nasr is a pediatric trauma surgeon within the Johns Hopkins Department of …" at bounding box center [509, 294] width 476 height 124
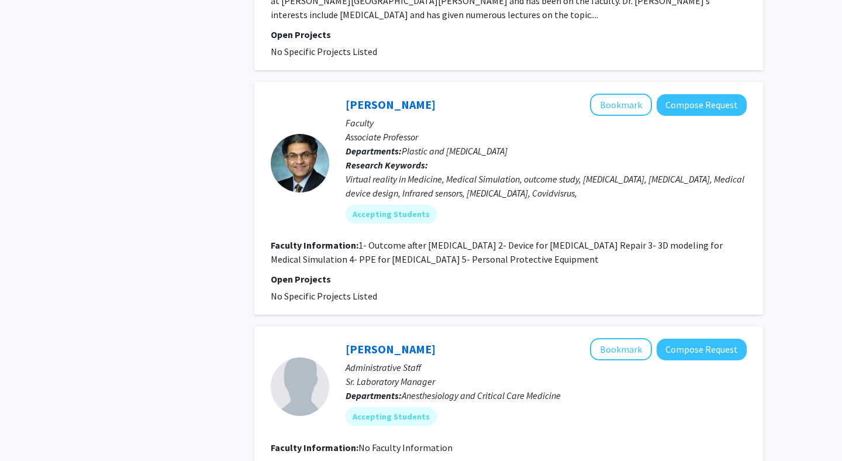
scroll to position [1961, 0]
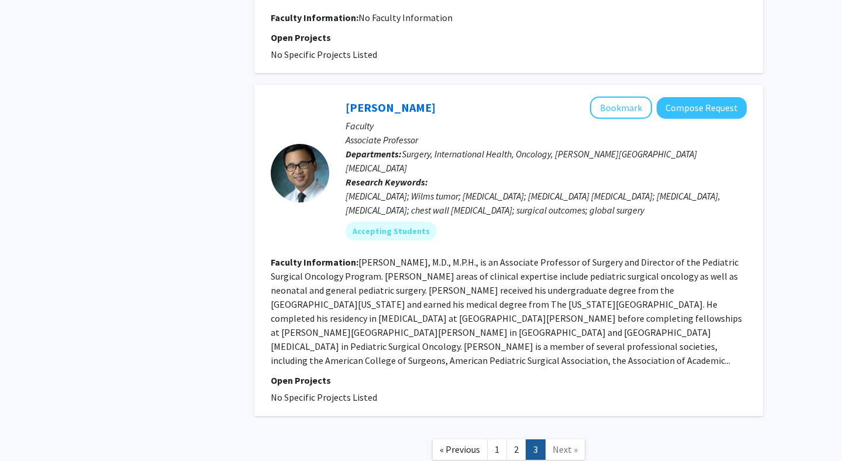
click at [480, 256] on fg-read-more "Daniel Rhee, M.D., M.P.H., is an Associate Professor of Surgery and Director of…" at bounding box center [506, 311] width 471 height 110
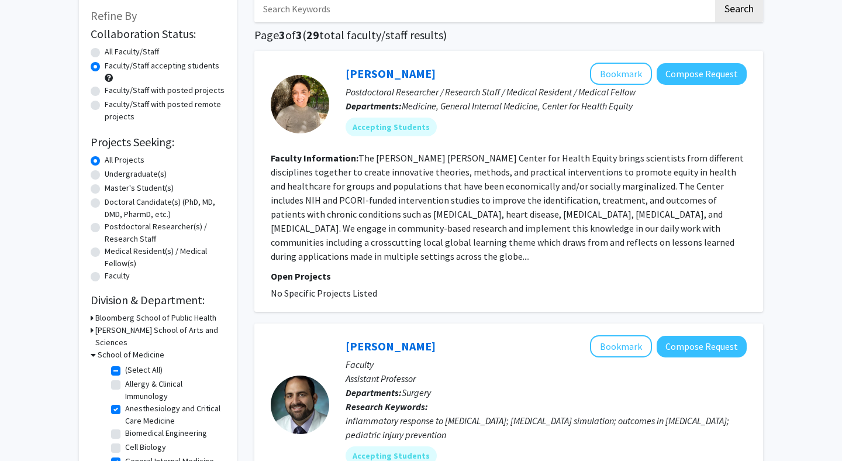
scroll to position [0, 0]
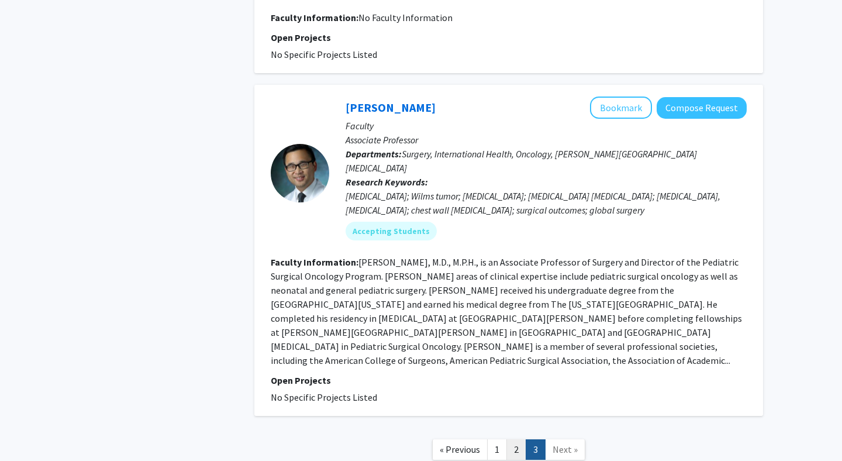
click at [512, 439] on link "2" at bounding box center [517, 449] width 20 height 20
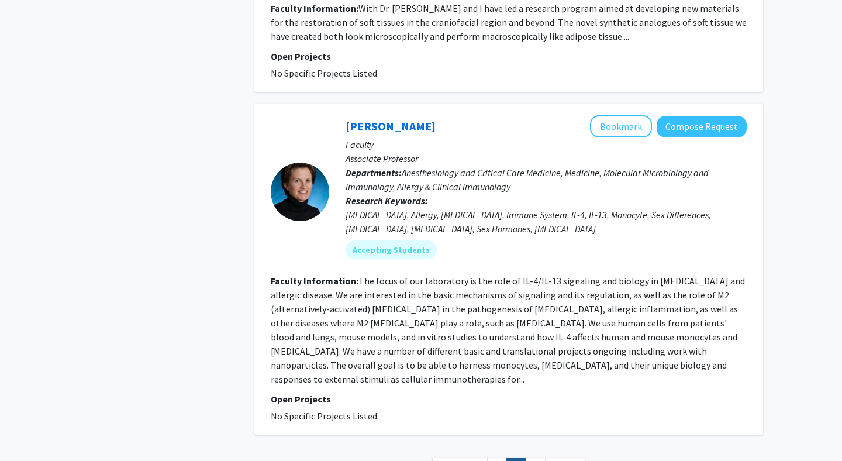
scroll to position [2842, 0]
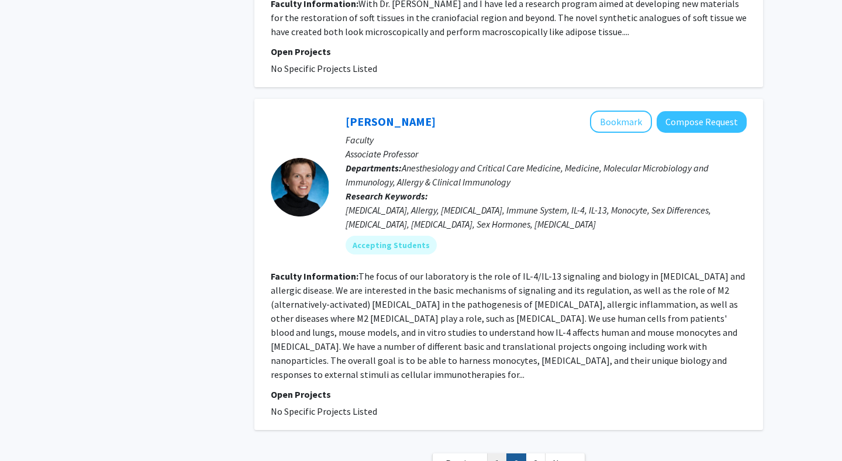
click at [500, 453] on link "1" at bounding box center [497, 463] width 20 height 20
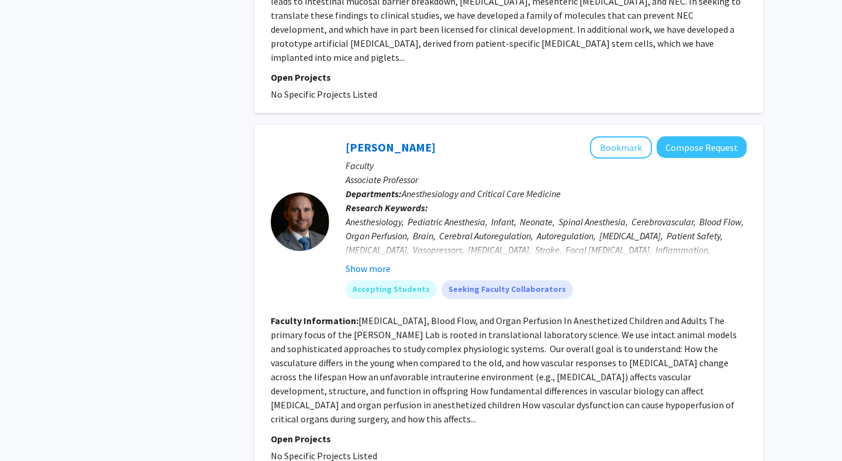
scroll to position [1687, 0]
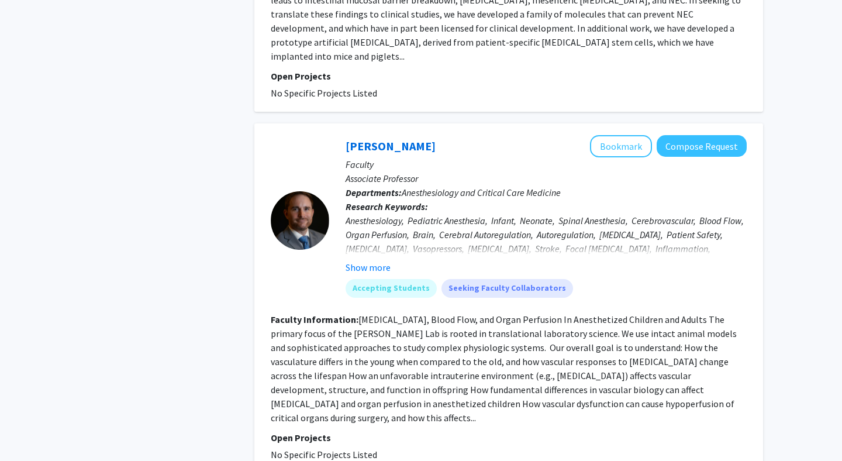
click at [507, 349] on fg-read-more "Blood Pressure, Blood Flow, and Organ Perfusion In Anesthetized Children and Ad…" at bounding box center [504, 369] width 466 height 110
click at [619, 135] on button "Bookmark" at bounding box center [621, 146] width 62 height 22
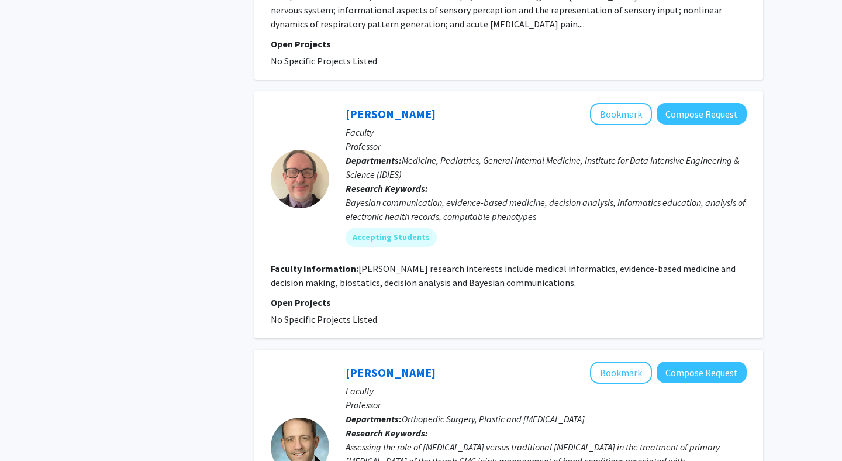
scroll to position [3294, 0]
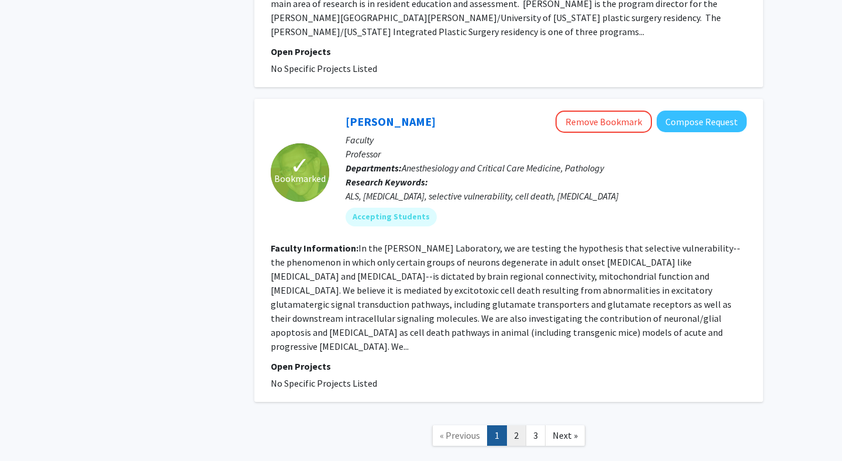
click at [514, 425] on link "2" at bounding box center [517, 435] width 20 height 20
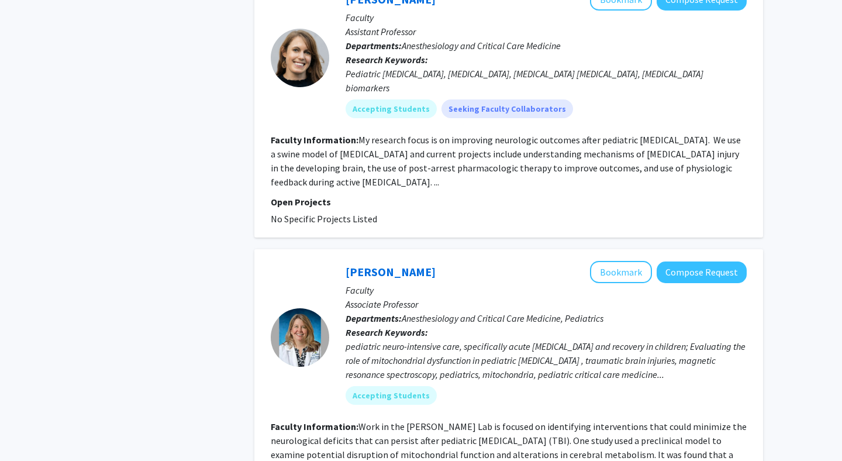
scroll to position [2842, 0]
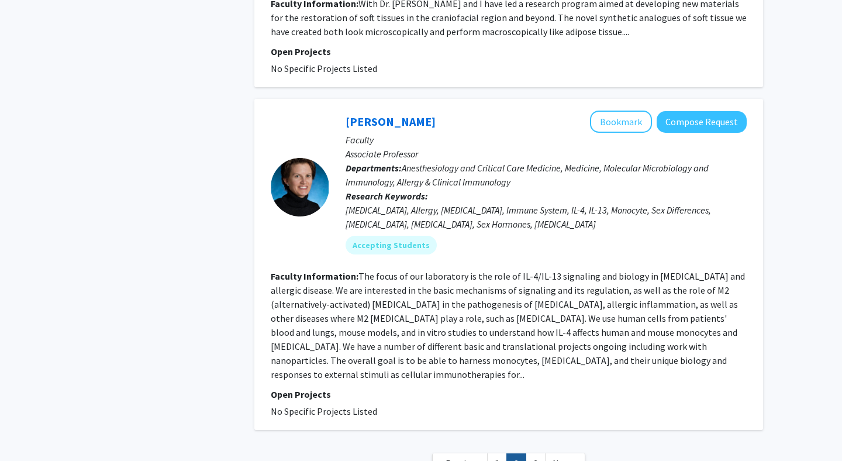
click at [540, 442] on nav "« Previous 1 2 3 Next »" at bounding box center [508, 465] width 509 height 47
click at [538, 453] on link "3" at bounding box center [536, 463] width 20 height 20
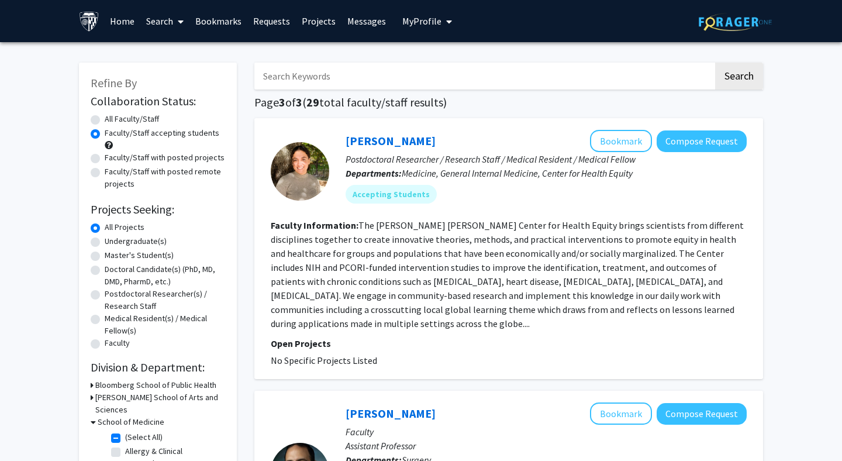
click at [299, 74] on input "Search Keywords" at bounding box center [483, 76] width 459 height 27
click at [291, 69] on input "Search Keywords" at bounding box center [483, 76] width 459 height 27
paste input "[PERSON_NAME]"
type input "[PERSON_NAME]"
click at [715, 63] on button "Search" at bounding box center [739, 76] width 48 height 27
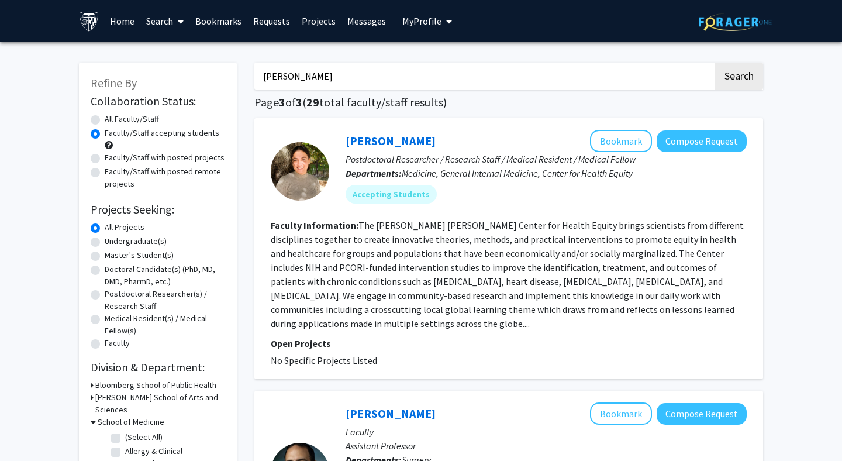
radio input "true"
checkbox input "false"
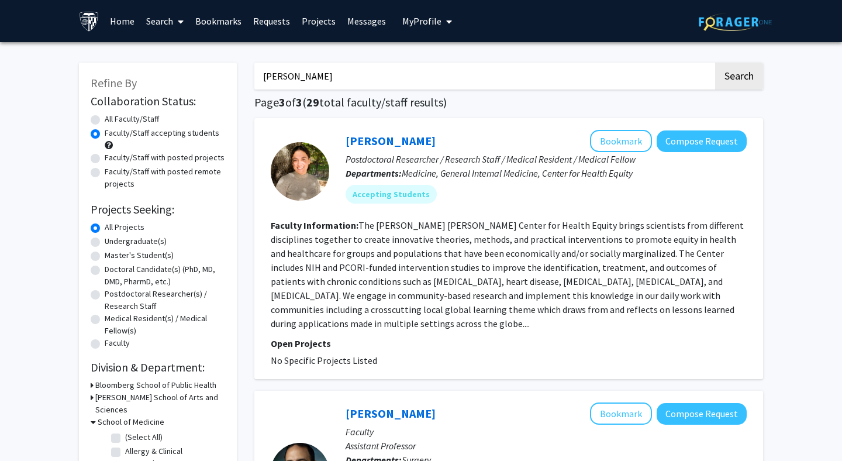
checkbox input "false"
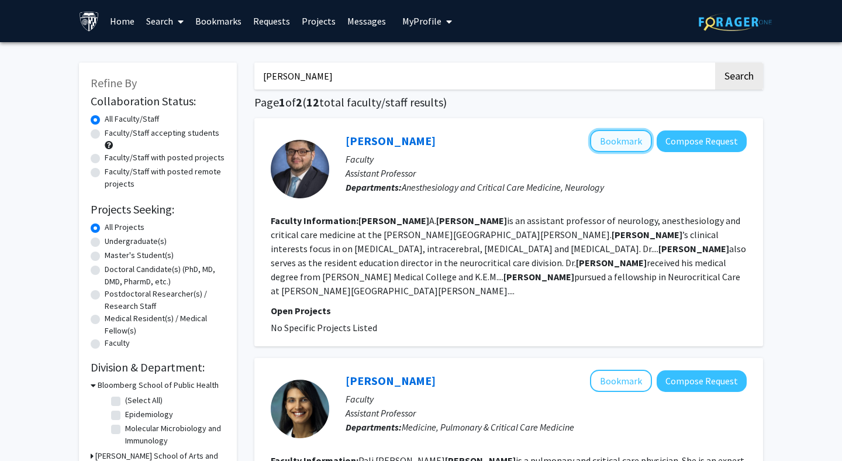
click at [615, 140] on button "Bookmark" at bounding box center [621, 141] width 62 height 22
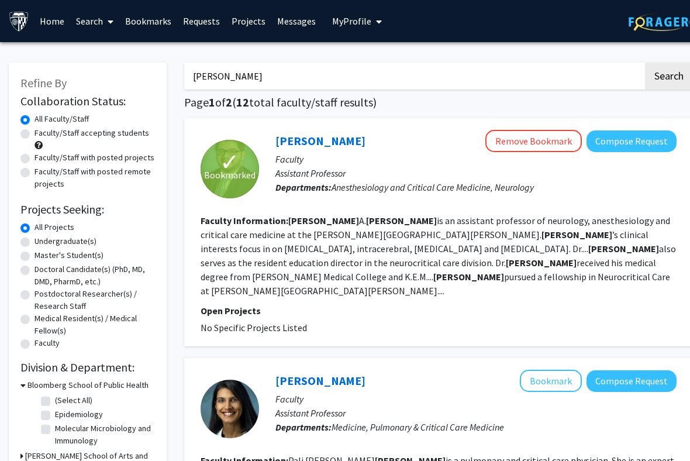
click at [356, 78] on input "[PERSON_NAME]" at bounding box center [413, 76] width 459 height 27
paste input "[PERSON_NAME]"
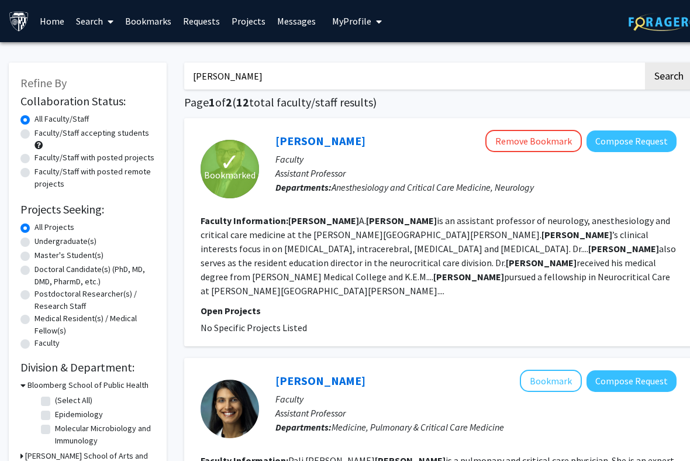
type input "[PERSON_NAME]"
click at [645, 63] on button "Search" at bounding box center [669, 76] width 48 height 27
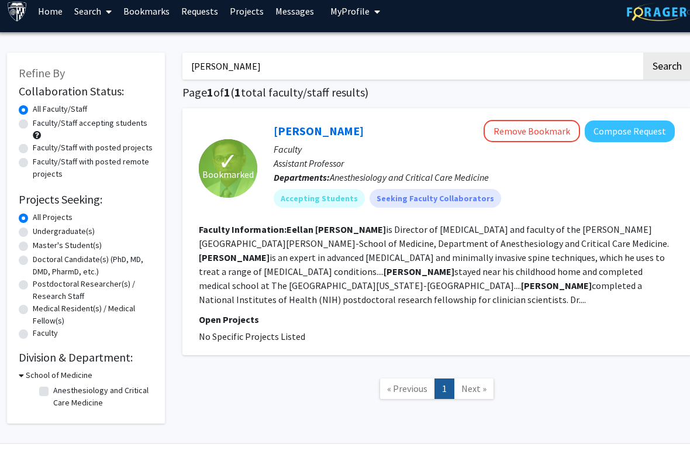
scroll to position [13, 2]
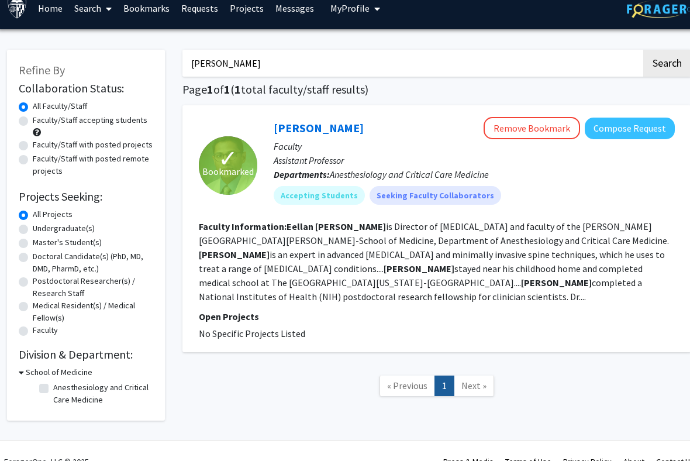
click at [427, 268] on fg-read-more "Eellan Sivanesan is Director of Neuromodulation and faculty of the Johns Hopkin…" at bounding box center [434, 262] width 470 height 82
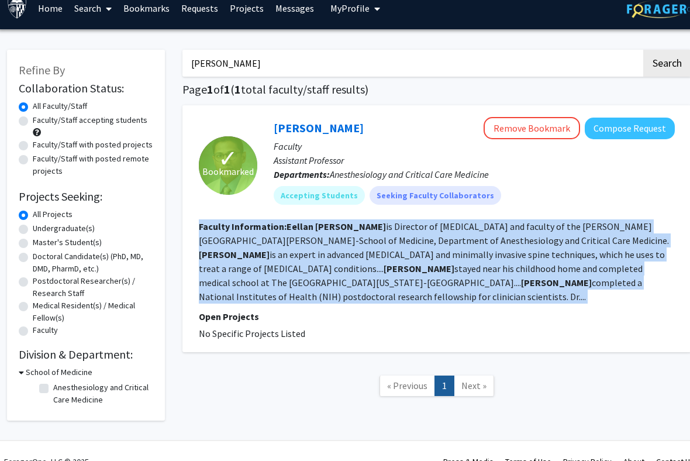
click at [427, 268] on fg-read-more "Eellan Sivanesan is Director of Neuromodulation and faculty of the Johns Hopkin…" at bounding box center [434, 262] width 470 height 82
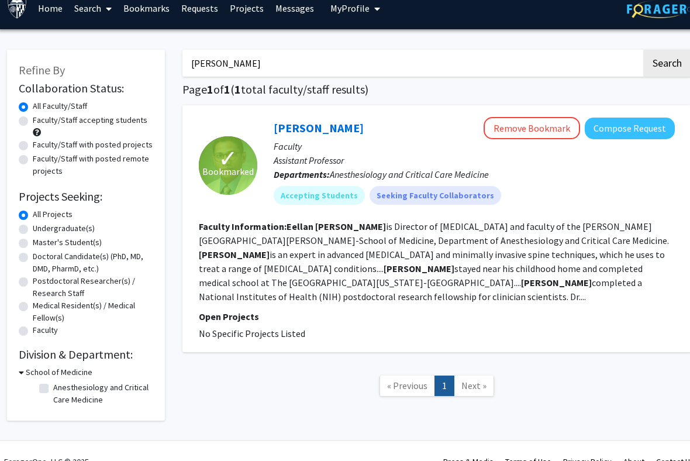
click at [427, 268] on fg-read-more "Eellan Sivanesan is Director of Neuromodulation and faculty of the Johns Hopkin…" at bounding box center [434, 262] width 470 height 82
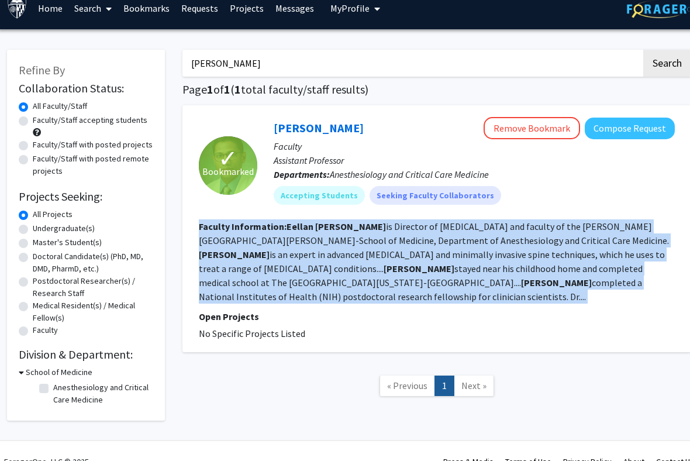
click at [427, 268] on fg-read-more "Eellan Sivanesan is Director of Neuromodulation and faculty of the Johns Hopkin…" at bounding box center [434, 262] width 470 height 82
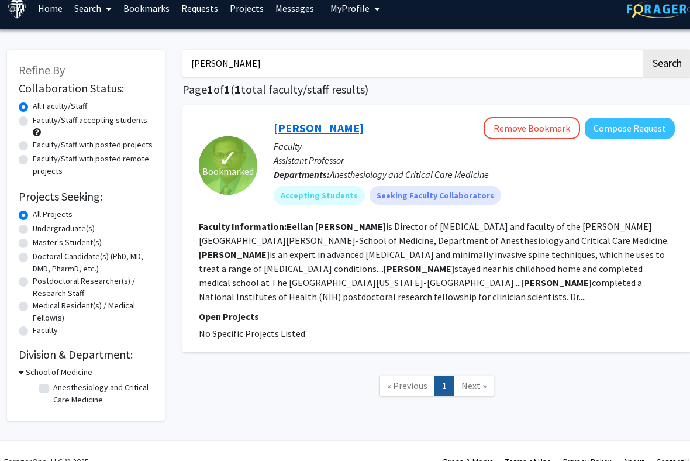
click at [326, 132] on link "[PERSON_NAME]" at bounding box center [319, 127] width 90 height 15
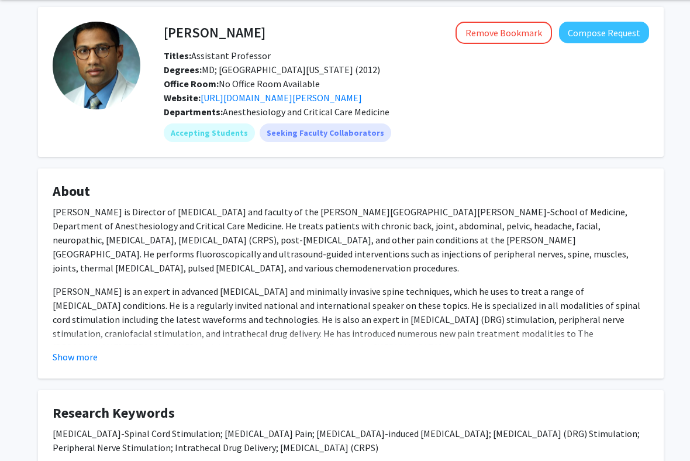
scroll to position [66, 0]
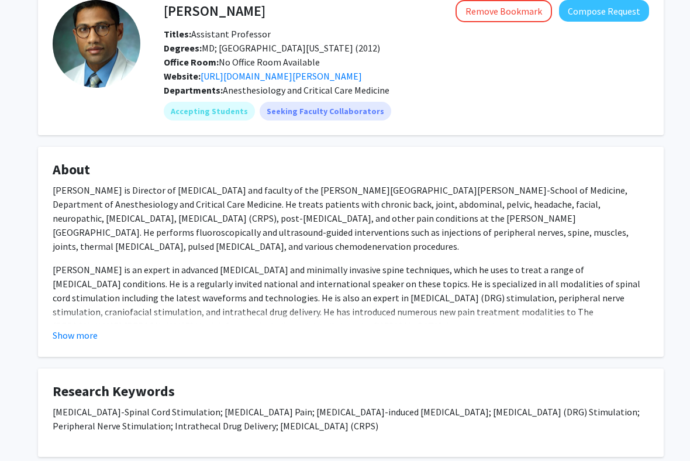
click at [82, 323] on fg-read-more "Dr. Eellan Sivanesan is Director of Neuromodulation and faculty of the Johns Ho…" at bounding box center [351, 262] width 597 height 159
click at [84, 335] on button "Show more" at bounding box center [75, 335] width 45 height 14
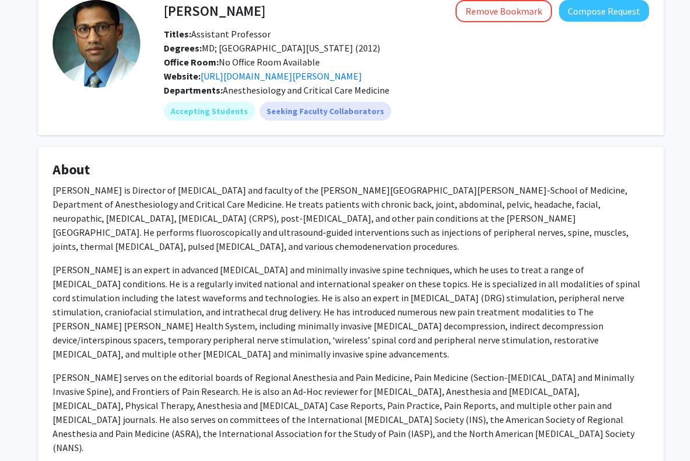
click at [196, 292] on p "[PERSON_NAME] is an expert in advanced [MEDICAL_DATA] and minimally invasive sp…" at bounding box center [351, 312] width 597 height 98
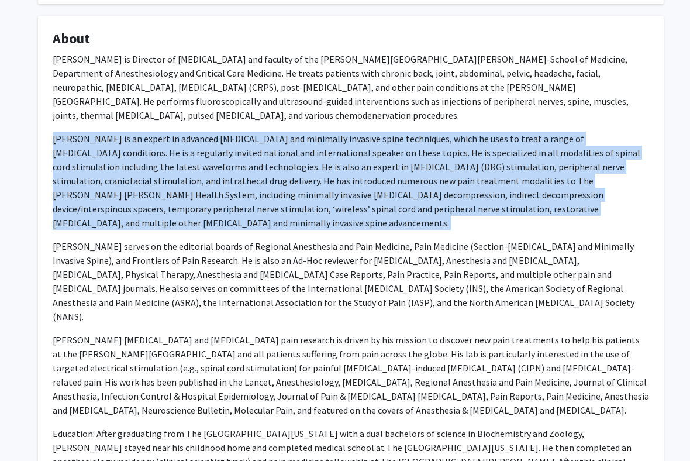
scroll to position [240, 0]
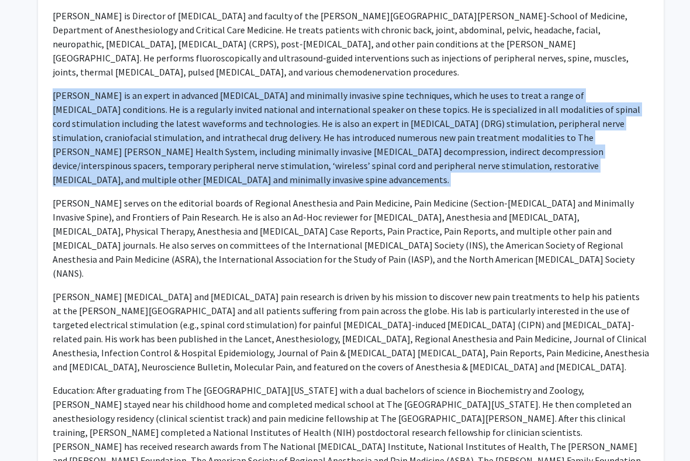
click at [196, 292] on p "[PERSON_NAME] [MEDICAL_DATA] and [MEDICAL_DATA] pain research is driven by his …" at bounding box center [351, 332] width 597 height 84
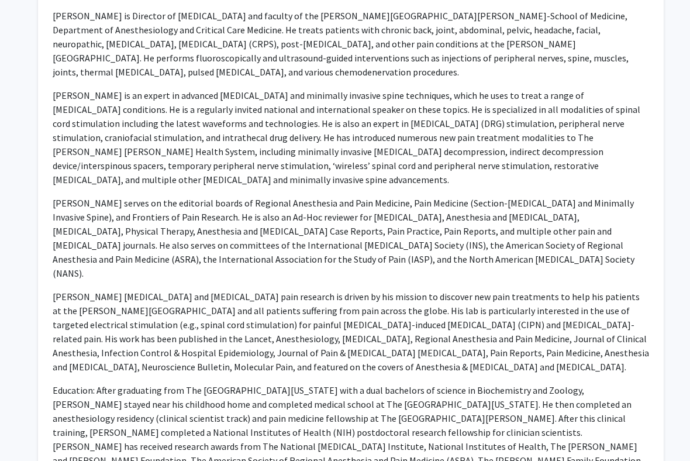
click at [196, 292] on p "[PERSON_NAME] [MEDICAL_DATA] and [MEDICAL_DATA] pain research is driven by his …" at bounding box center [351, 332] width 597 height 84
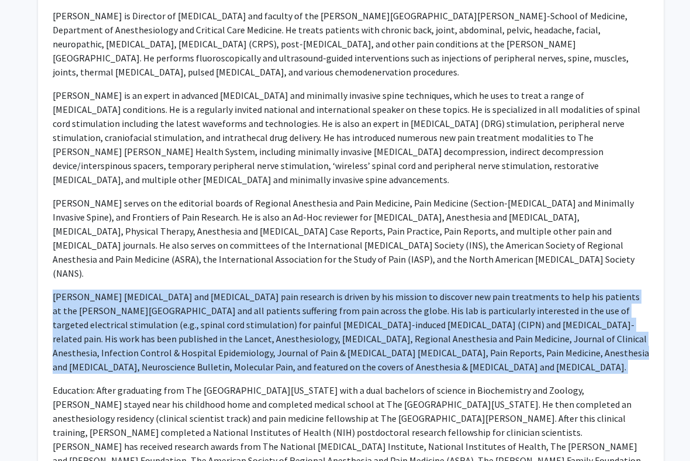
click at [196, 292] on p "[PERSON_NAME] [MEDICAL_DATA] and [MEDICAL_DATA] pain research is driven by his …" at bounding box center [351, 332] width 597 height 84
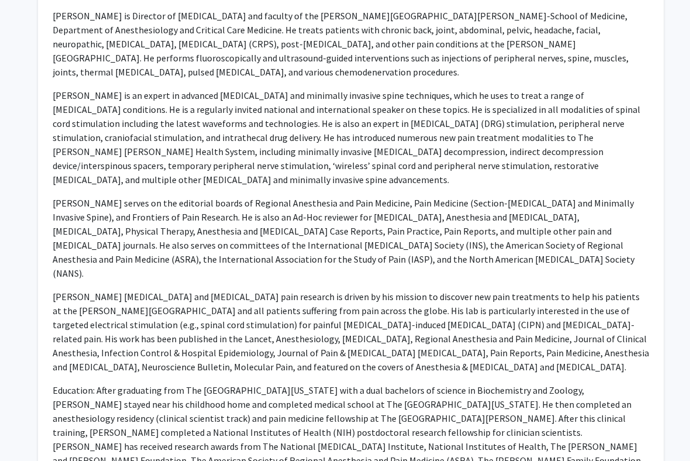
click at [196, 292] on p "[PERSON_NAME] [MEDICAL_DATA] and [MEDICAL_DATA] pain research is driven by his …" at bounding box center [351, 332] width 597 height 84
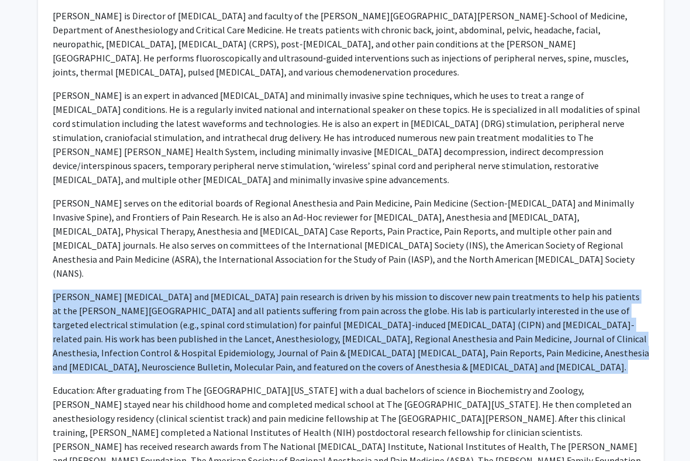
click at [196, 292] on p "[PERSON_NAME] [MEDICAL_DATA] and [MEDICAL_DATA] pain research is driven by his …" at bounding box center [351, 332] width 597 height 84
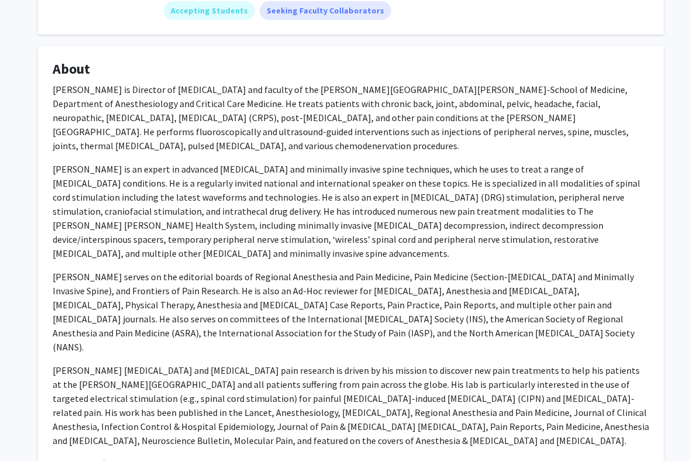
scroll to position [166, 0]
click at [196, 292] on p "[PERSON_NAME] serves on the editorial boards of Regional Anesthesia and Pain Me…" at bounding box center [351, 312] width 597 height 84
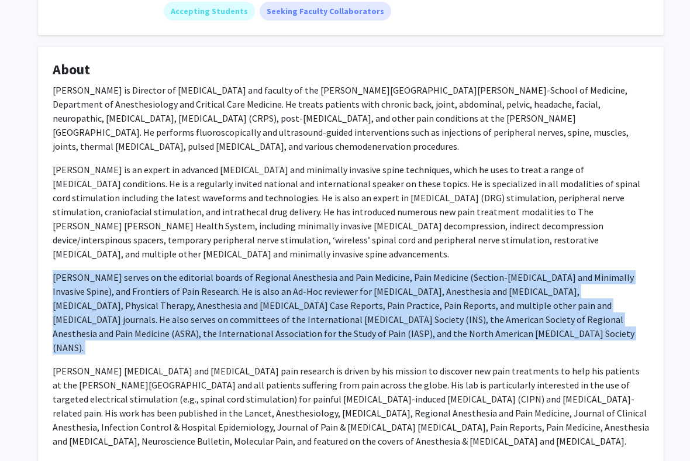
click at [196, 292] on p "[PERSON_NAME] serves on the editorial boards of Regional Anesthesia and Pain Me…" at bounding box center [351, 312] width 597 height 84
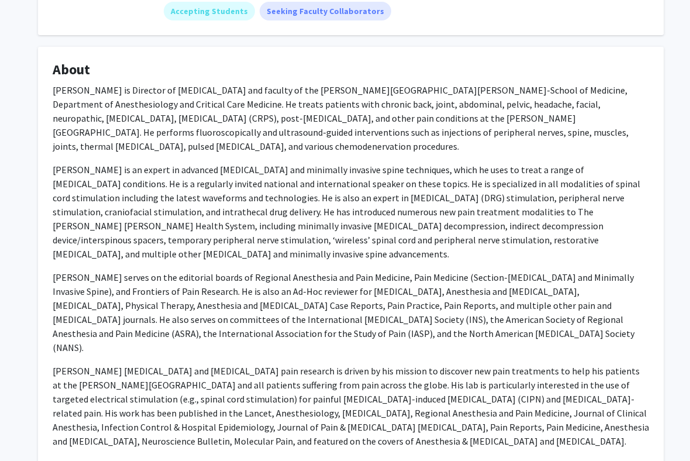
click at [237, 244] on p "[PERSON_NAME] is an expert in advanced [MEDICAL_DATA] and minimally invasive sp…" at bounding box center [351, 212] width 597 height 98
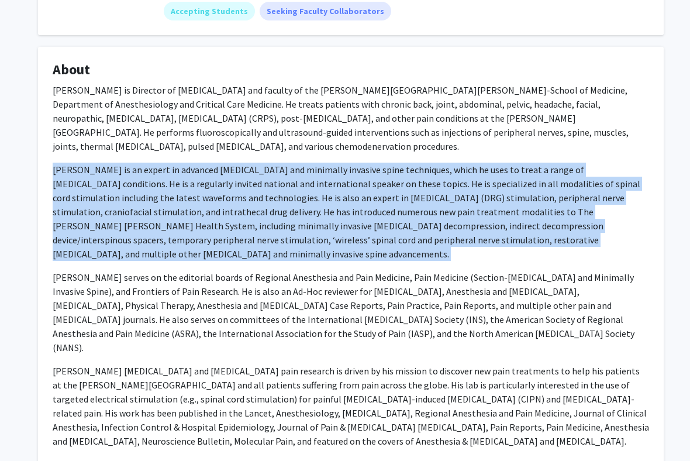
click at [237, 244] on p "[PERSON_NAME] is an expert in advanced [MEDICAL_DATA] and minimally invasive sp…" at bounding box center [351, 212] width 597 height 98
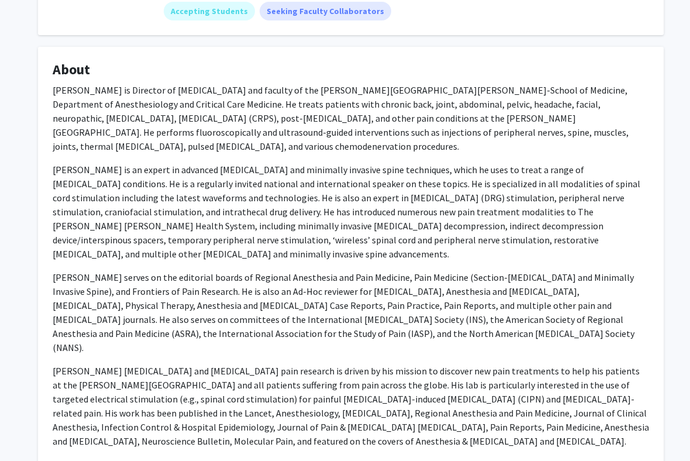
click at [237, 244] on p "[PERSON_NAME] is an expert in advanced [MEDICAL_DATA] and minimally invasive sp…" at bounding box center [351, 212] width 597 height 98
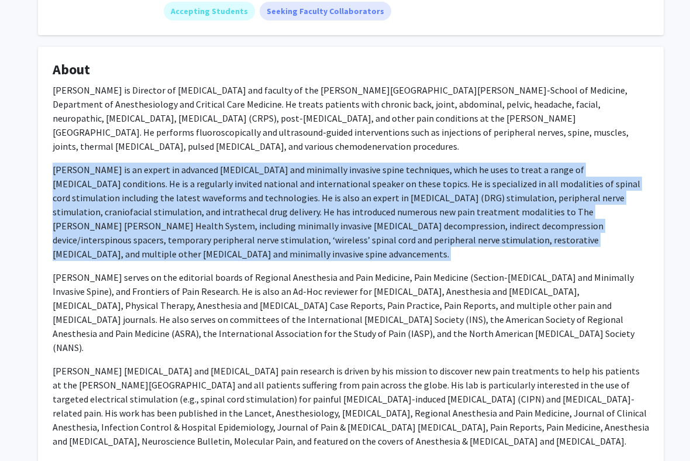
click at [237, 244] on p "[PERSON_NAME] is an expert in advanced [MEDICAL_DATA] and minimally invasive sp…" at bounding box center [351, 212] width 597 height 98
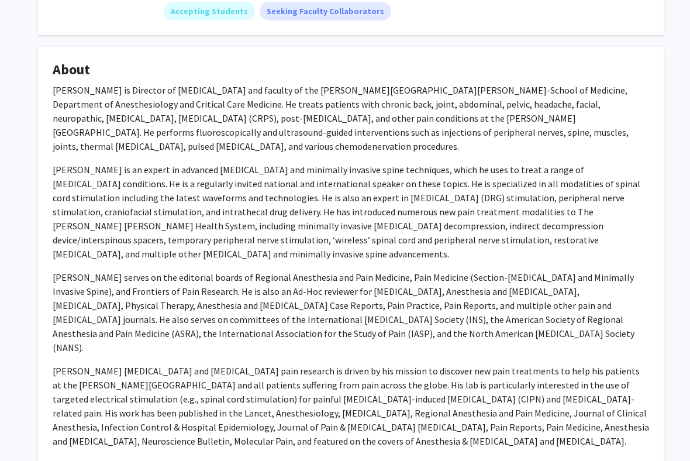
click at [237, 244] on p "[PERSON_NAME] is an expert in advanced [MEDICAL_DATA] and minimally invasive sp…" at bounding box center [351, 212] width 597 height 98
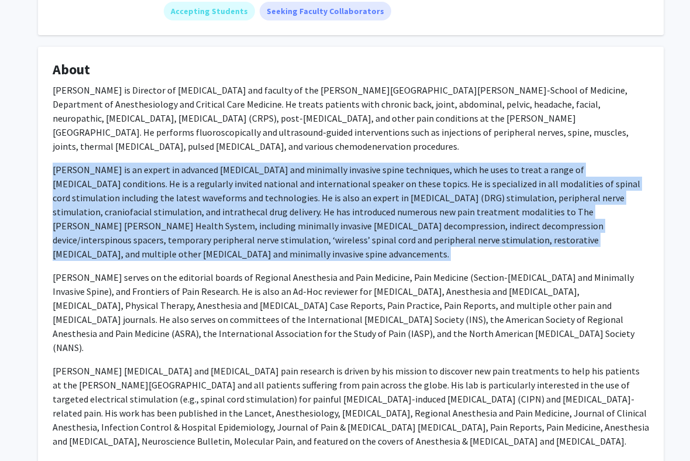
click at [237, 244] on p "[PERSON_NAME] is an expert in advanced [MEDICAL_DATA] and minimally invasive sp…" at bounding box center [351, 212] width 597 height 98
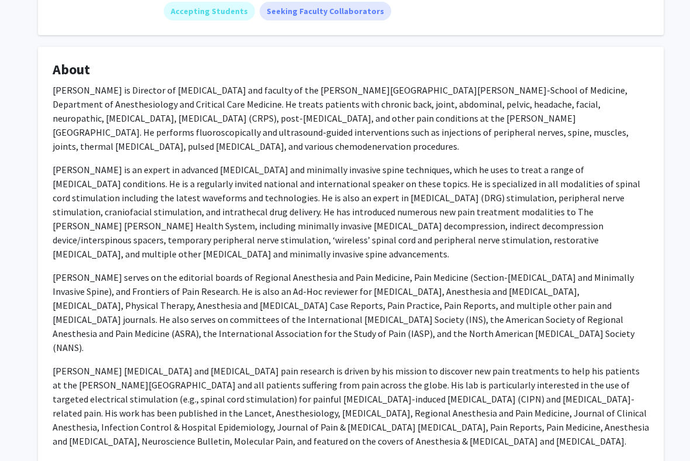
scroll to position [0, 0]
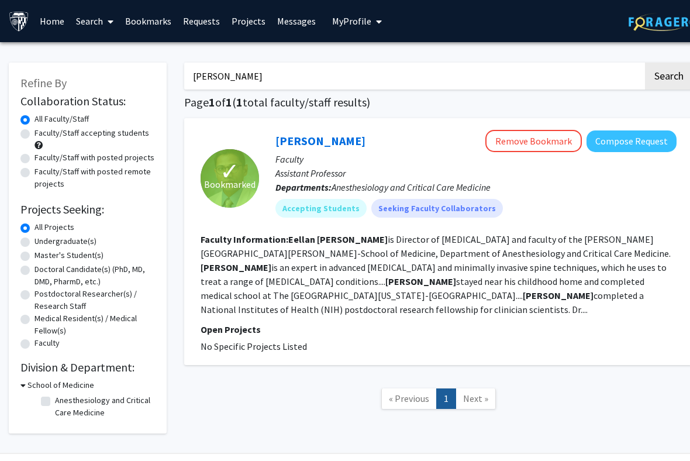
click at [260, 74] on input "[PERSON_NAME]" at bounding box center [413, 76] width 459 height 27
paste input "mmett Whitaker"
type input "[PERSON_NAME]"
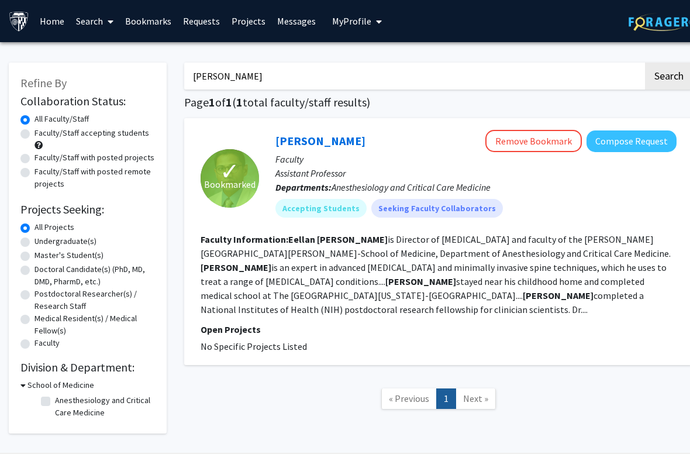
click at [645, 63] on button "Search" at bounding box center [669, 76] width 48 height 27
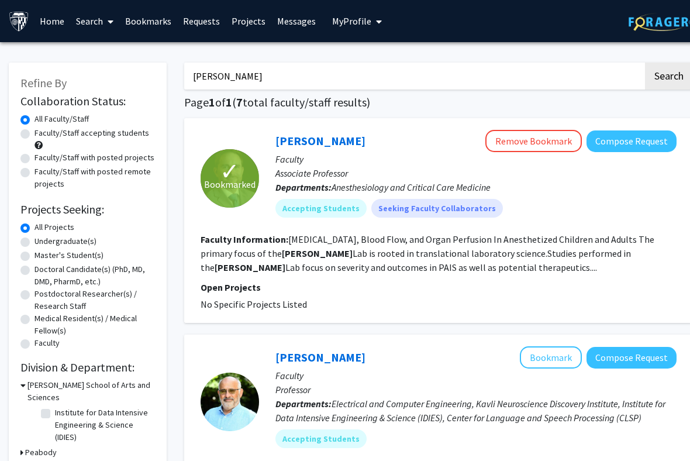
click at [340, 156] on p "Faculty" at bounding box center [475, 159] width 401 height 14
click at [346, 150] on div "Emmett Whitaker Remove Bookmark Compose Request" at bounding box center [475, 141] width 401 height 22
click at [353, 143] on link "[PERSON_NAME]" at bounding box center [320, 140] width 90 height 15
click at [259, 67] on input "[PERSON_NAME]" at bounding box center [413, 76] width 459 height 27
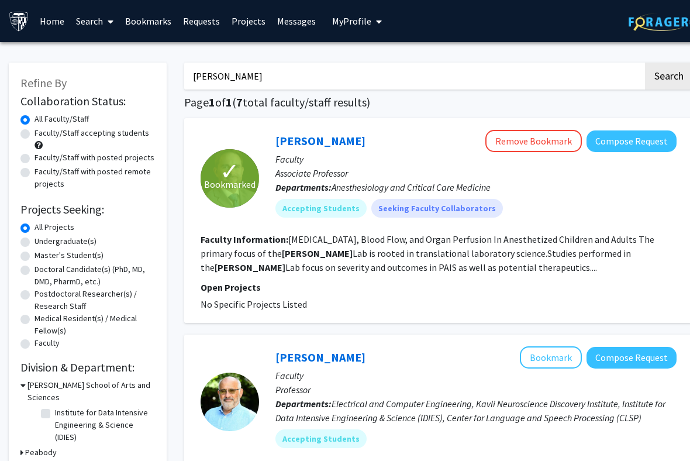
click at [259, 67] on input "[PERSON_NAME]" at bounding box center [413, 76] width 459 height 27
paste input "[PERSON_NAME]"
type input "[PERSON_NAME]"
click at [645, 63] on button "Search" at bounding box center [669, 76] width 48 height 27
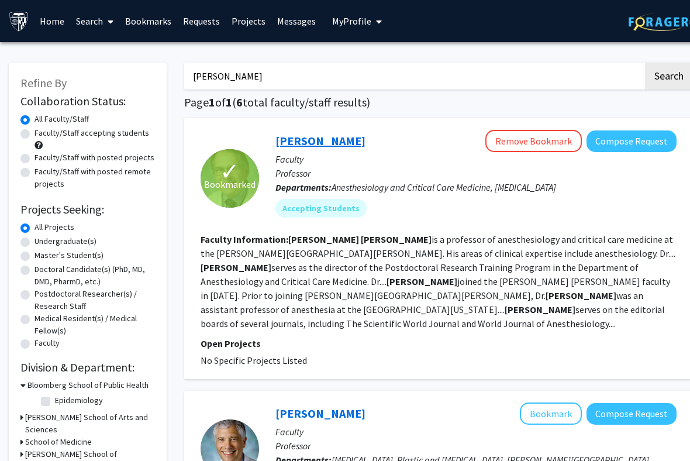
click at [324, 143] on link "[PERSON_NAME]" at bounding box center [320, 140] width 90 height 15
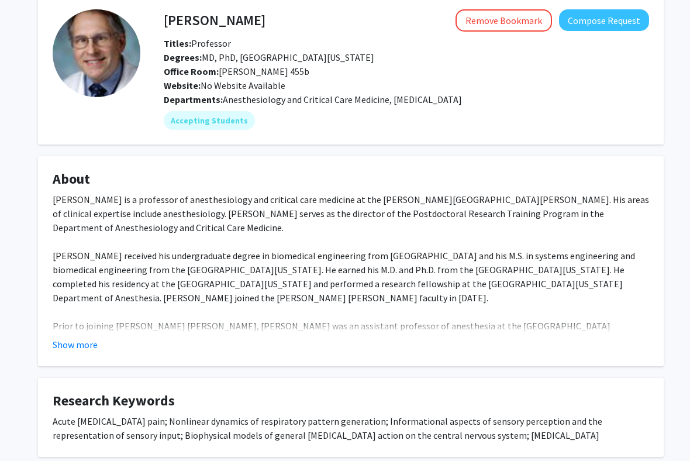
scroll to position [57, 0]
click at [95, 342] on button "Show more" at bounding box center [75, 344] width 45 height 14
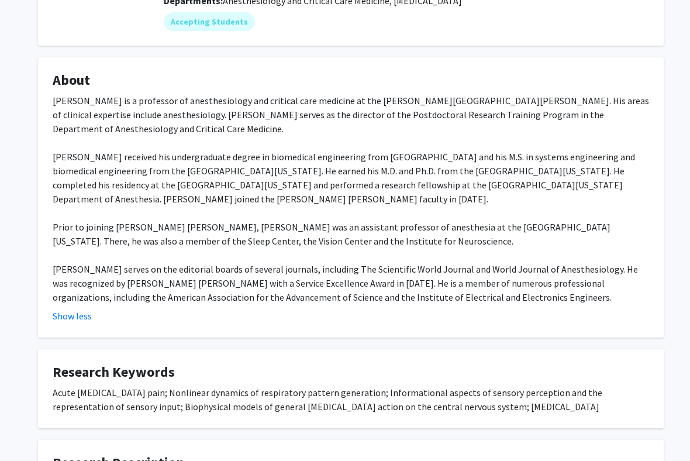
scroll to position [159, 0]
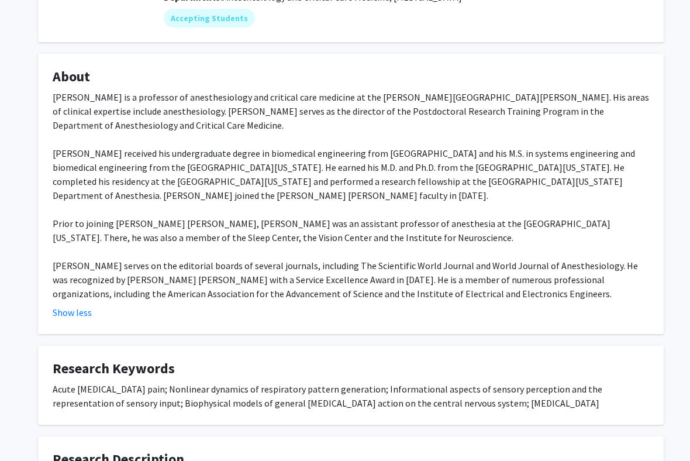
click at [283, 281] on div "Dr. Allan Gottschalk is a professor of anesthesiology and critical care medicin…" at bounding box center [351, 195] width 597 height 211
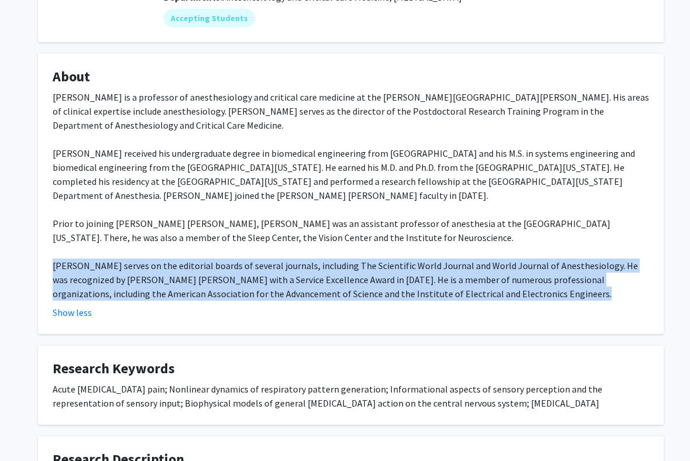
click at [283, 281] on div "Dr. Allan Gottschalk is a professor of anesthesiology and critical care medicin…" at bounding box center [351, 195] width 597 height 211
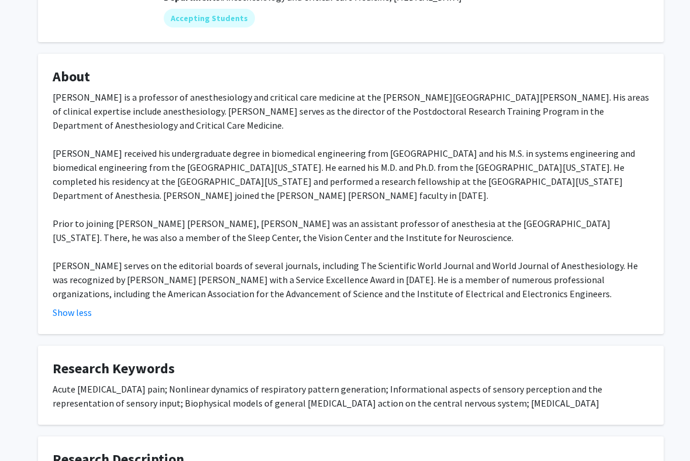
click at [283, 281] on div "Dr. Allan Gottschalk is a professor of anesthesiology and critical care medicin…" at bounding box center [351, 195] width 597 height 211
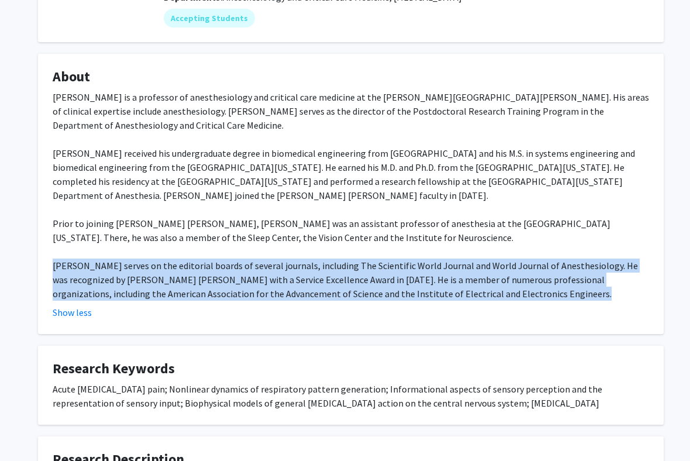
click at [283, 281] on div "Dr. Allan Gottschalk is a professor of anesthesiology and critical care medicin…" at bounding box center [351, 195] width 597 height 211
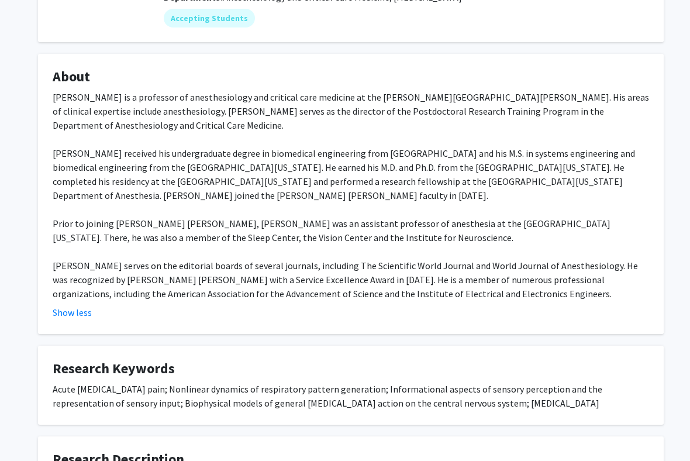
click at [283, 281] on div "Dr. Allan Gottschalk is a professor of anesthesiology and critical care medicin…" at bounding box center [351, 195] width 597 height 211
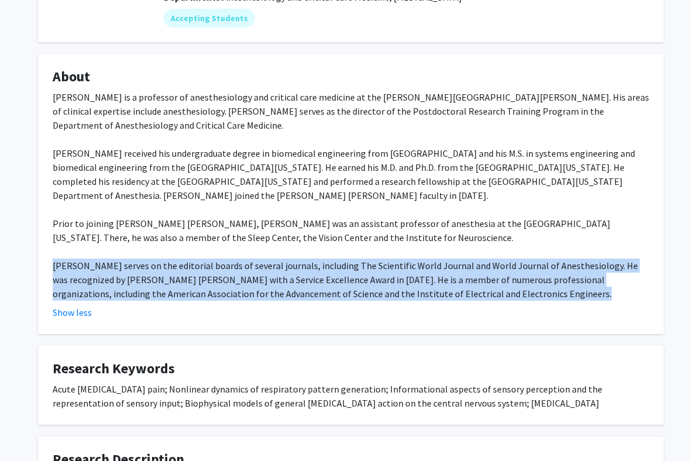
click at [283, 281] on div "Dr. Allan Gottschalk is a professor of anesthesiology and critical care medicin…" at bounding box center [351, 195] width 597 height 211
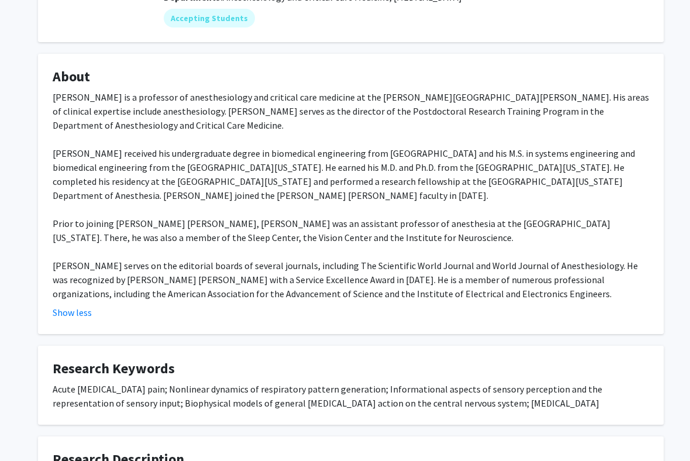
click at [283, 281] on div "Dr. Allan Gottschalk is a professor of anesthesiology and critical care medicin…" at bounding box center [351, 195] width 597 height 211
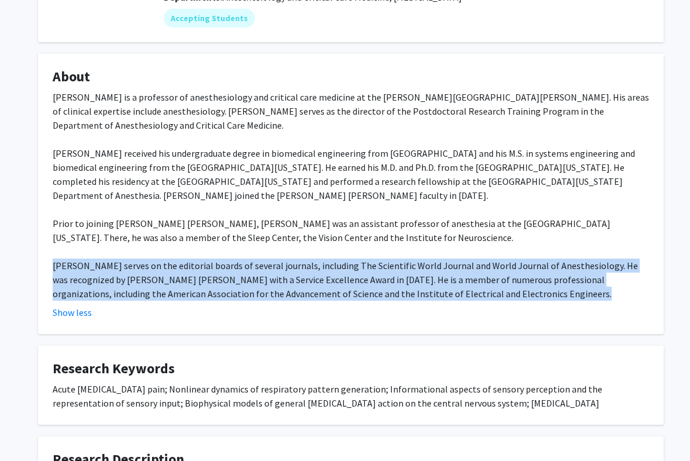
click at [283, 281] on div "Dr. Allan Gottschalk is a professor of anesthesiology and critical care medicin…" at bounding box center [351, 195] width 597 height 211
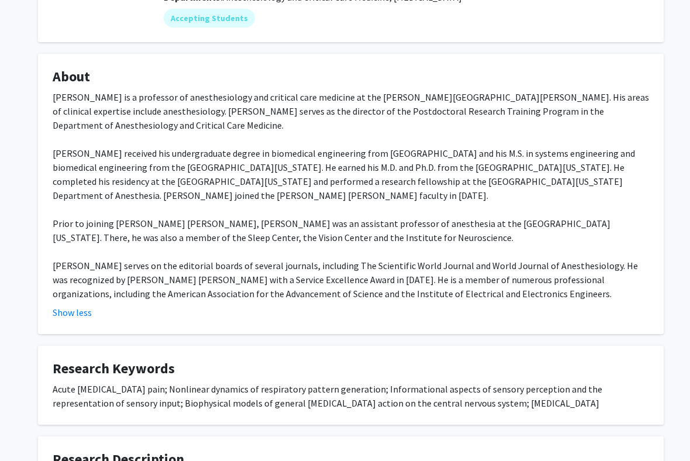
click at [283, 281] on div "Dr. Allan Gottschalk is a professor of anesthesiology and critical care medicin…" at bounding box center [351, 195] width 597 height 211
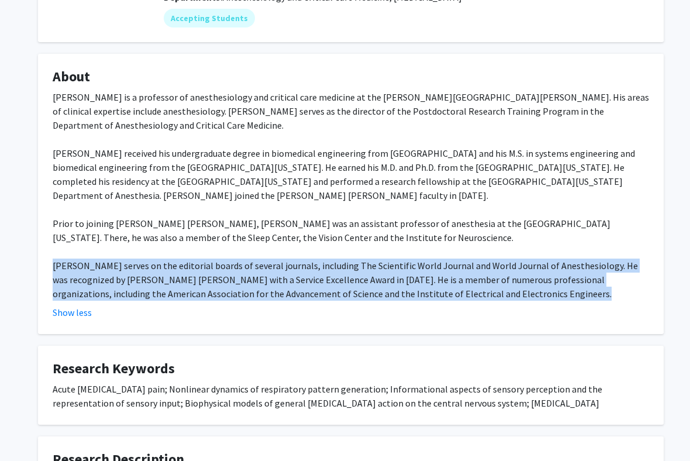
click at [297, 215] on div "Dr. Allan Gottschalk is a professor of anesthesiology and critical care medicin…" at bounding box center [351, 195] width 597 height 211
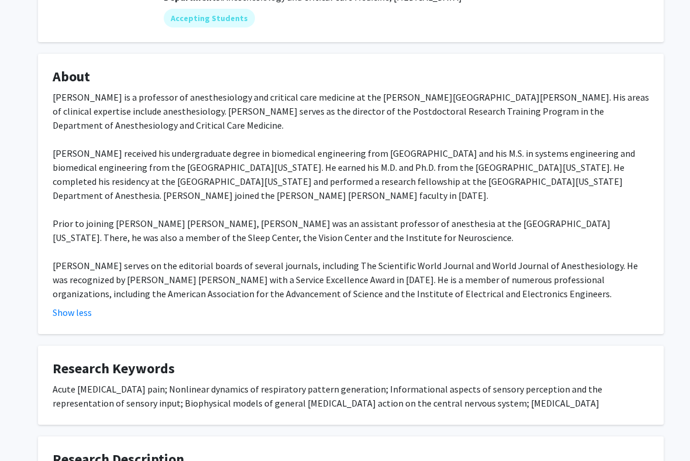
click at [297, 215] on div "Dr. Allan Gottschalk is a professor of anesthesiology and critical care medicin…" at bounding box center [351, 195] width 597 height 211
click at [298, 223] on div "Dr. Allan Gottschalk is a professor of anesthesiology and critical care medicin…" at bounding box center [351, 195] width 597 height 211
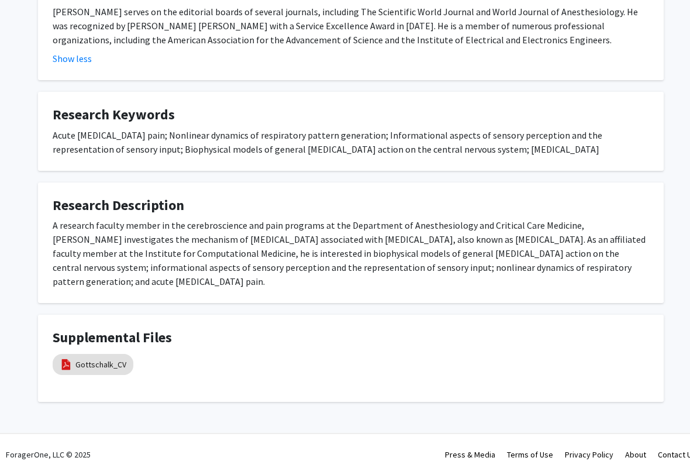
scroll to position [0, 0]
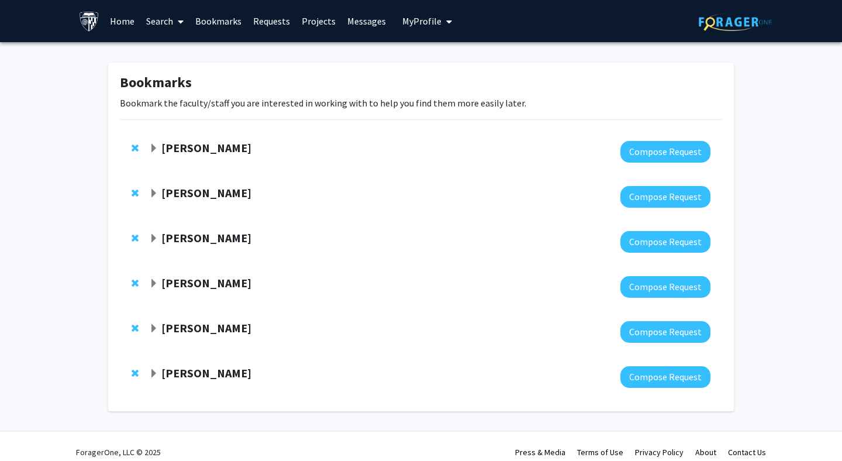
click at [195, 191] on strong "[PERSON_NAME]" at bounding box center [206, 192] width 90 height 15
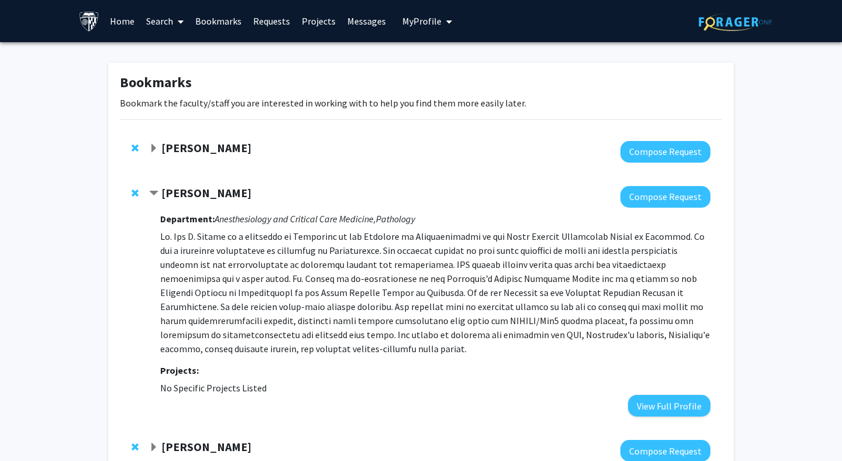
click at [204, 280] on p at bounding box center [435, 292] width 550 height 126
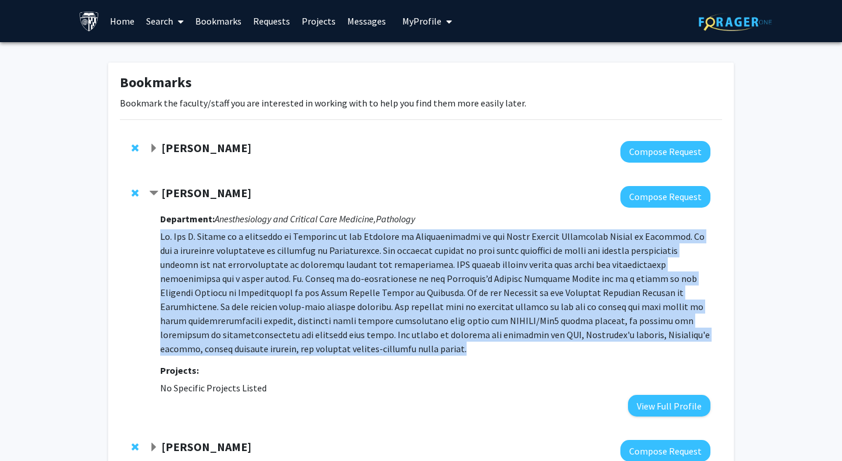
click at [204, 280] on p at bounding box center [435, 292] width 550 height 126
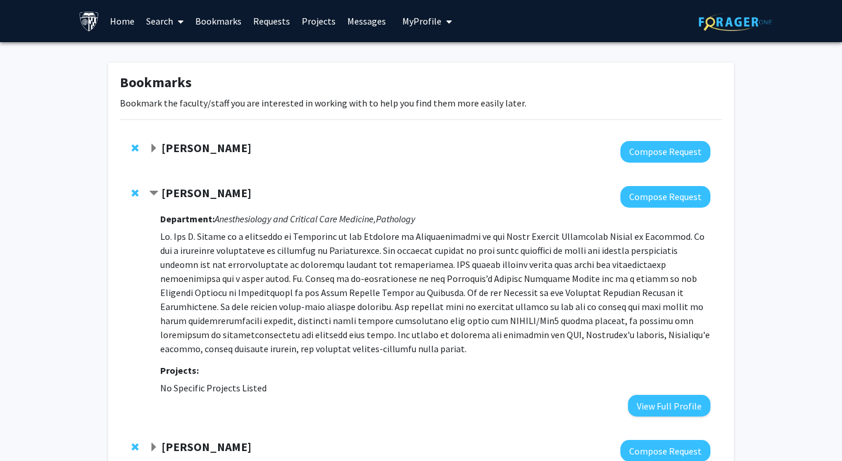
click at [204, 280] on p at bounding box center [435, 292] width 550 height 126
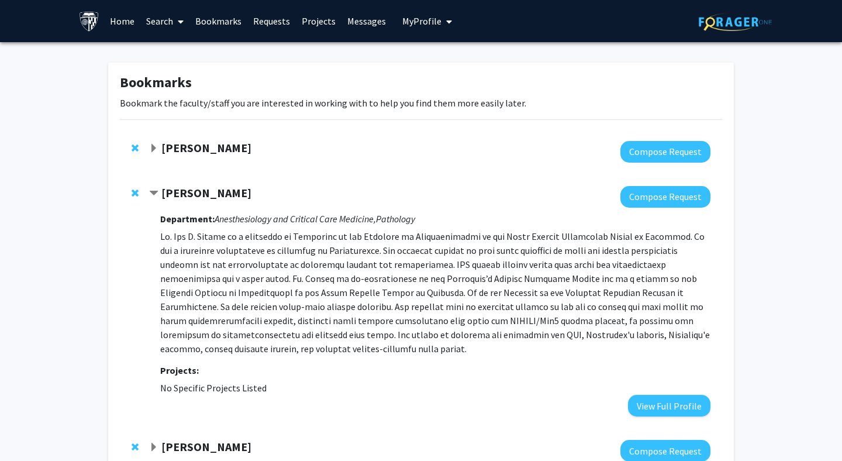
click at [204, 280] on p at bounding box center [435, 292] width 550 height 126
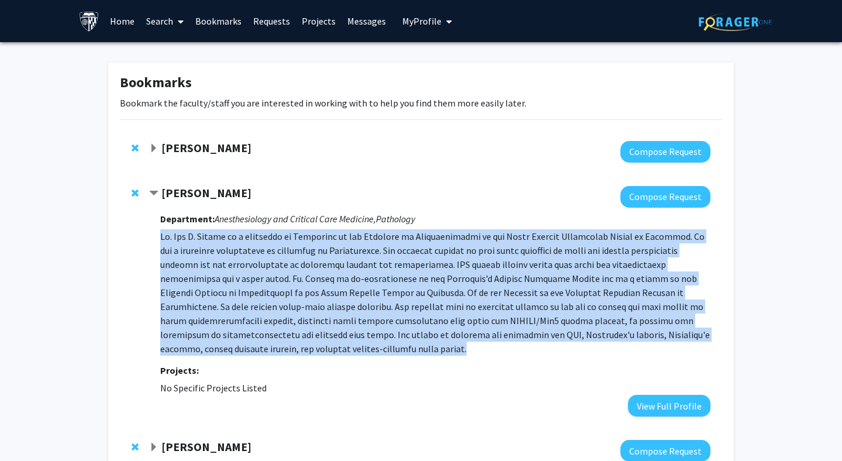
click at [204, 280] on p at bounding box center [435, 292] width 550 height 126
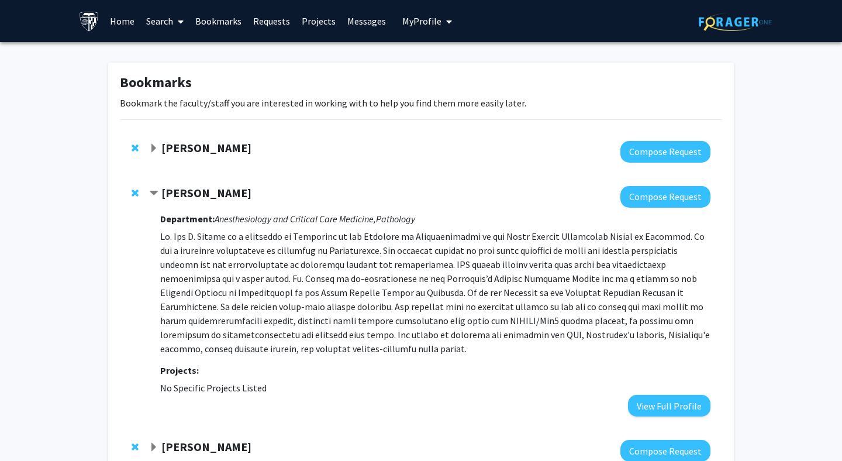
click at [204, 280] on p at bounding box center [435, 292] width 550 height 126
click at [224, 279] on p at bounding box center [435, 292] width 550 height 126
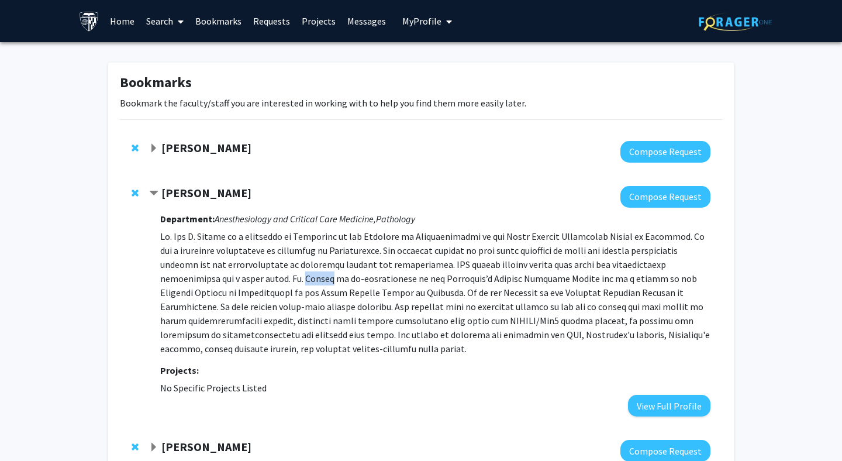
click at [224, 279] on p at bounding box center [435, 292] width 550 height 126
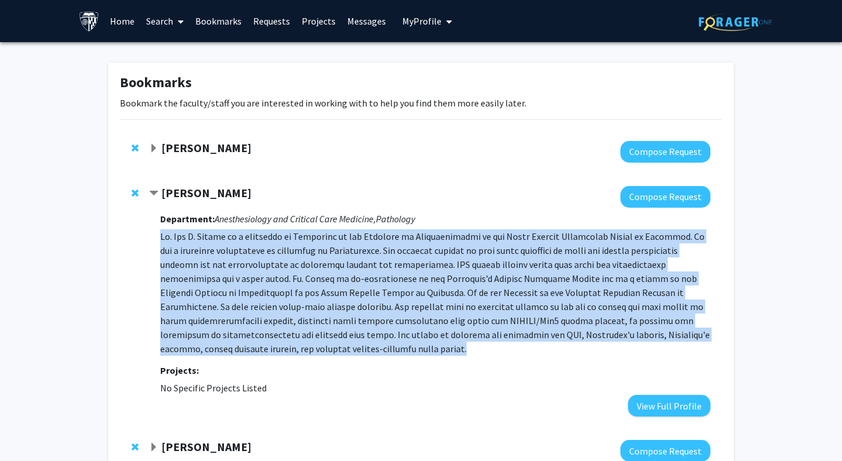
click at [224, 279] on p at bounding box center [435, 292] width 550 height 126
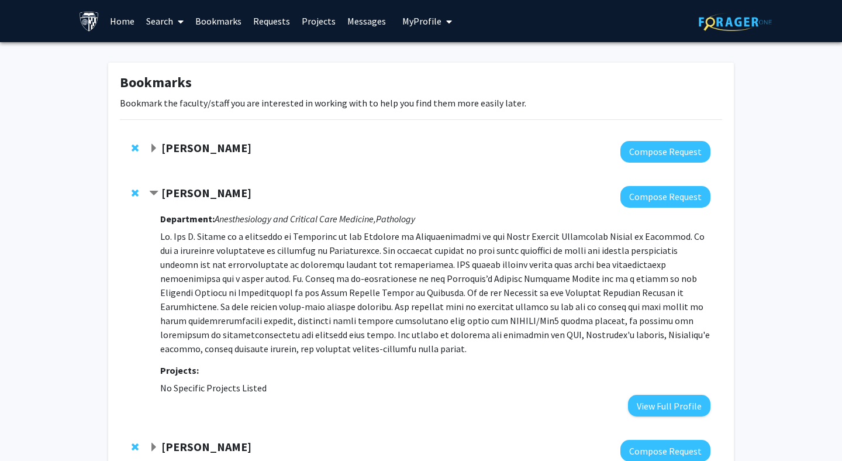
click at [224, 279] on p at bounding box center [435, 292] width 550 height 126
click at [204, 147] on strong "[PERSON_NAME]" at bounding box center [206, 147] width 90 height 15
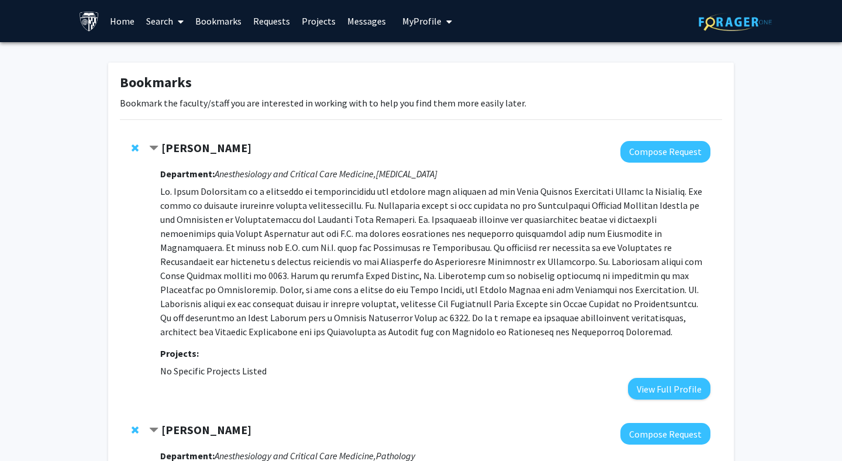
click at [253, 301] on p at bounding box center [435, 261] width 550 height 154
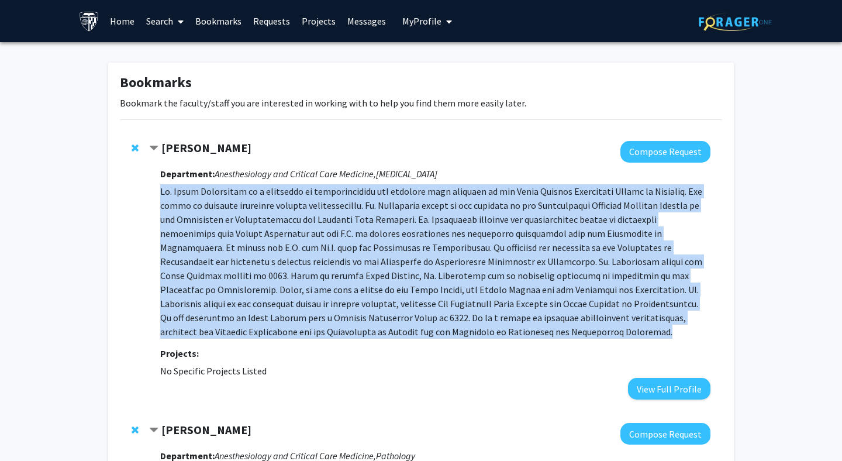
click at [253, 301] on p at bounding box center [435, 261] width 550 height 154
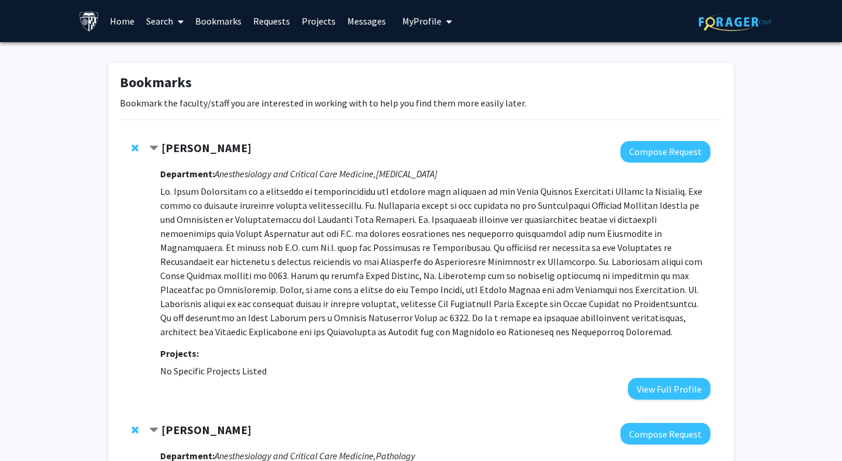
click at [253, 301] on p at bounding box center [435, 261] width 550 height 154
click at [260, 212] on p at bounding box center [435, 261] width 550 height 154
click at [158, 149] on span "Contract Allan Gottschalk Bookmark" at bounding box center [153, 148] width 9 height 9
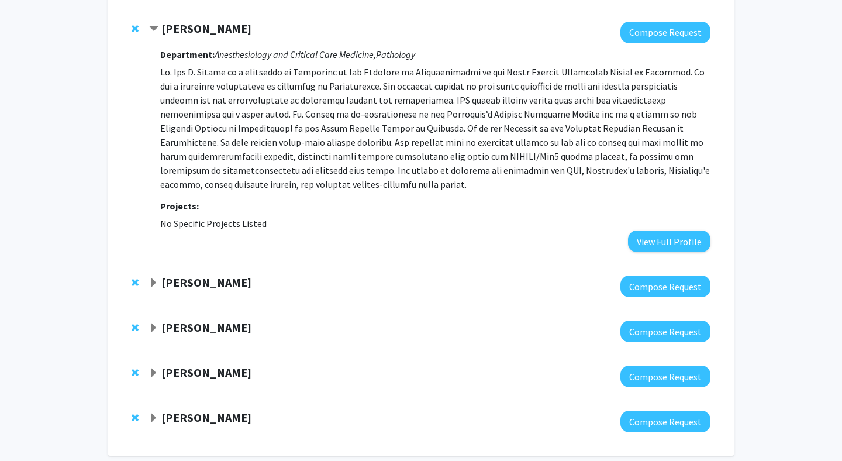
scroll to position [221, 0]
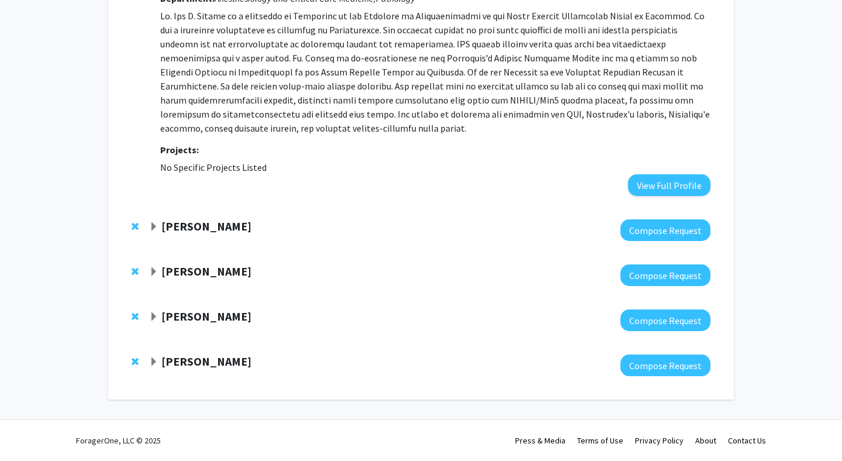
click at [200, 365] on strong "[PERSON_NAME]" at bounding box center [206, 361] width 90 height 15
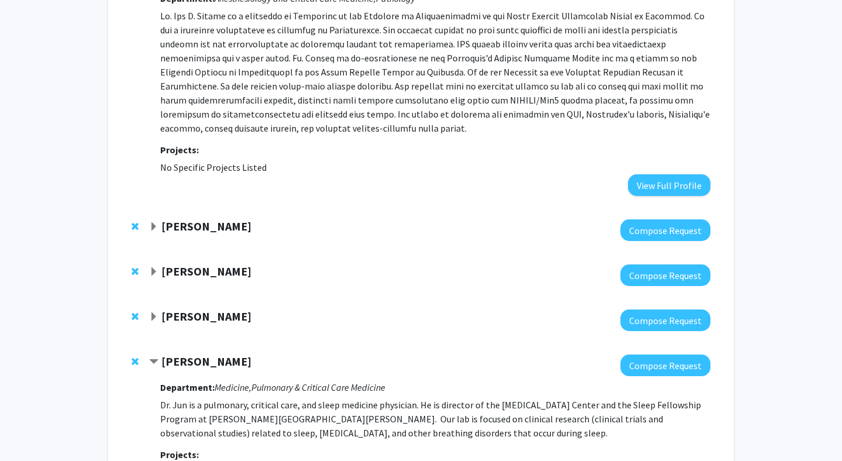
scroll to position [345, 0]
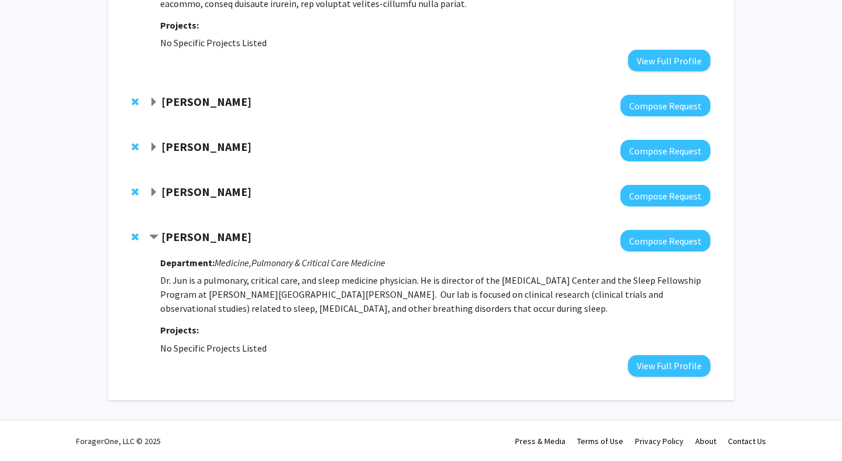
click at [219, 195] on strong "[PERSON_NAME]" at bounding box center [206, 191] width 90 height 15
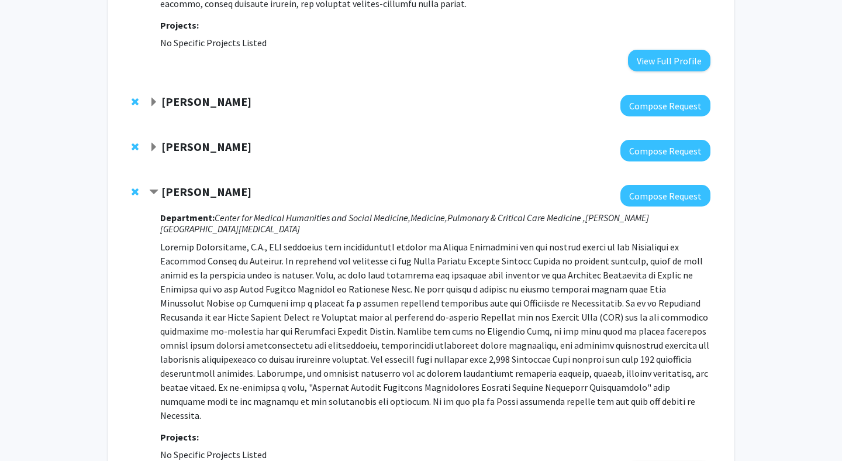
scroll to position [349, 0]
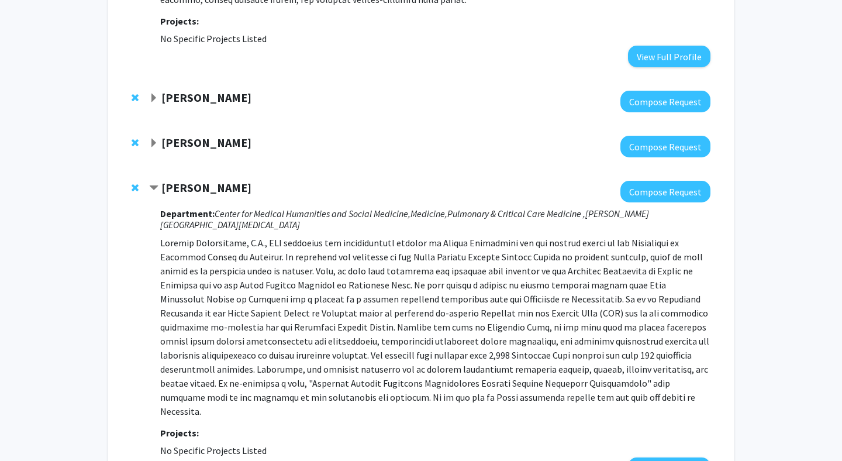
click at [303, 302] on p at bounding box center [435, 327] width 550 height 182
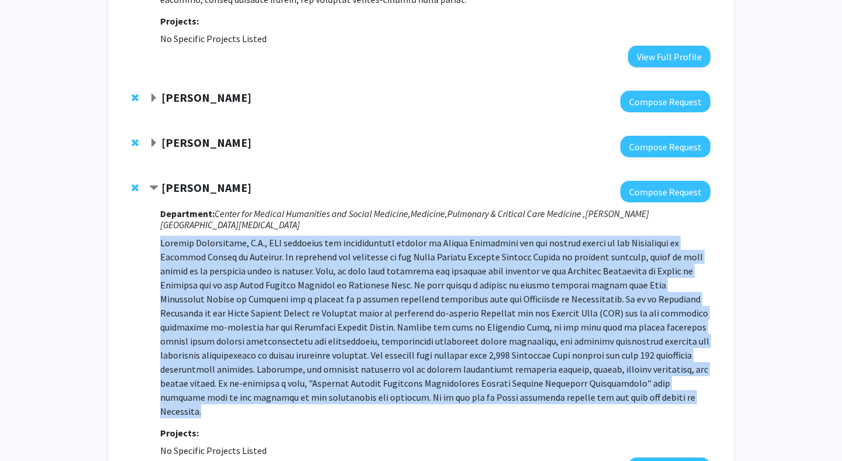
click at [303, 302] on p at bounding box center [435, 327] width 550 height 182
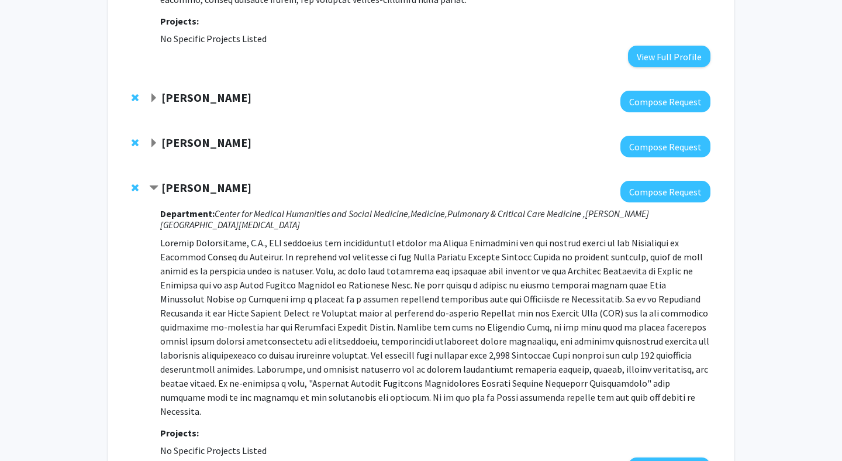
click at [303, 302] on p at bounding box center [435, 327] width 550 height 182
click at [217, 194] on strong "[PERSON_NAME]" at bounding box center [206, 187] width 90 height 15
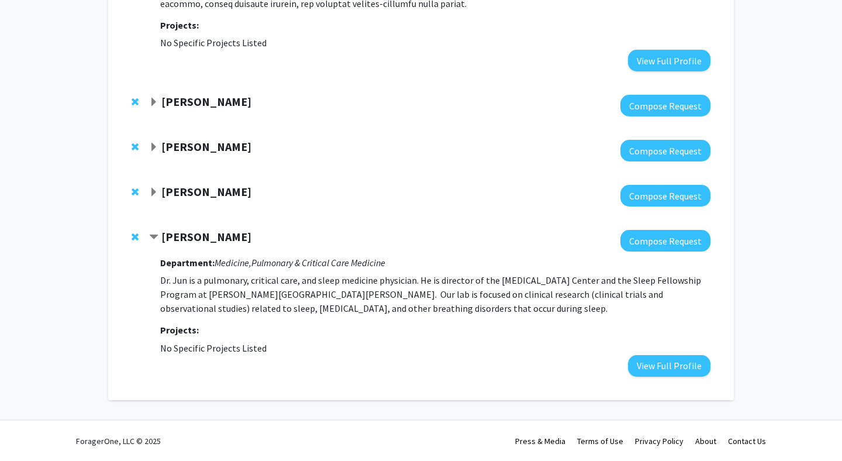
click at [206, 151] on strong "[PERSON_NAME]" at bounding box center [206, 146] width 90 height 15
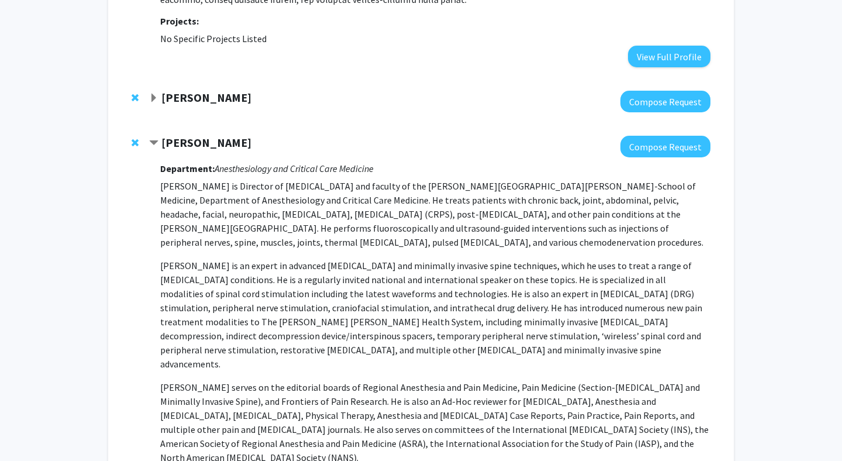
click at [226, 203] on p "[PERSON_NAME] is Director of [MEDICAL_DATA] and faculty of the [PERSON_NAME][GE…" at bounding box center [435, 214] width 550 height 70
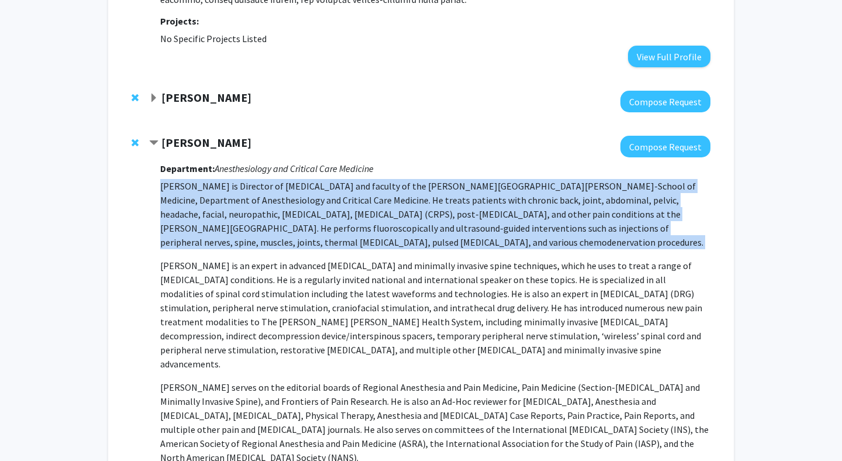
click at [226, 203] on p "[PERSON_NAME] is Director of [MEDICAL_DATA] and faculty of the [PERSON_NAME][GE…" at bounding box center [435, 214] width 550 height 70
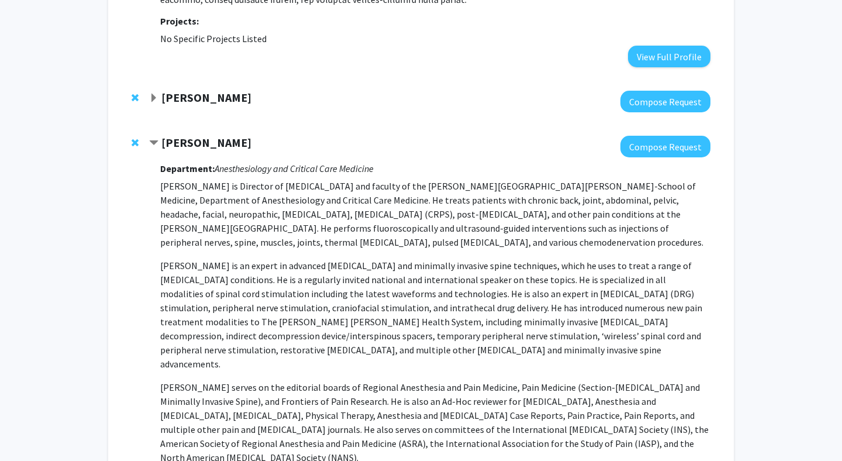
click at [226, 203] on p "[PERSON_NAME] is Director of [MEDICAL_DATA] and faculty of the [PERSON_NAME][GE…" at bounding box center [435, 214] width 550 height 70
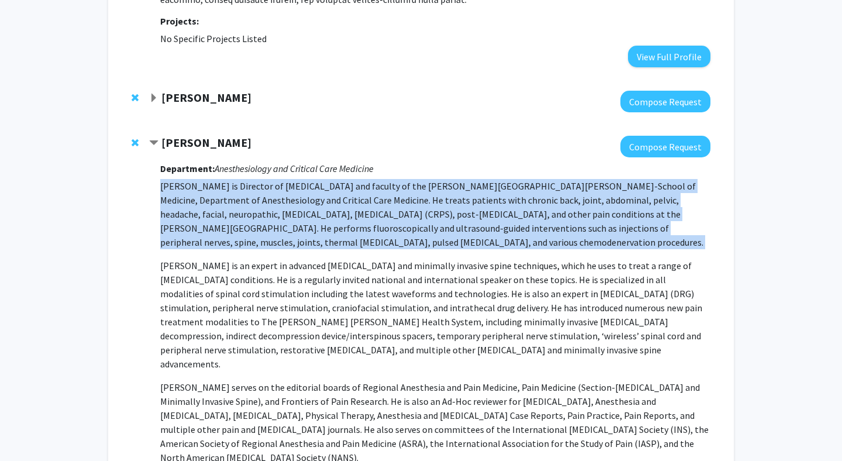
click at [228, 283] on p "[PERSON_NAME] is an expert in advanced [MEDICAL_DATA] and minimally invasive sp…" at bounding box center [435, 315] width 550 height 112
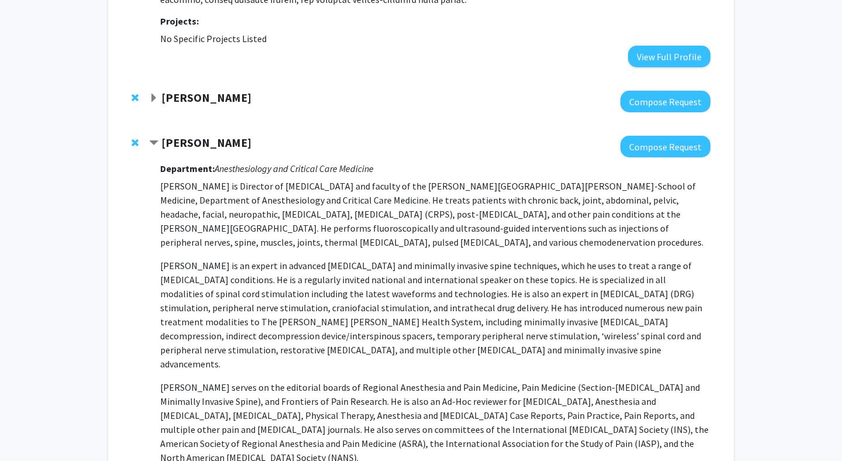
click at [228, 283] on p "[PERSON_NAME] is an expert in advanced [MEDICAL_DATA] and minimally invasive sp…" at bounding box center [435, 315] width 550 height 112
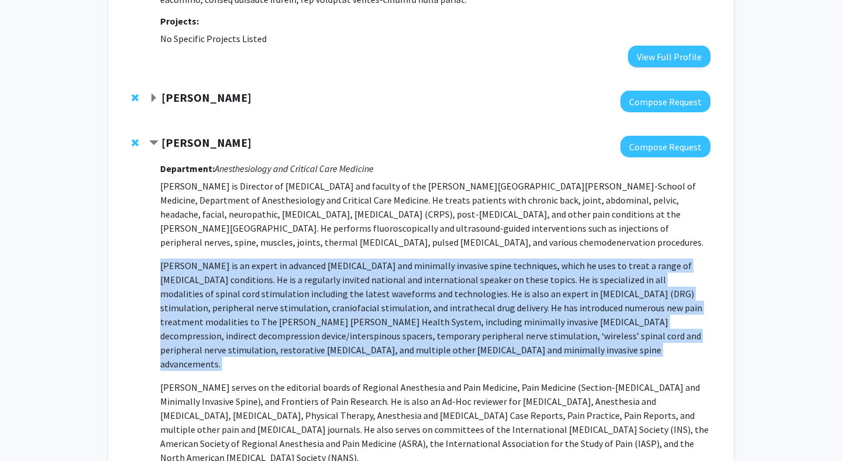
click at [228, 283] on p "[PERSON_NAME] is an expert in advanced [MEDICAL_DATA] and minimally invasive sp…" at bounding box center [435, 315] width 550 height 112
click at [229, 315] on p "[PERSON_NAME] is an expert in advanced [MEDICAL_DATA] and minimally invasive sp…" at bounding box center [435, 315] width 550 height 112
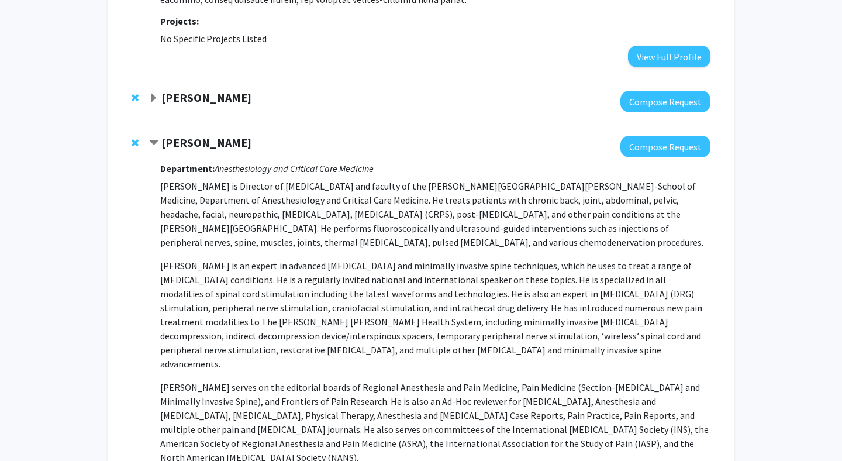
click at [229, 315] on p "[PERSON_NAME] is an expert in advanced [MEDICAL_DATA] and minimally invasive sp…" at bounding box center [435, 315] width 550 height 112
click at [250, 298] on p "[PERSON_NAME] is an expert in advanced [MEDICAL_DATA] and minimally invasive sp…" at bounding box center [435, 315] width 550 height 112
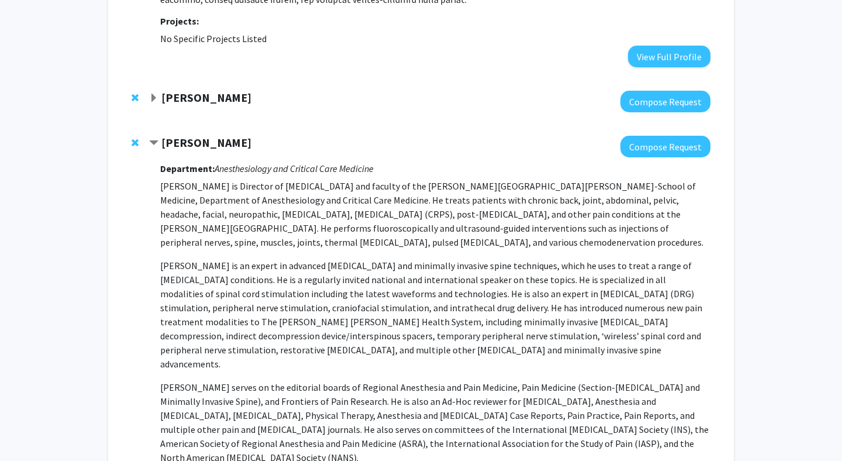
click at [250, 298] on p "[PERSON_NAME] is an expert in advanced [MEDICAL_DATA] and minimally invasive sp…" at bounding box center [435, 315] width 550 height 112
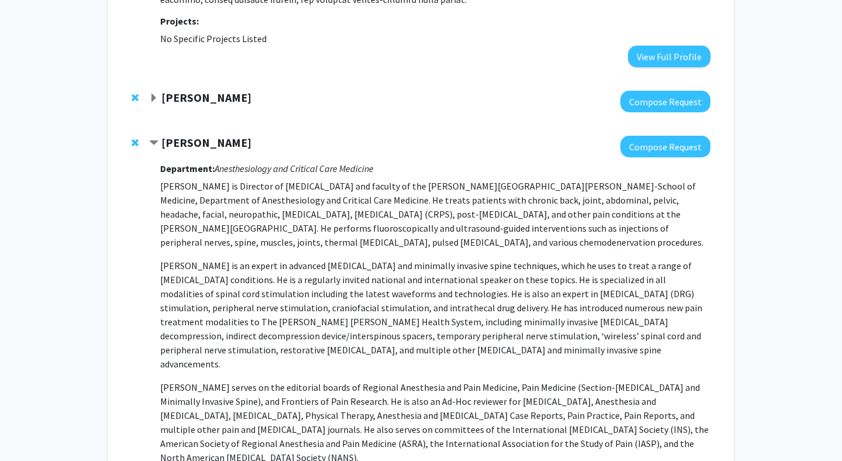
scroll to position [265, 0]
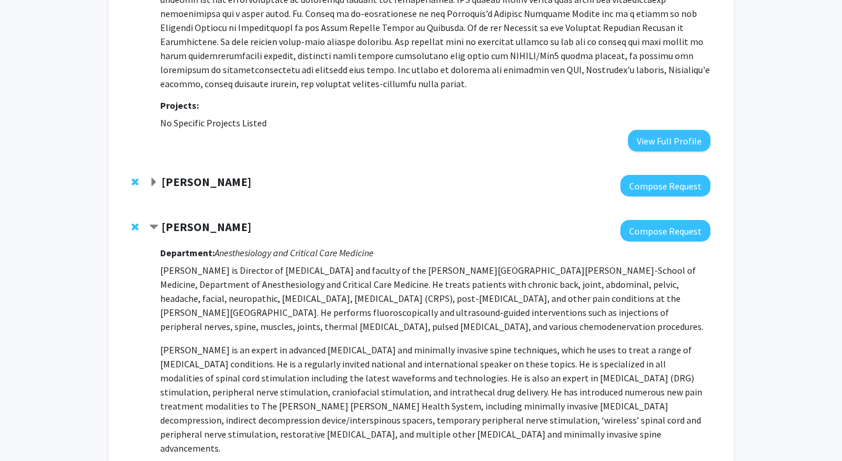
click at [184, 187] on strong "[PERSON_NAME]" at bounding box center [206, 181] width 90 height 15
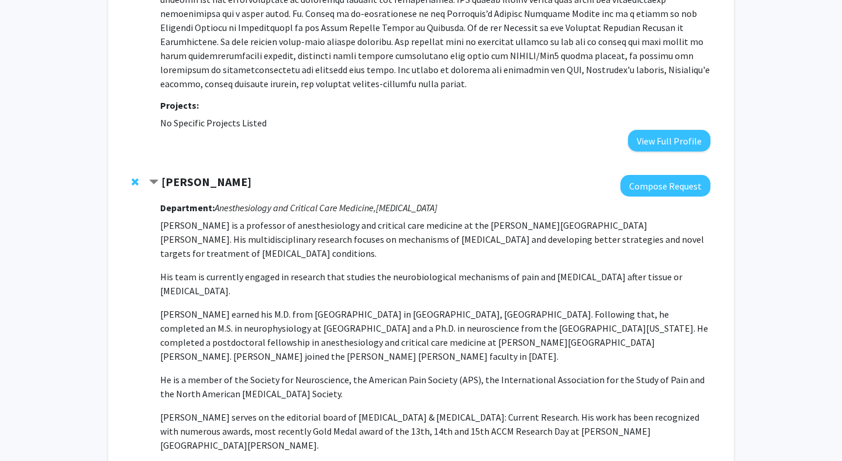
click at [184, 187] on strong "[PERSON_NAME]" at bounding box center [206, 181] width 90 height 15
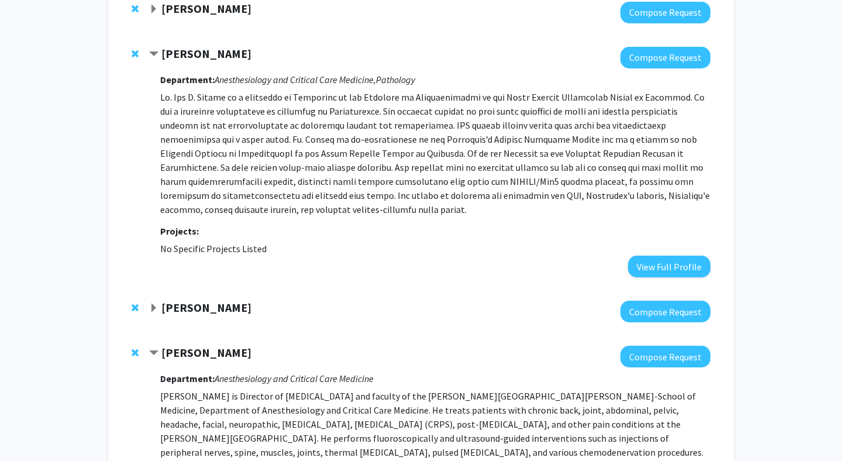
scroll to position [139, 0]
click at [182, 310] on strong "[PERSON_NAME]" at bounding box center [206, 308] width 90 height 15
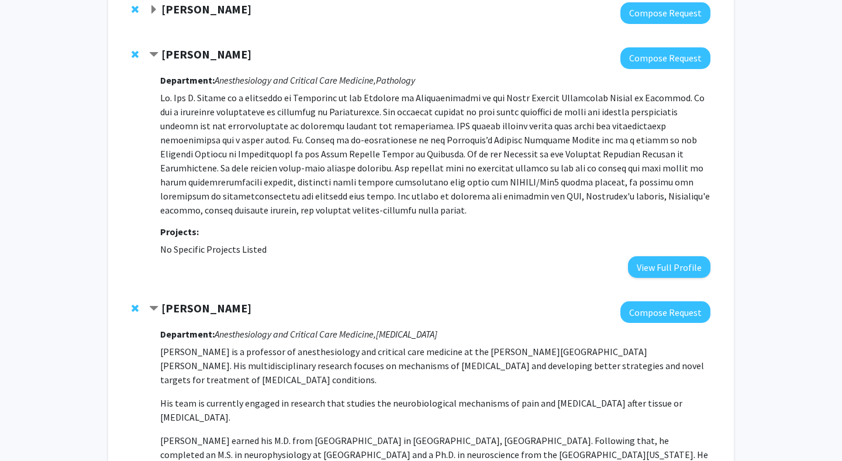
click at [183, 54] on strong "[PERSON_NAME]" at bounding box center [206, 54] width 90 height 15
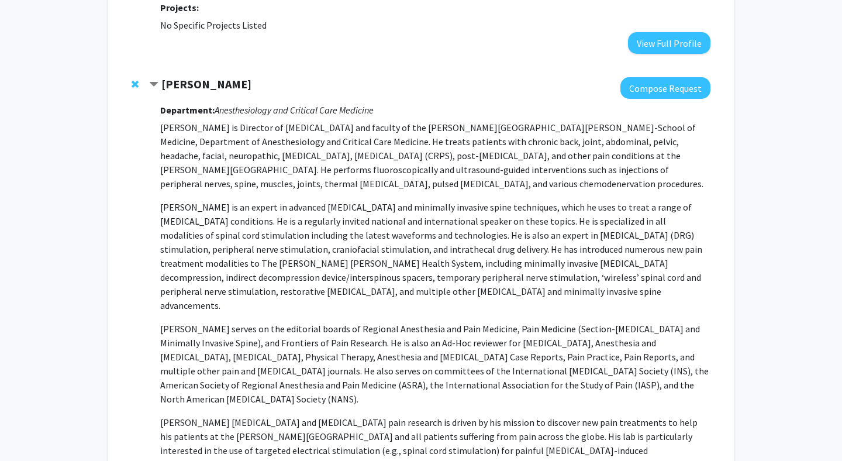
scroll to position [520, 0]
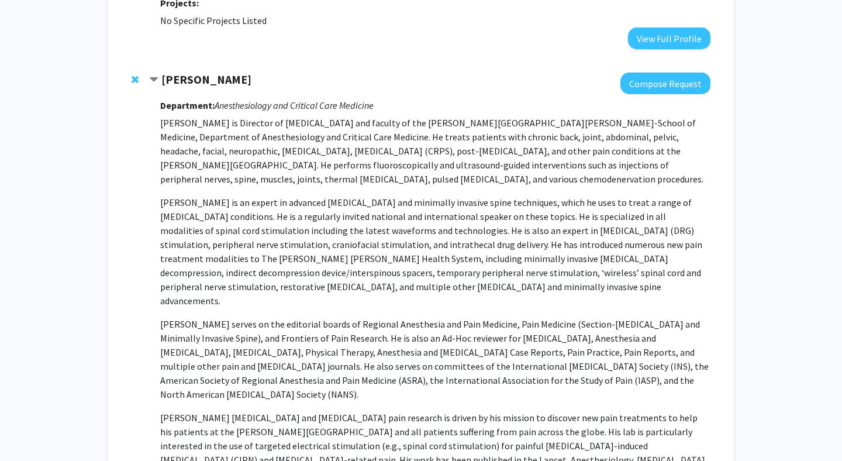
click at [226, 205] on p "[PERSON_NAME] is an expert in advanced [MEDICAL_DATA] and minimally invasive sp…" at bounding box center [435, 251] width 550 height 112
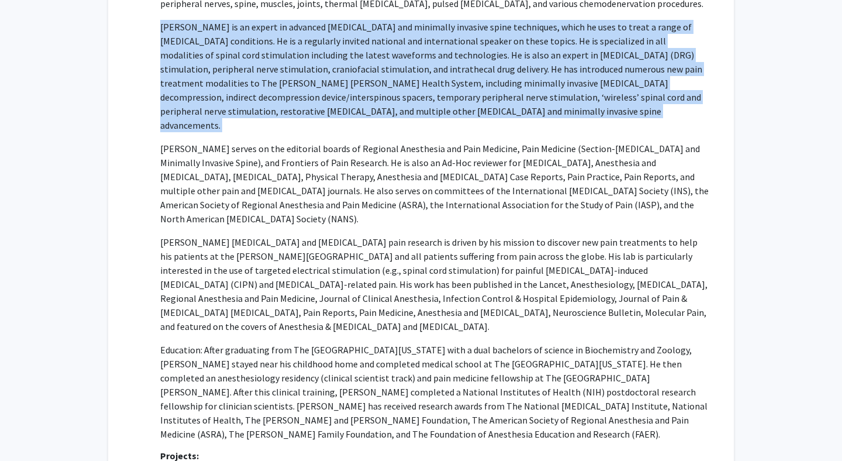
scroll to position [727, 0]
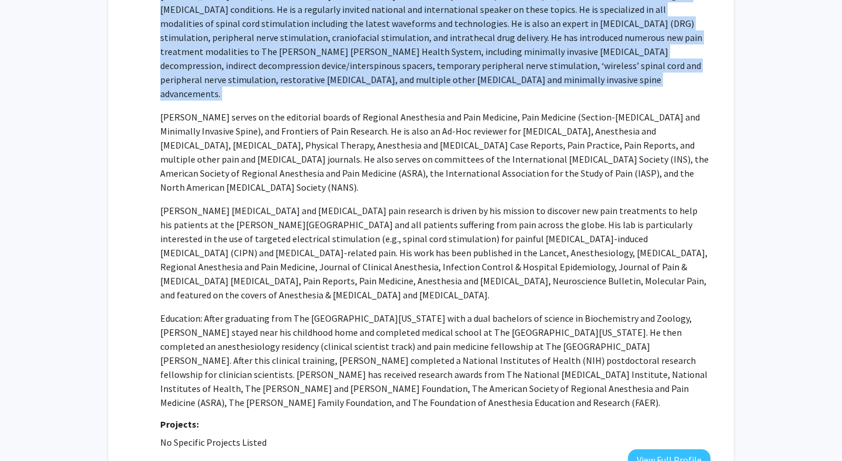
click at [226, 205] on p "[PERSON_NAME] [MEDICAL_DATA] and [MEDICAL_DATA] pain research is driven by his …" at bounding box center [435, 253] width 550 height 98
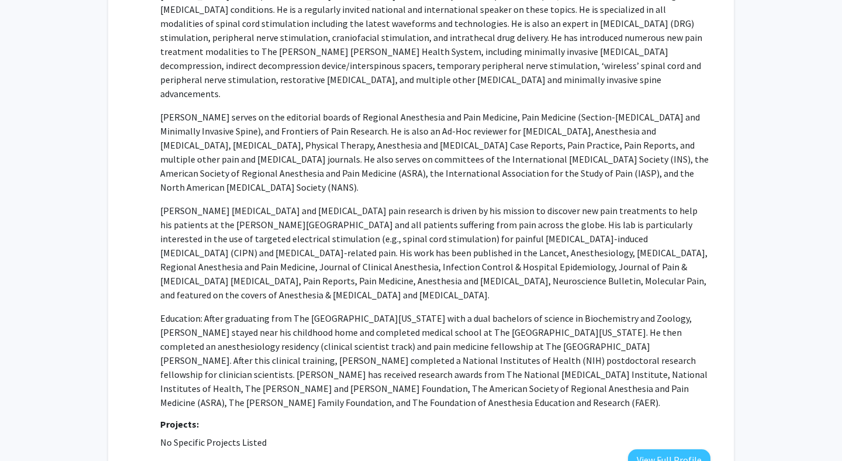
click at [226, 205] on p "[PERSON_NAME] [MEDICAL_DATA] and [MEDICAL_DATA] pain research is driven by his …" at bounding box center [435, 253] width 550 height 98
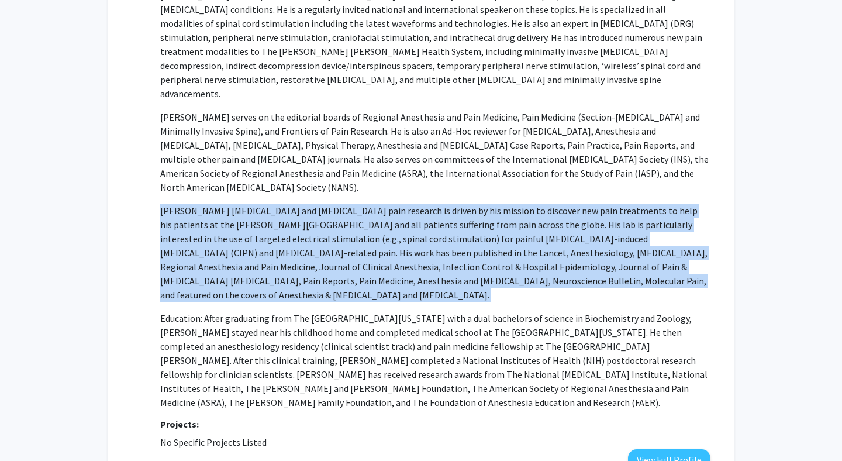
click at [226, 205] on p "[PERSON_NAME] [MEDICAL_DATA] and [MEDICAL_DATA] pain research is driven by his …" at bounding box center [435, 253] width 550 height 98
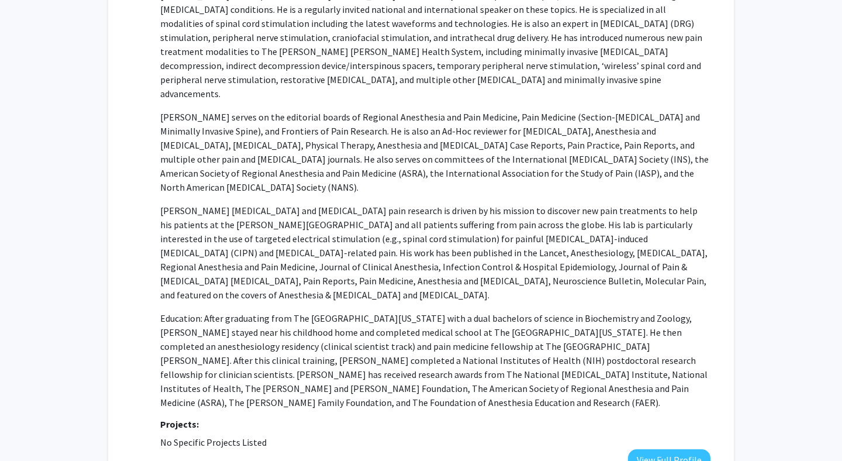
click at [226, 205] on p "[PERSON_NAME] [MEDICAL_DATA] and [MEDICAL_DATA] pain research is driven by his …" at bounding box center [435, 253] width 550 height 98
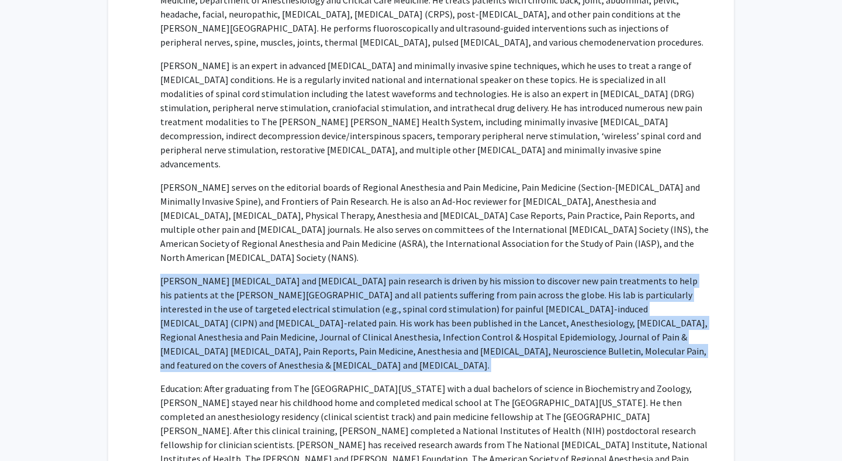
scroll to position [653, 0]
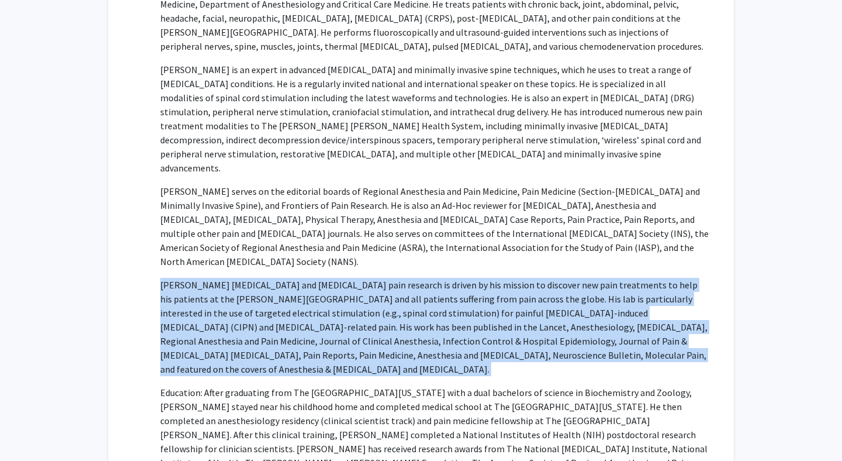
click at [226, 205] on p "[PERSON_NAME] serves on the editorial boards of Regional Anesthesia and Pain Me…" at bounding box center [435, 226] width 550 height 84
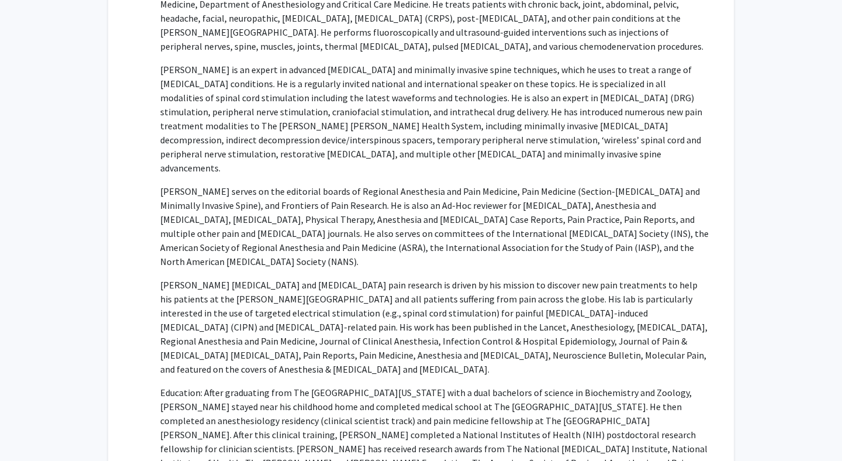
click at [226, 205] on p "[PERSON_NAME] serves on the editorial boards of Regional Anesthesia and Pain Me…" at bounding box center [435, 226] width 550 height 84
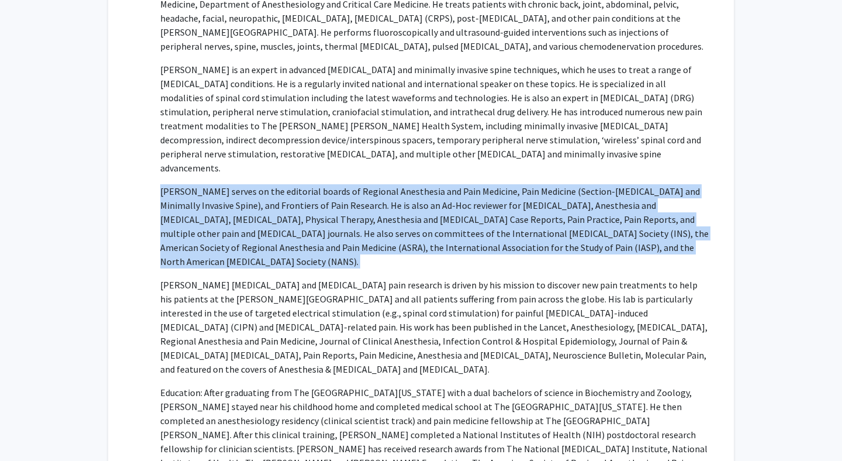
click at [226, 205] on p "[PERSON_NAME] serves on the editorial boards of Regional Anesthesia and Pain Me…" at bounding box center [435, 226] width 550 height 84
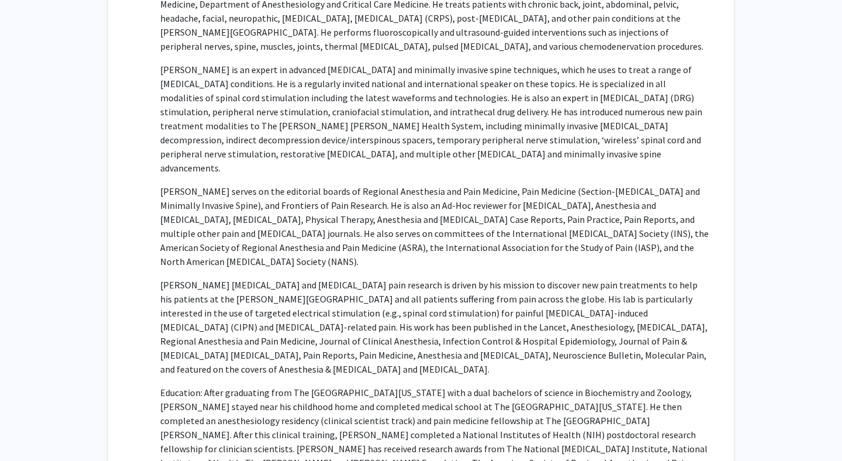
click at [226, 205] on p "[PERSON_NAME] serves on the editorial boards of Regional Anesthesia and Pain Me…" at bounding box center [435, 226] width 550 height 84
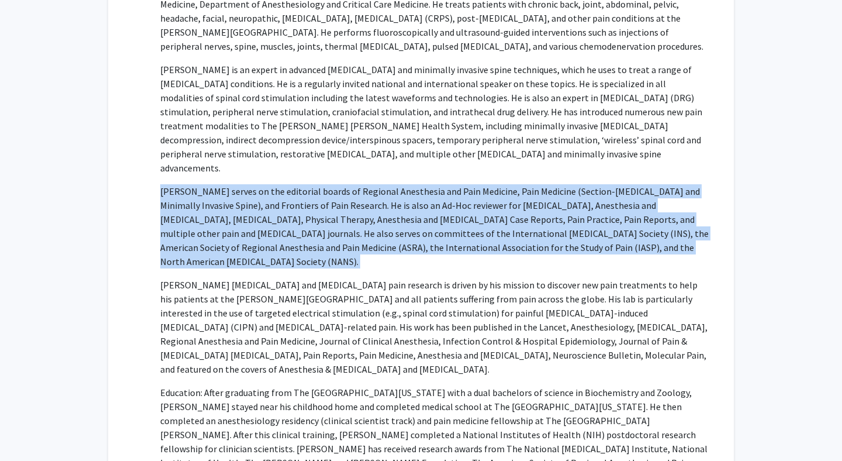
click at [226, 205] on p "[PERSON_NAME] serves on the editorial boards of Regional Anesthesia and Pain Me…" at bounding box center [435, 226] width 550 height 84
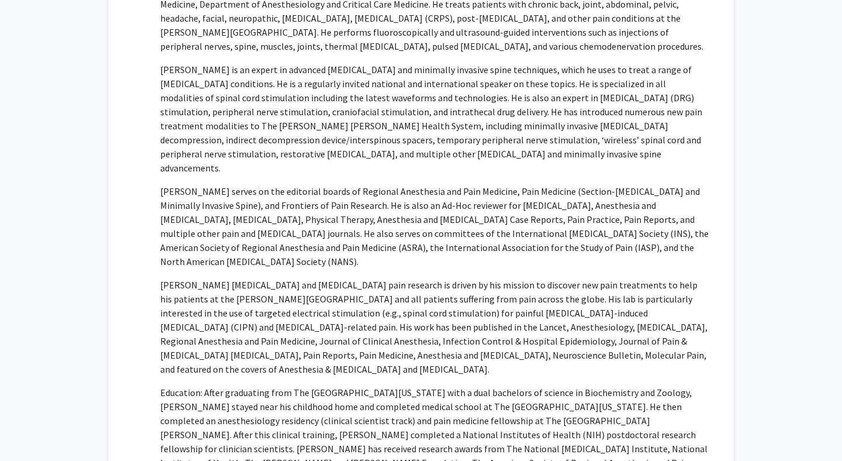
click at [226, 205] on p "[PERSON_NAME] serves on the editorial boards of Regional Anesthesia and Pain Me…" at bounding box center [435, 226] width 550 height 84
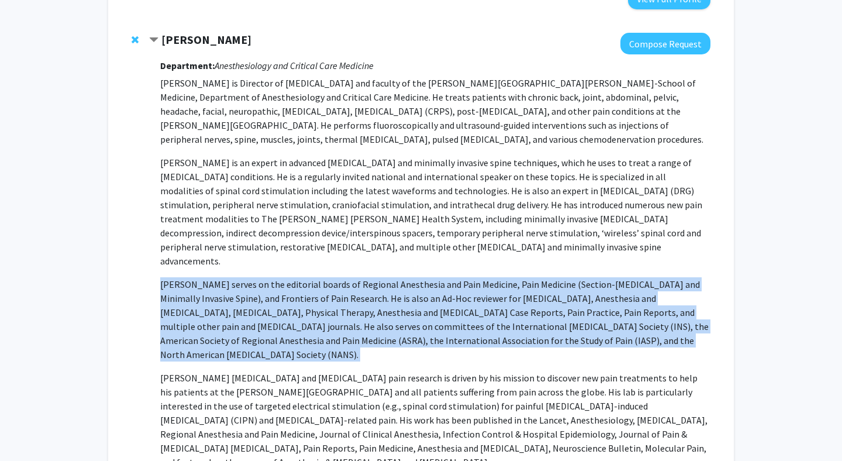
scroll to position [545, 0]
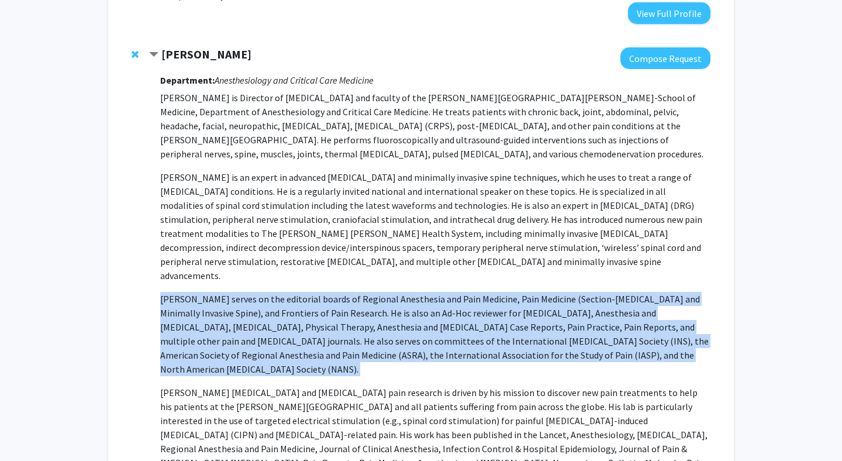
click at [226, 205] on p "[PERSON_NAME] is an expert in advanced [MEDICAL_DATA] and minimally invasive sp…" at bounding box center [435, 226] width 550 height 112
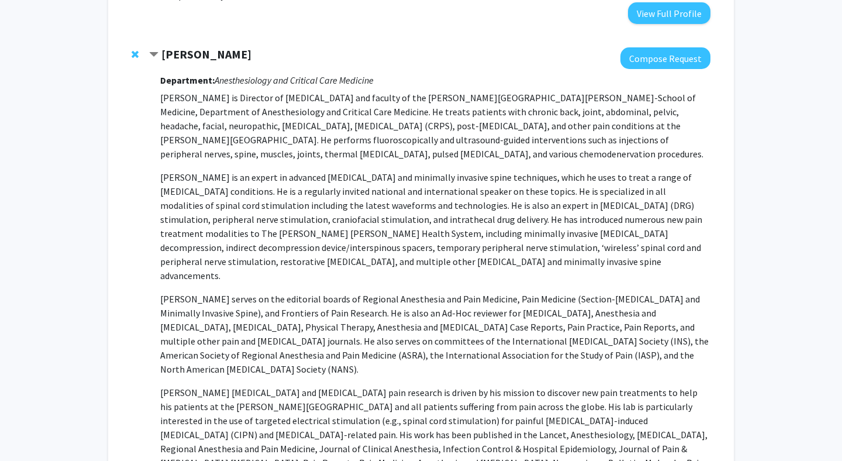
click at [226, 205] on p "[PERSON_NAME] is an expert in advanced [MEDICAL_DATA] and minimally invasive sp…" at bounding box center [435, 226] width 550 height 112
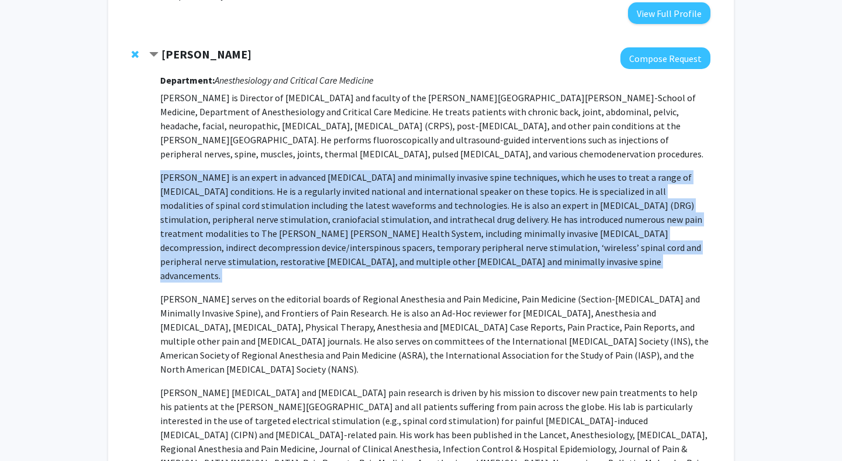
click at [226, 205] on p "[PERSON_NAME] is an expert in advanced [MEDICAL_DATA] and minimally invasive sp…" at bounding box center [435, 226] width 550 height 112
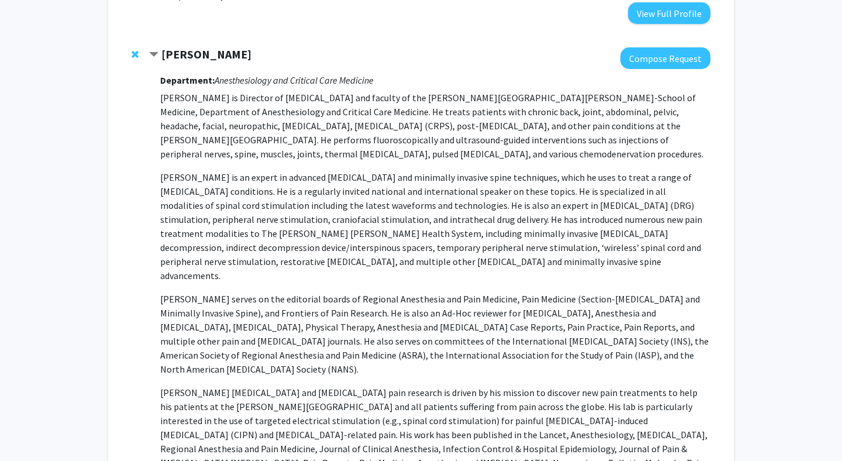
click at [339, 239] on p "[PERSON_NAME] is an expert in advanced [MEDICAL_DATA] and minimally invasive sp…" at bounding box center [435, 226] width 550 height 112
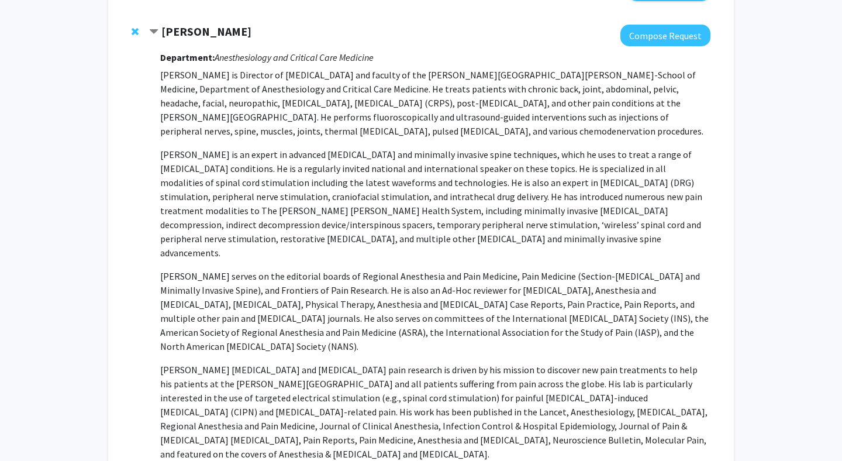
scroll to position [569, 0]
click at [305, 221] on p "[PERSON_NAME] is Director of [MEDICAL_DATA] and faculty of the [PERSON_NAME][GE…" at bounding box center [435, 317] width 550 height 501
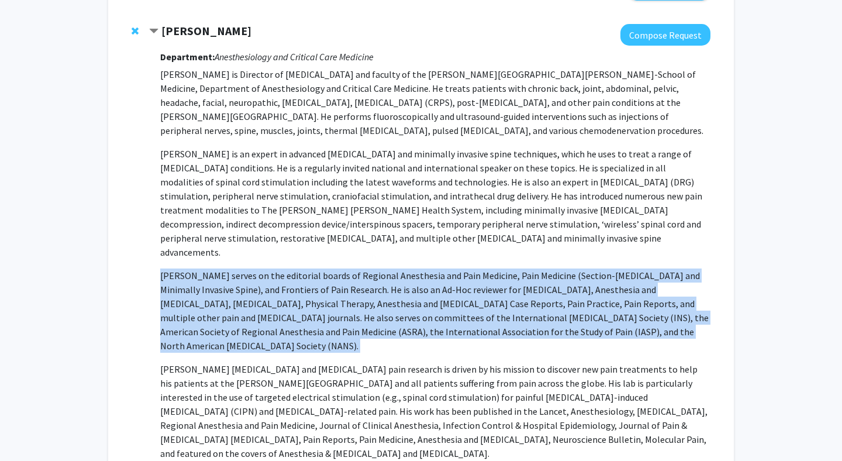
click at [305, 221] on p "[PERSON_NAME] is Director of [MEDICAL_DATA] and faculty of the [PERSON_NAME][GE…" at bounding box center [435, 317] width 550 height 501
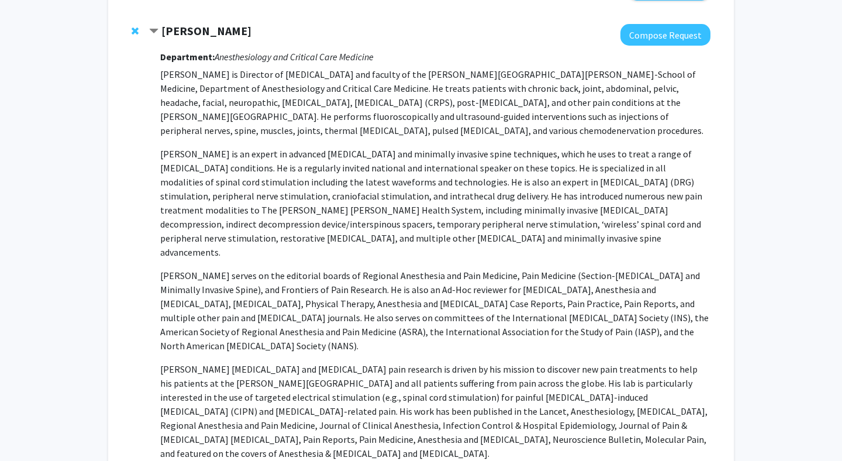
click at [333, 167] on p "[PERSON_NAME] is an expert in advanced [MEDICAL_DATA] and minimally invasive sp…" at bounding box center [435, 203] width 550 height 112
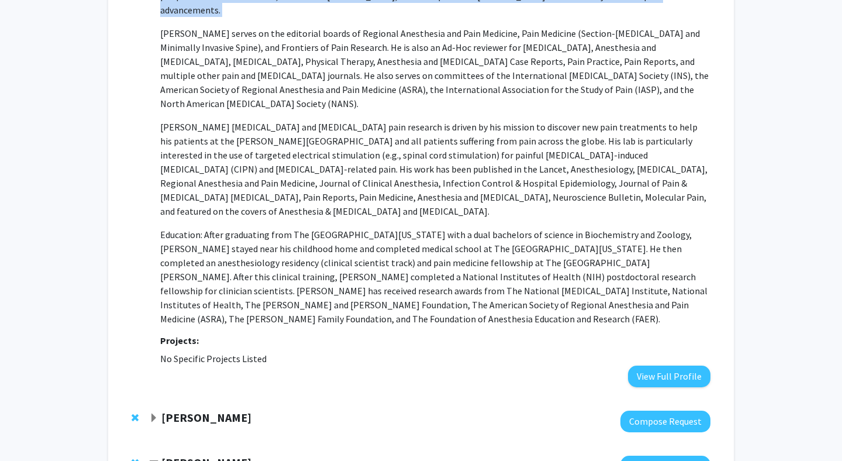
scroll to position [994, 0]
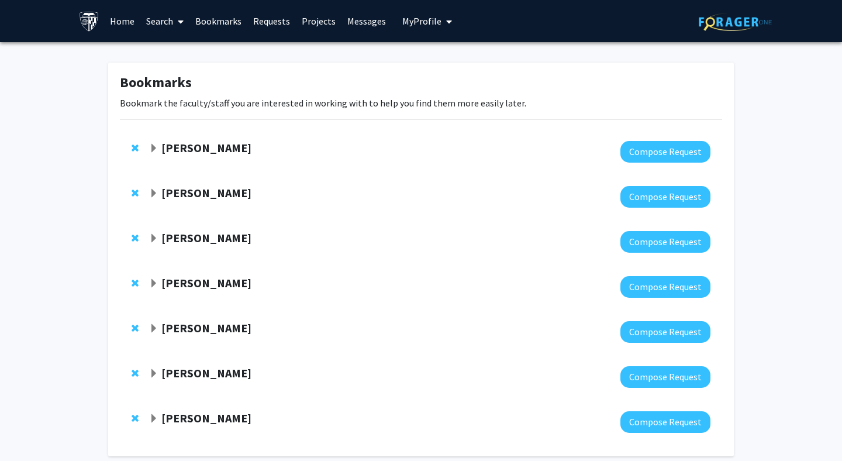
scroll to position [57, 0]
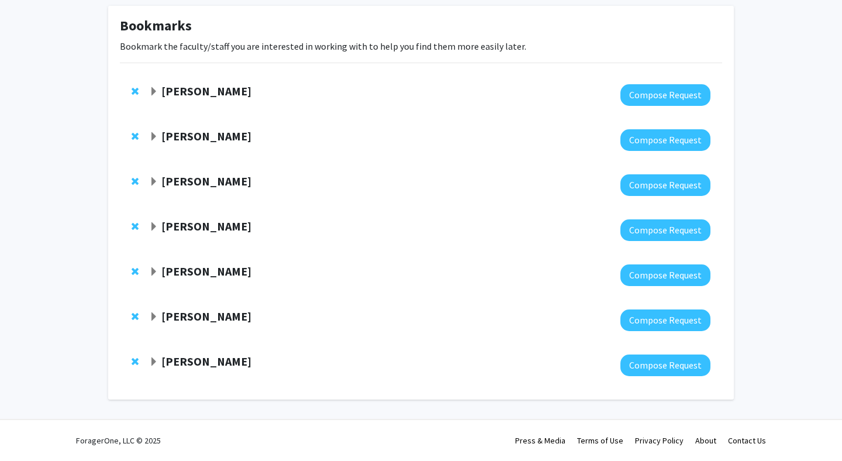
click at [204, 94] on strong "[PERSON_NAME]" at bounding box center [206, 91] width 90 height 15
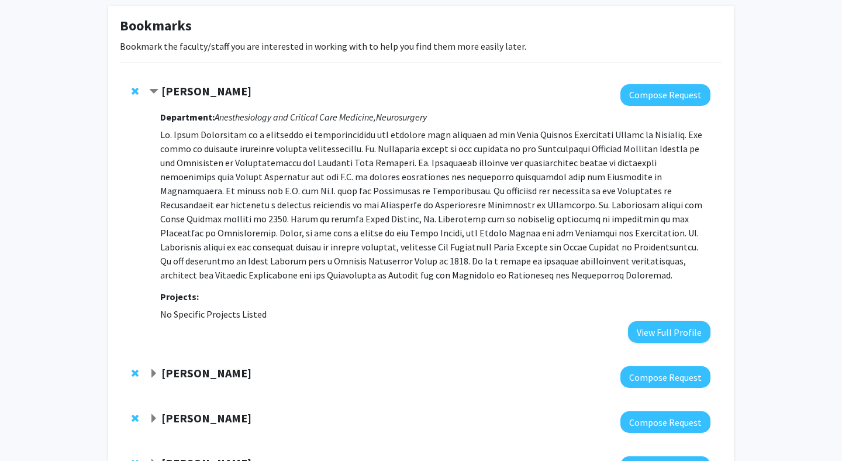
click at [226, 92] on strong "[PERSON_NAME]" at bounding box center [206, 91] width 90 height 15
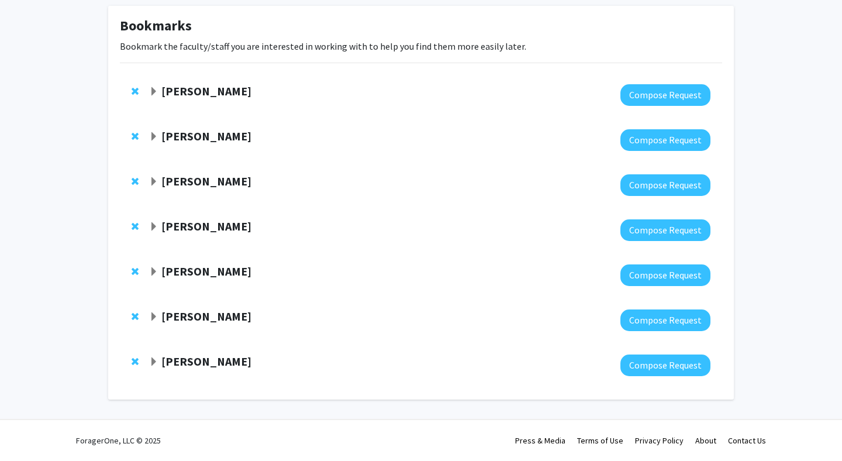
click at [226, 92] on strong "[PERSON_NAME]" at bounding box center [206, 91] width 90 height 15
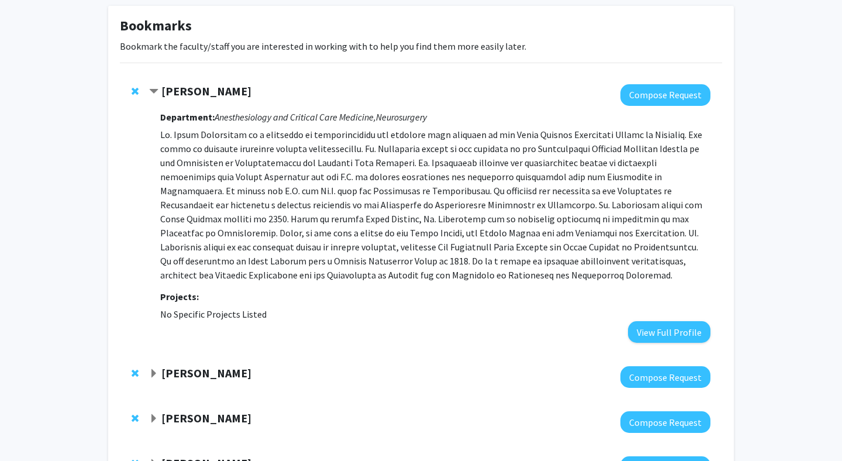
drag, startPoint x: 246, startPoint y: 90, endPoint x: 164, endPoint y: 90, distance: 81.9
click at [164, 90] on div "[PERSON_NAME]" at bounding box center [275, 91] width 253 height 15
copy strong "[PERSON_NAME]"
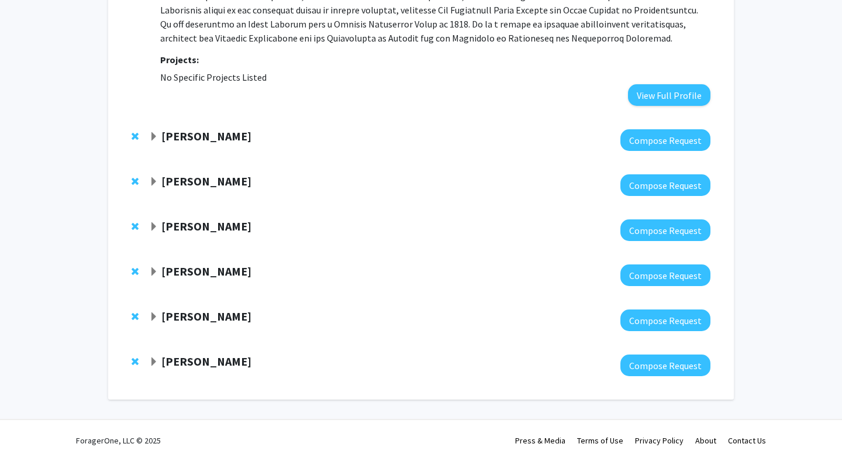
scroll to position [0, 0]
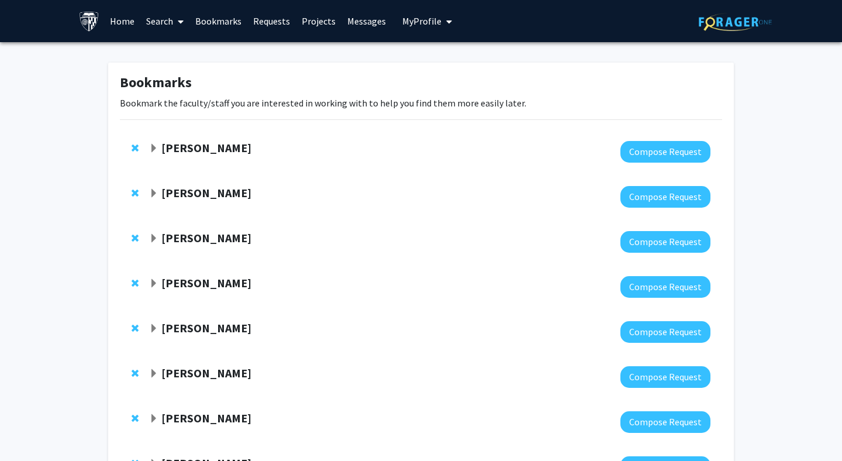
scroll to position [147, 0]
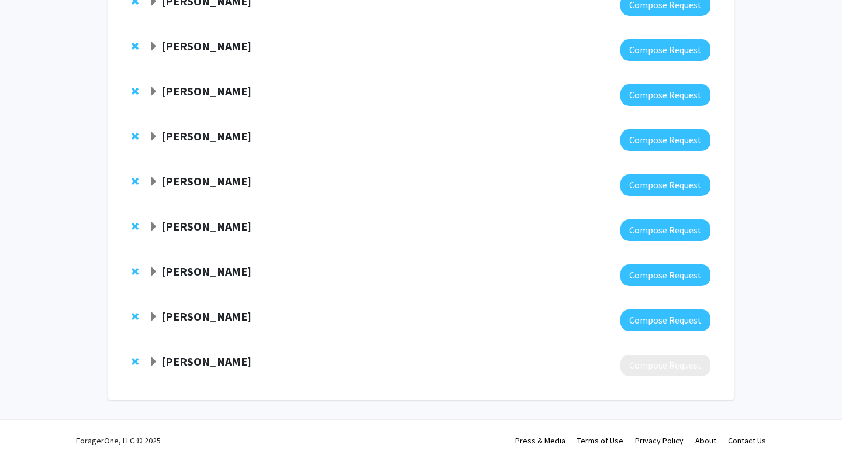
click at [212, 317] on strong "[PERSON_NAME]" at bounding box center [206, 316] width 90 height 15
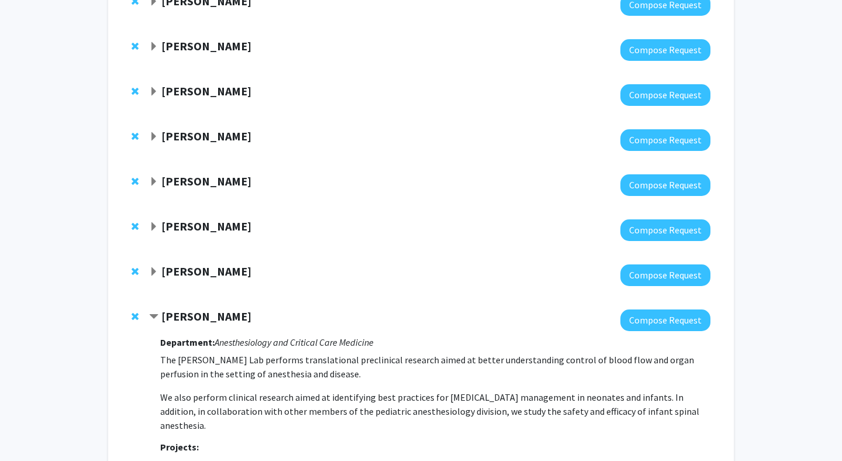
scroll to position [295, 0]
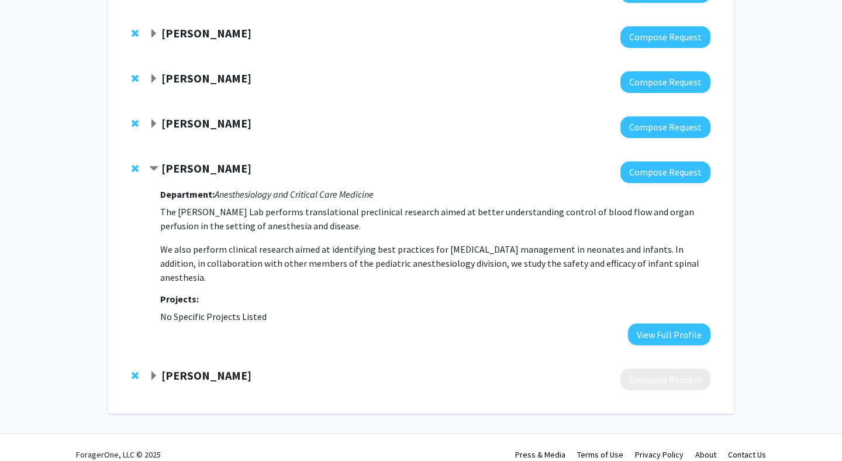
click at [210, 368] on strong "[PERSON_NAME]" at bounding box center [206, 375] width 90 height 15
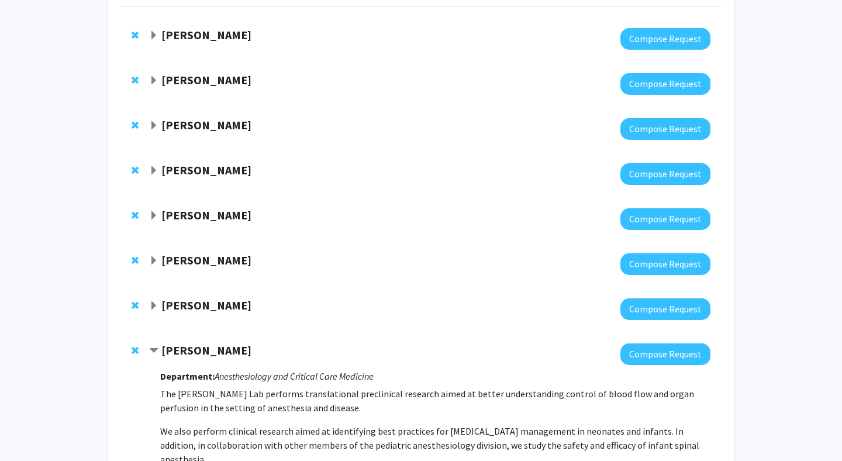
scroll to position [110, 0]
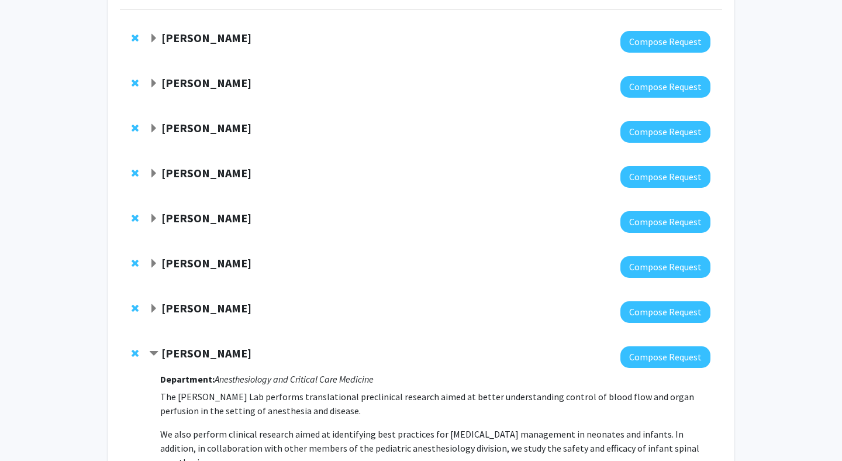
click at [219, 43] on strong "[PERSON_NAME]" at bounding box center [206, 37] width 90 height 15
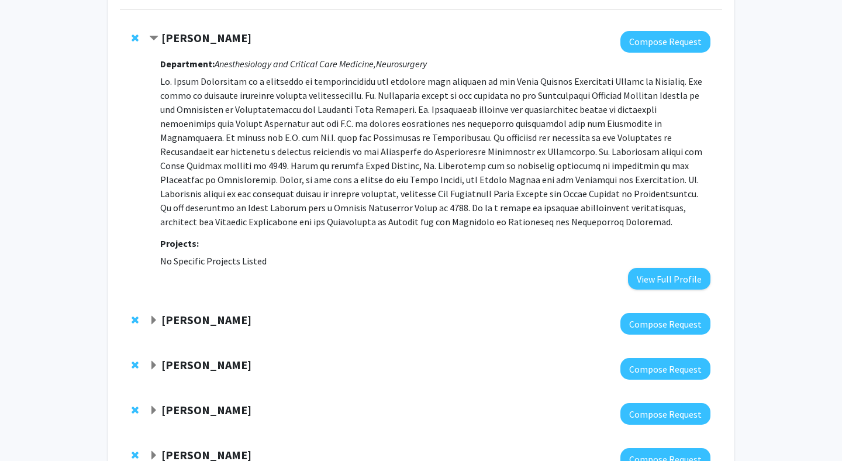
click at [219, 43] on strong "[PERSON_NAME]" at bounding box center [206, 37] width 90 height 15
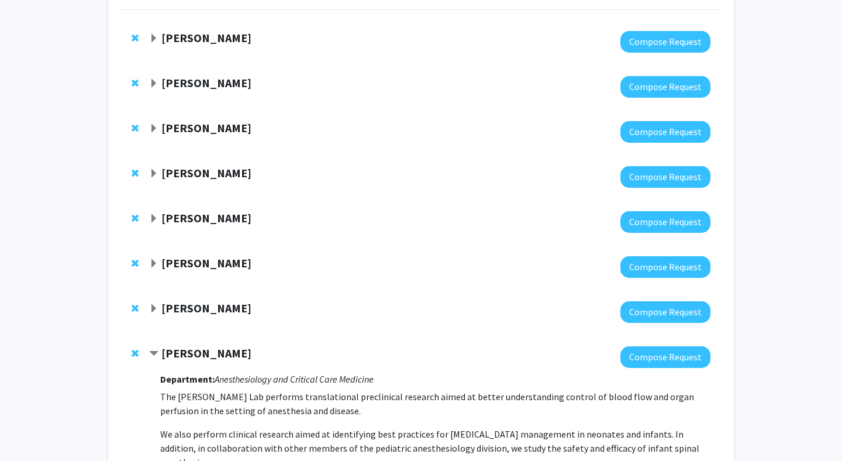
click at [205, 308] on strong "[PERSON_NAME]" at bounding box center [206, 308] width 90 height 15
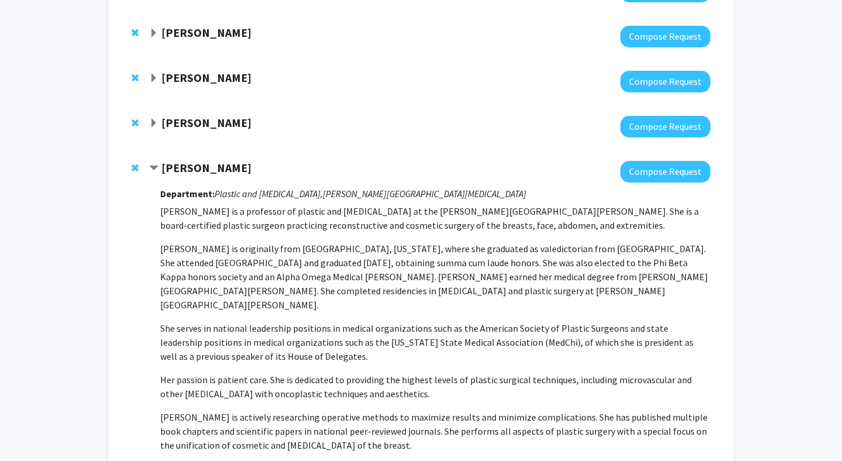
scroll to position [257, 0]
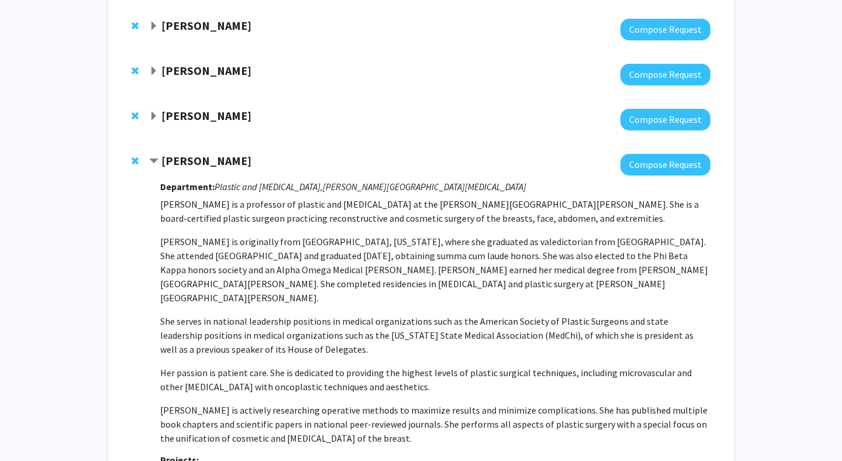
click at [229, 263] on p "[PERSON_NAME] is originally from [GEOGRAPHIC_DATA], [US_STATE], where she gradu…" at bounding box center [435, 270] width 550 height 70
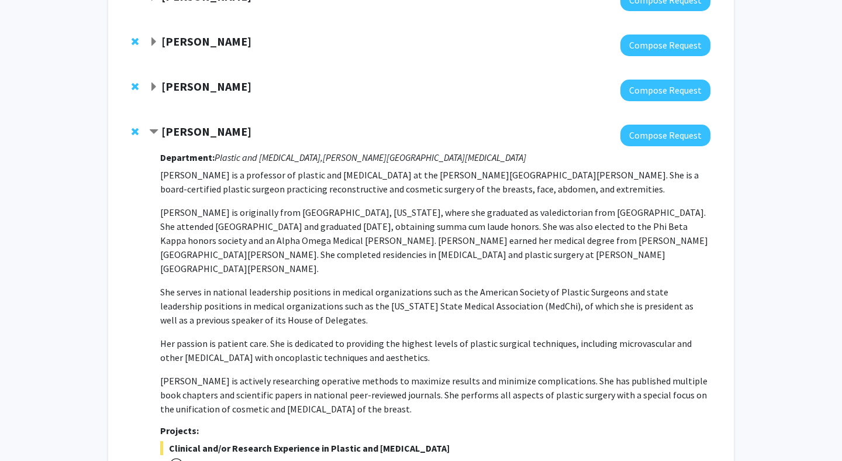
scroll to position [297, 0]
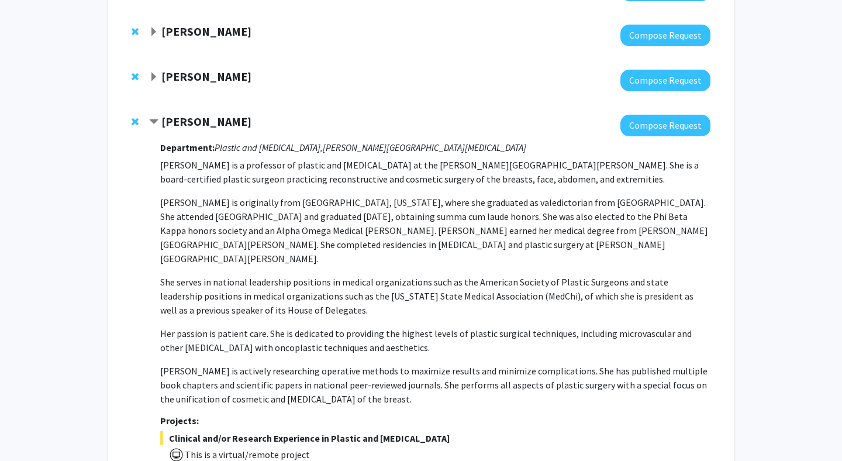
click at [213, 118] on strong "[PERSON_NAME]" at bounding box center [206, 121] width 90 height 15
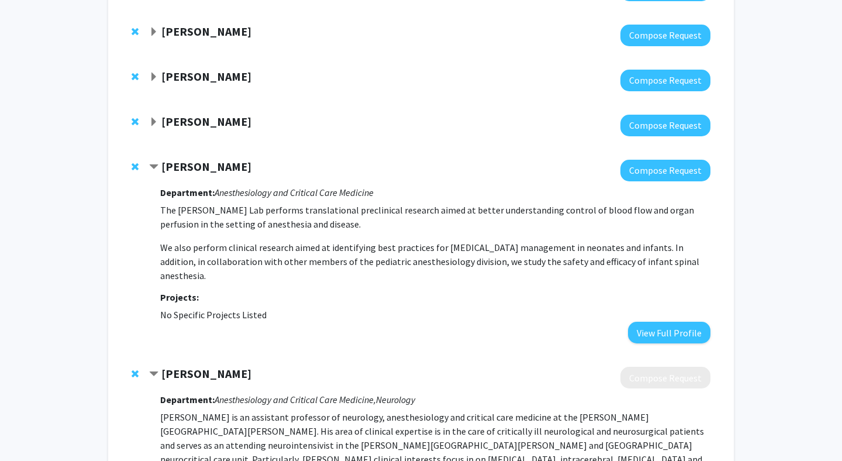
click at [199, 69] on strong "[PERSON_NAME]" at bounding box center [206, 76] width 90 height 15
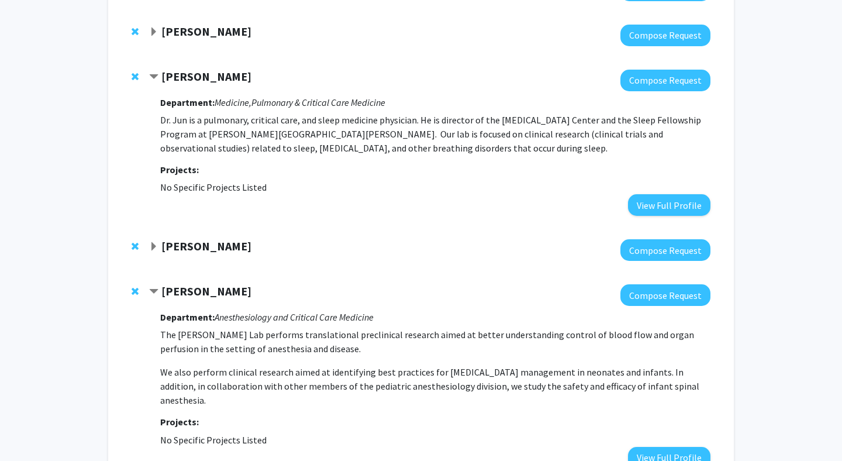
click at [204, 73] on strong "[PERSON_NAME]" at bounding box center [206, 76] width 90 height 15
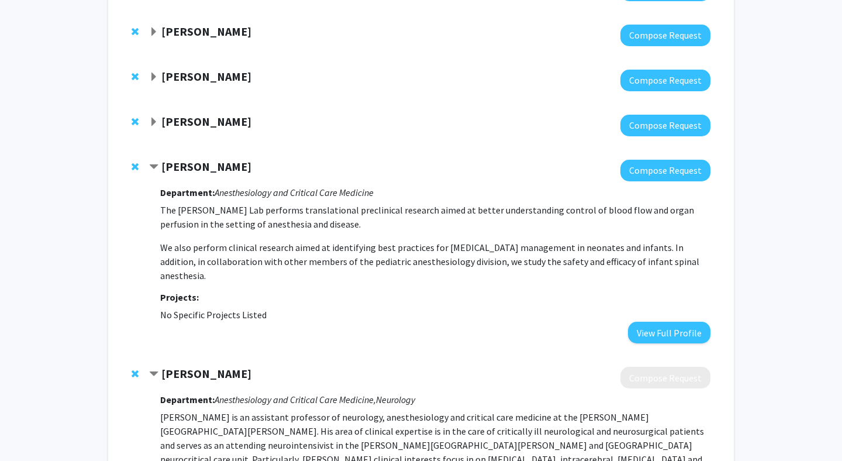
click at [218, 32] on strong "[PERSON_NAME]" at bounding box center [206, 31] width 90 height 15
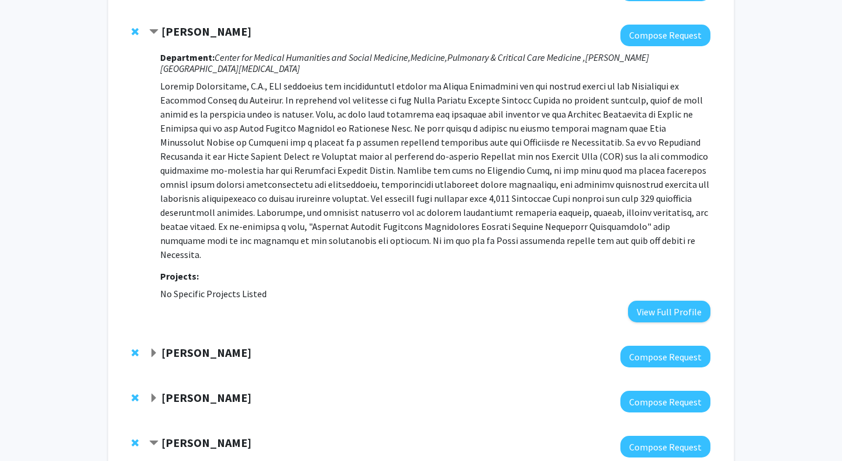
click at [242, 175] on p at bounding box center [435, 170] width 550 height 182
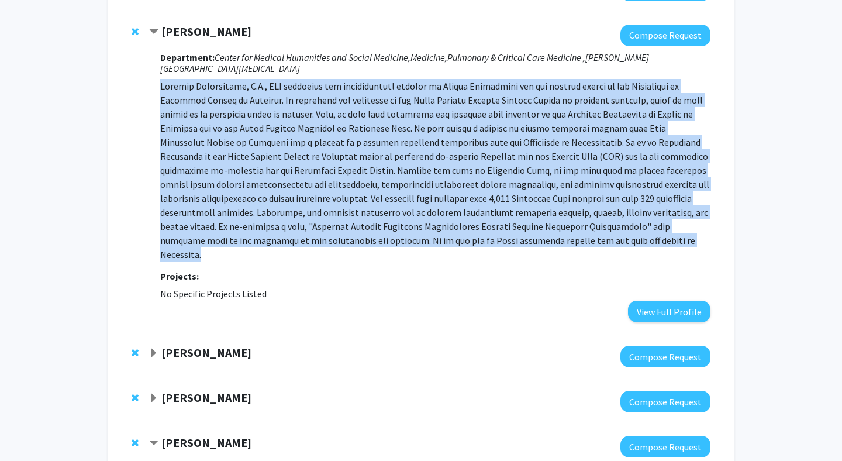
click at [242, 175] on p at bounding box center [435, 170] width 550 height 182
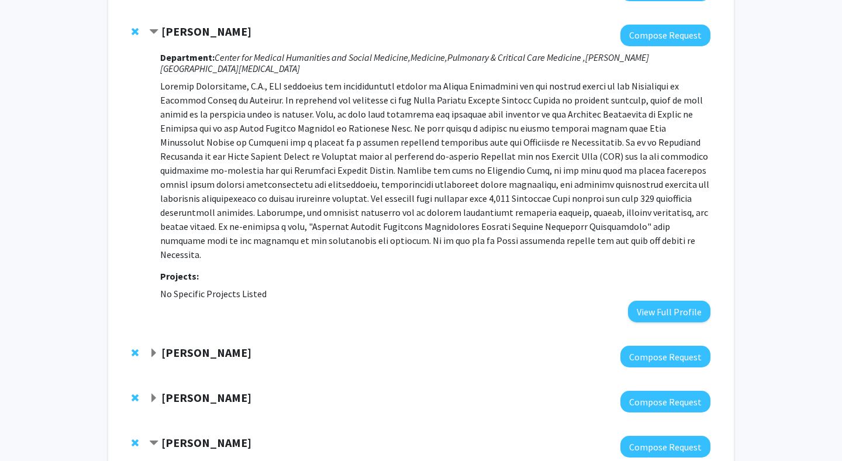
click at [232, 33] on strong "[PERSON_NAME]" at bounding box center [206, 31] width 90 height 15
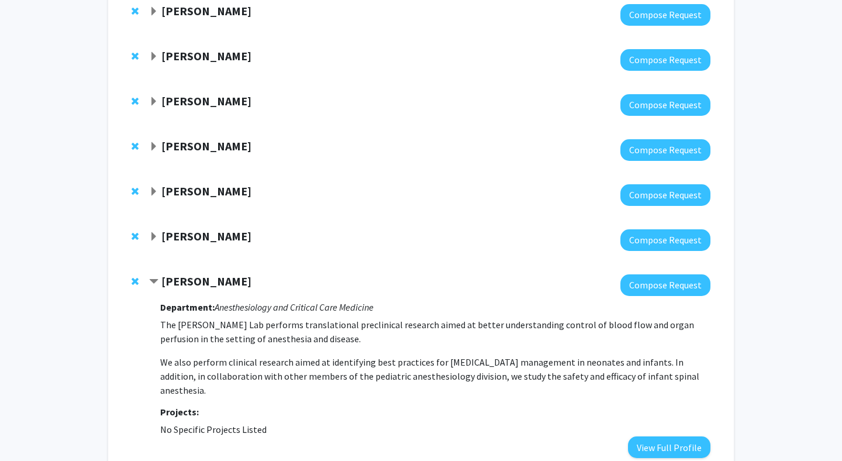
scroll to position [177, 0]
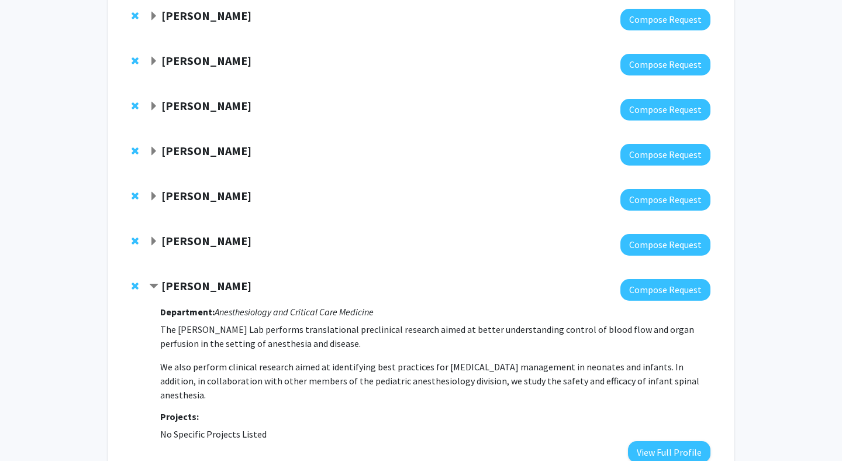
click at [221, 100] on strong "[PERSON_NAME]" at bounding box center [206, 105] width 90 height 15
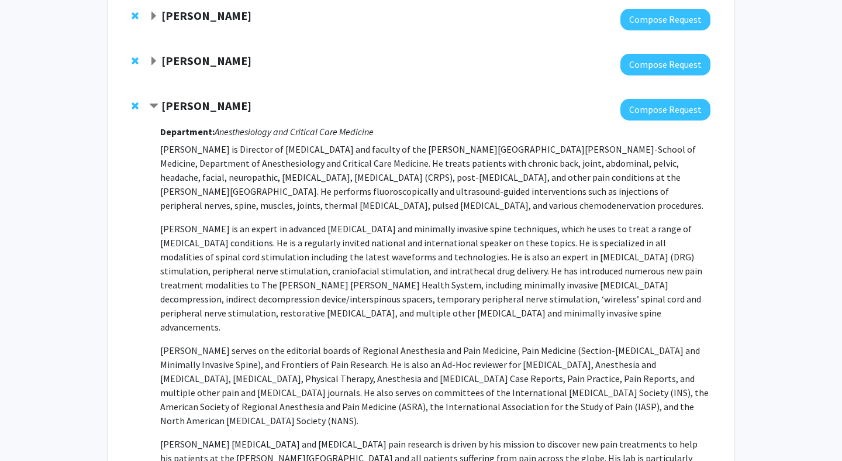
click at [209, 189] on p "[PERSON_NAME] is Director of [MEDICAL_DATA] and faculty of the [PERSON_NAME][GE…" at bounding box center [435, 177] width 550 height 70
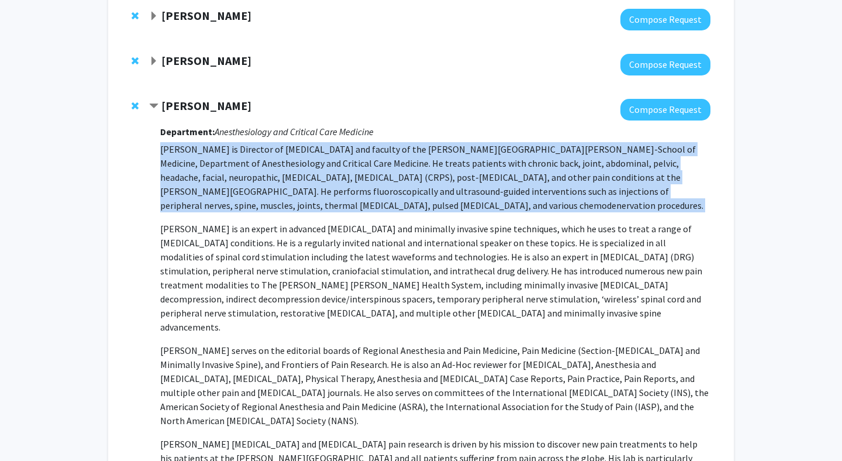
click at [209, 189] on p "[PERSON_NAME] is Director of [MEDICAL_DATA] and faculty of the [PERSON_NAME][GE…" at bounding box center [435, 177] width 550 height 70
drag, startPoint x: 252, startPoint y: 106, endPoint x: 151, endPoint y: 108, distance: 100.6
click at [151, 108] on div "[PERSON_NAME]" at bounding box center [275, 106] width 253 height 15
copy div "[PERSON_NAME]"
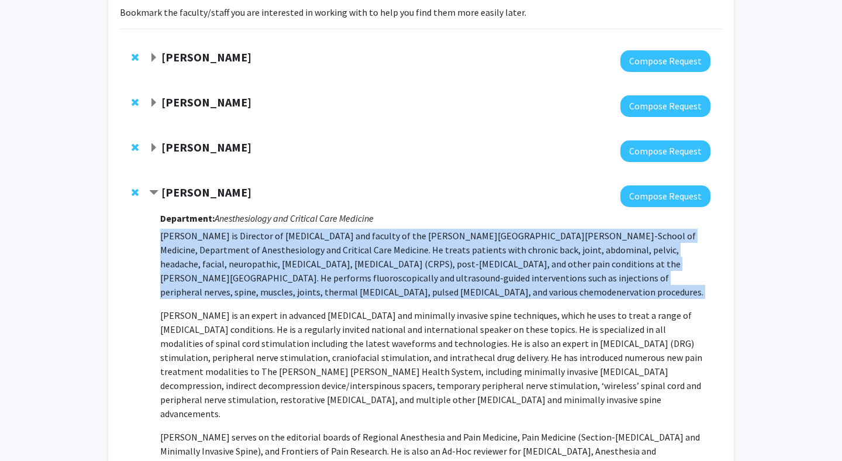
scroll to position [85, 0]
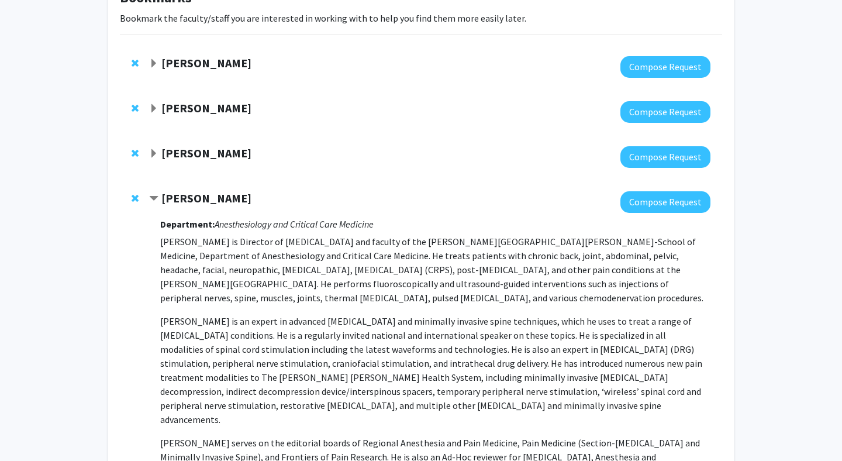
click at [201, 104] on strong "[PERSON_NAME]" at bounding box center [206, 108] width 90 height 15
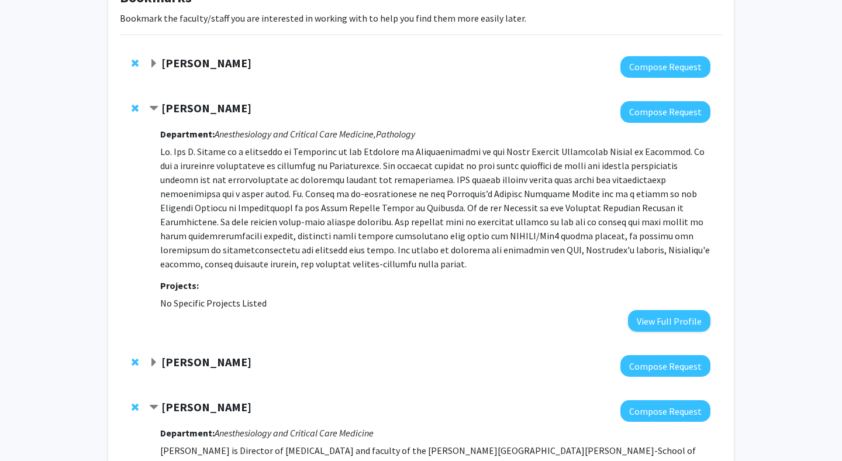
click at [201, 104] on strong "[PERSON_NAME]" at bounding box center [206, 108] width 90 height 15
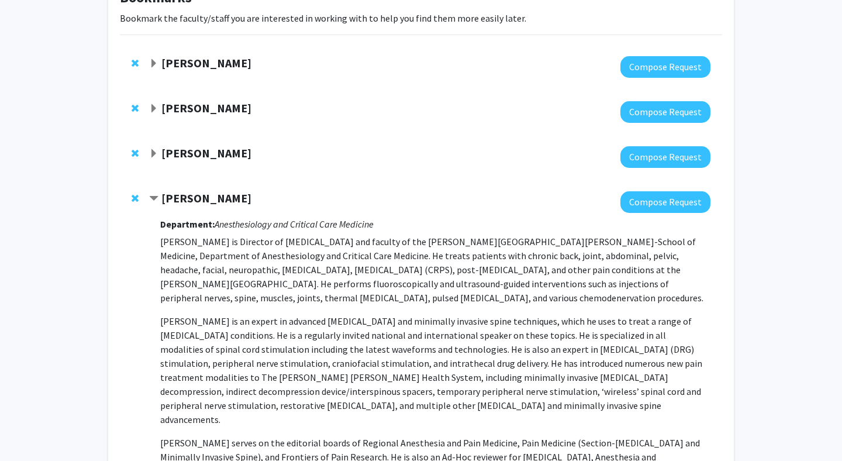
click at [205, 60] on strong "[PERSON_NAME]" at bounding box center [206, 63] width 90 height 15
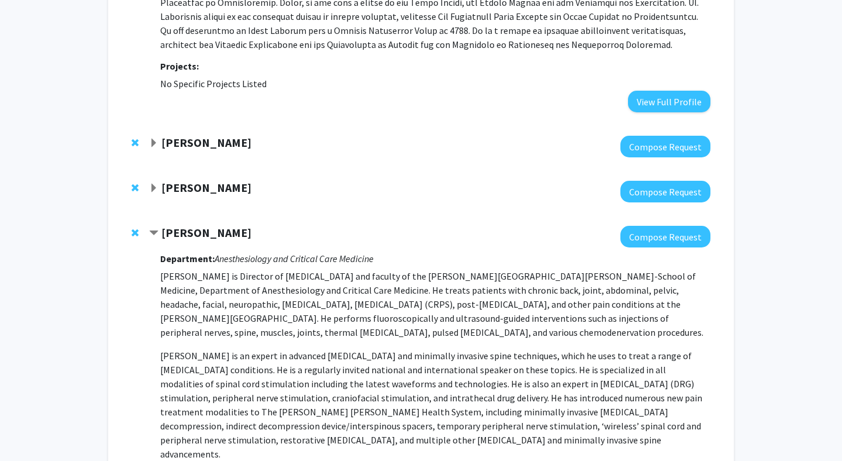
scroll to position [291, 0]
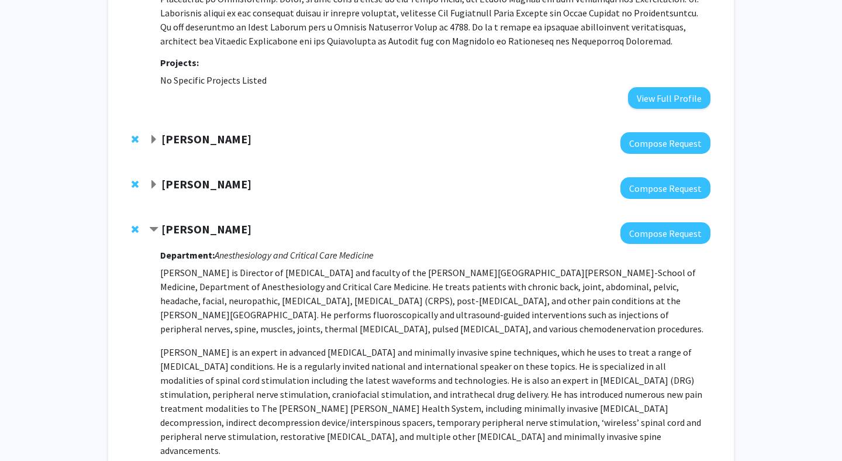
click at [192, 175] on div "[PERSON_NAME] Compose Request" at bounding box center [421, 188] width 602 height 45
click at [193, 181] on strong "[PERSON_NAME]" at bounding box center [206, 184] width 90 height 15
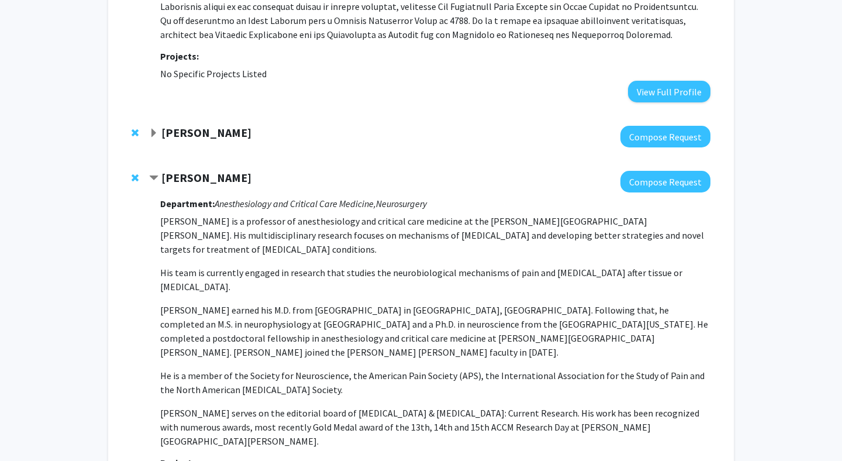
scroll to position [298, 0]
click at [199, 181] on strong "[PERSON_NAME]" at bounding box center [206, 177] width 90 height 15
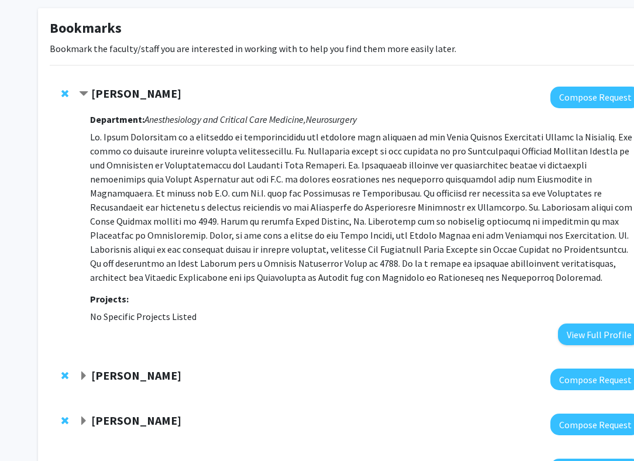
scroll to position [54, 0]
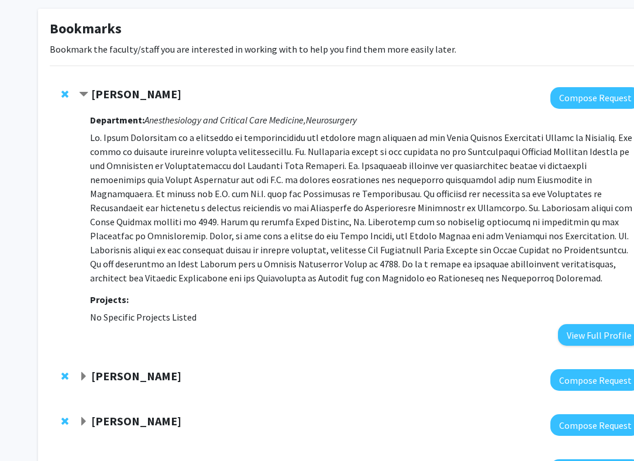
click at [264, 276] on p at bounding box center [365, 207] width 550 height 154
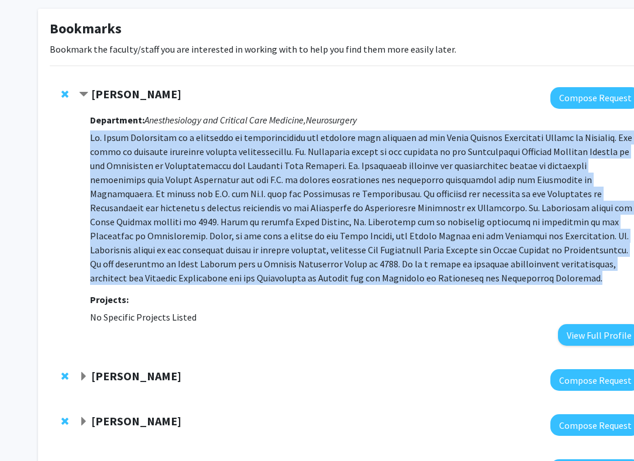
click at [264, 276] on p at bounding box center [365, 207] width 550 height 154
